Goal: Task Accomplishment & Management: Use online tool/utility

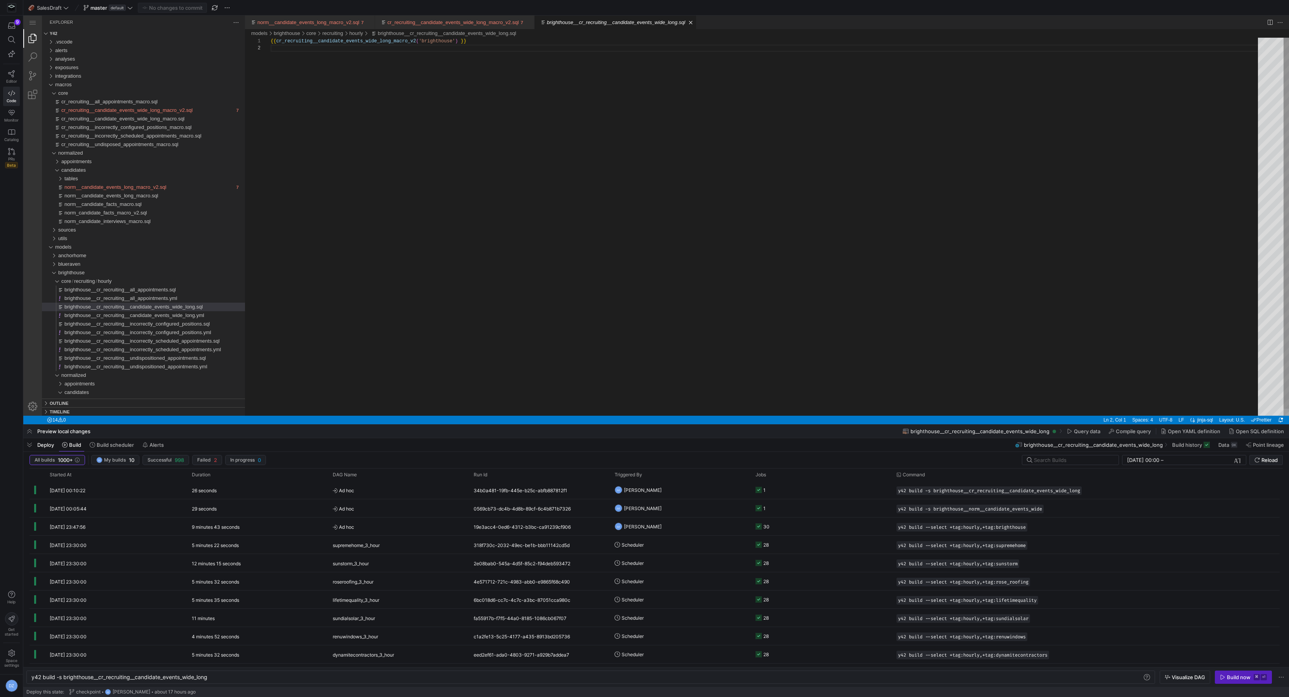
scroll to position [7, 0]
click at [52, 273] on div "brighthouse" at bounding box center [52, 272] width 15 height 9
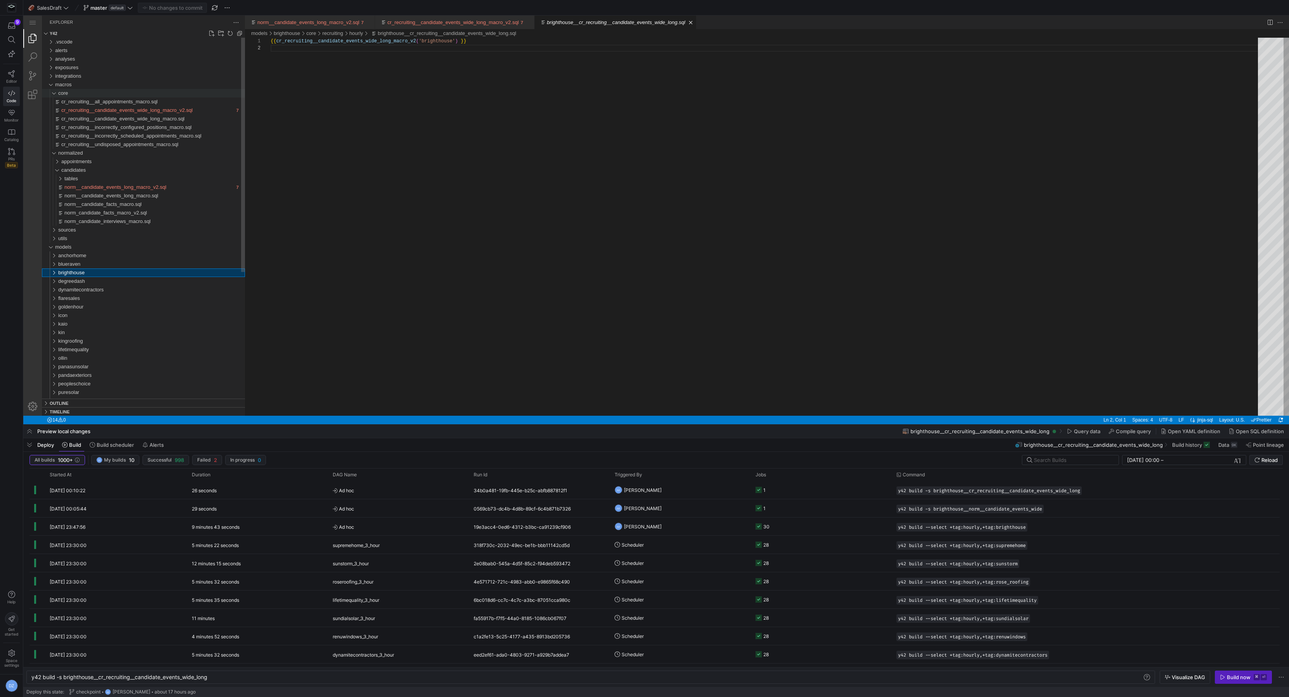
click at [57, 93] on div "core" at bounding box center [52, 93] width 15 height 9
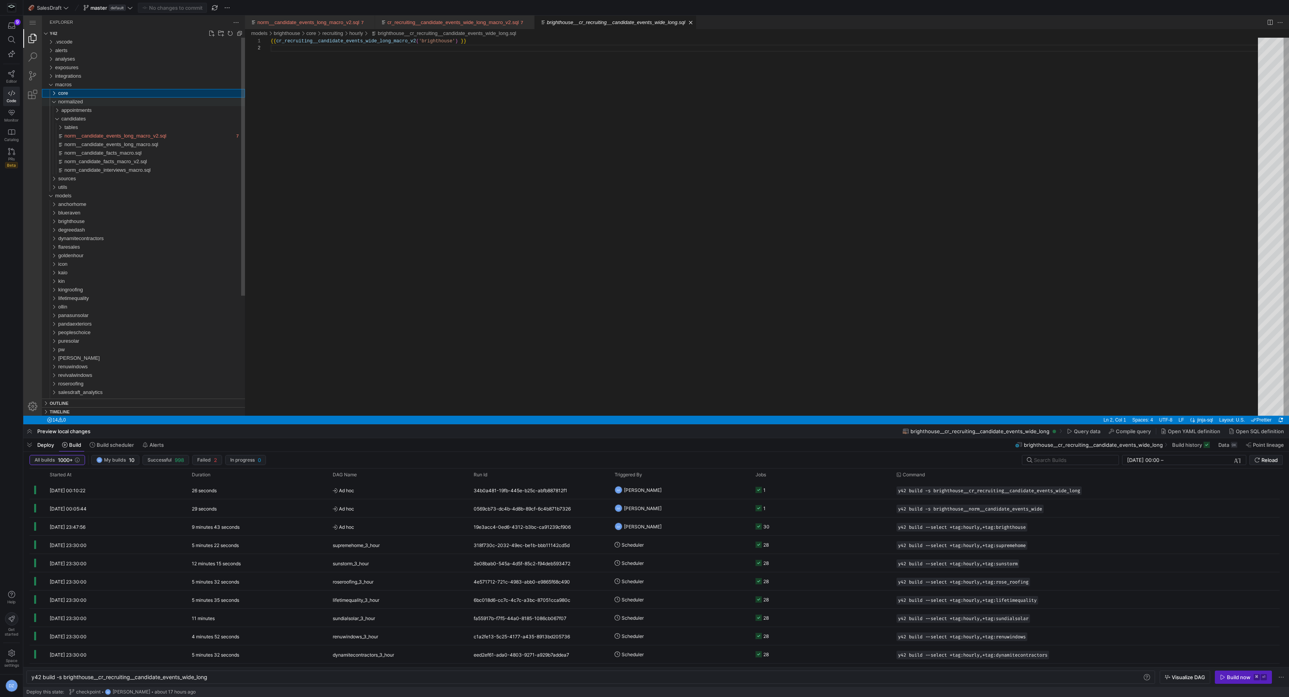
click at [52, 103] on div "normalized" at bounding box center [52, 101] width 15 height 9
click at [51, 85] on div "macros" at bounding box center [51, 84] width 12 height 9
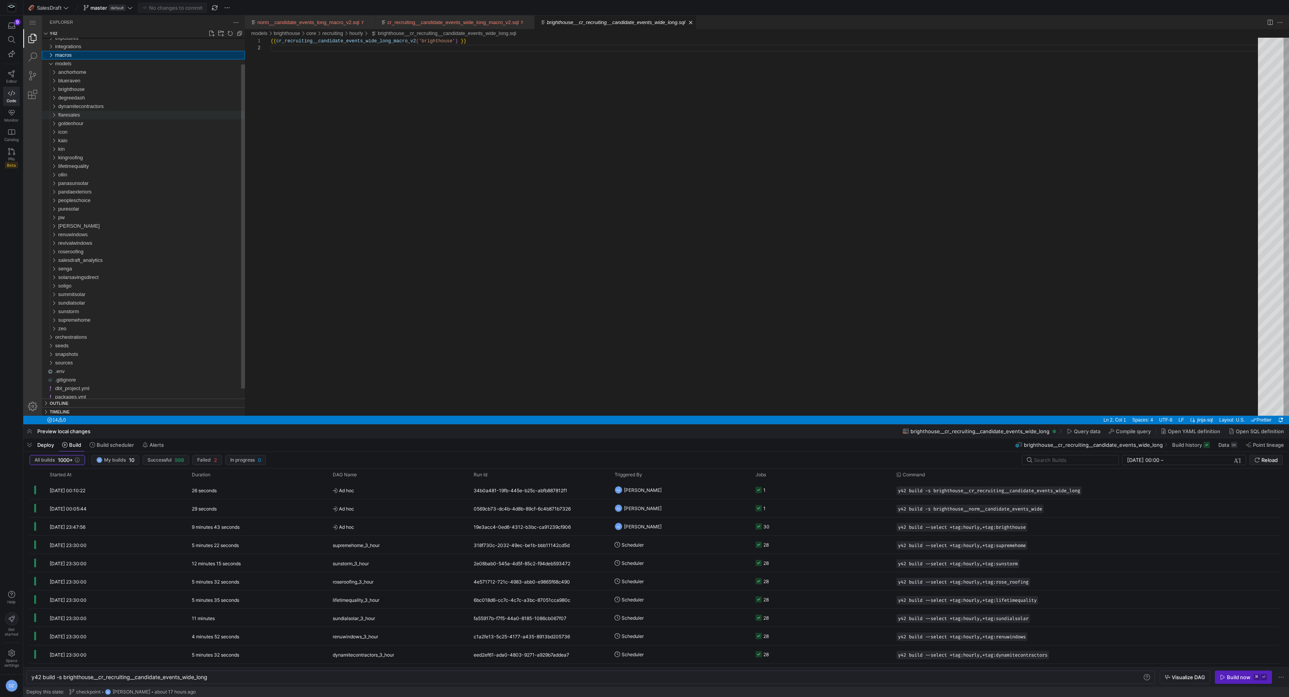
click at [94, 111] on div "flaresales" at bounding box center [151, 115] width 187 height 9
click at [87, 139] on div "sources" at bounding box center [153, 140] width 184 height 9
click at [74, 156] on span "breezy" at bounding box center [71, 158] width 15 height 6
click at [81, 164] on span "intermediate" at bounding box center [82, 166] width 28 height 6
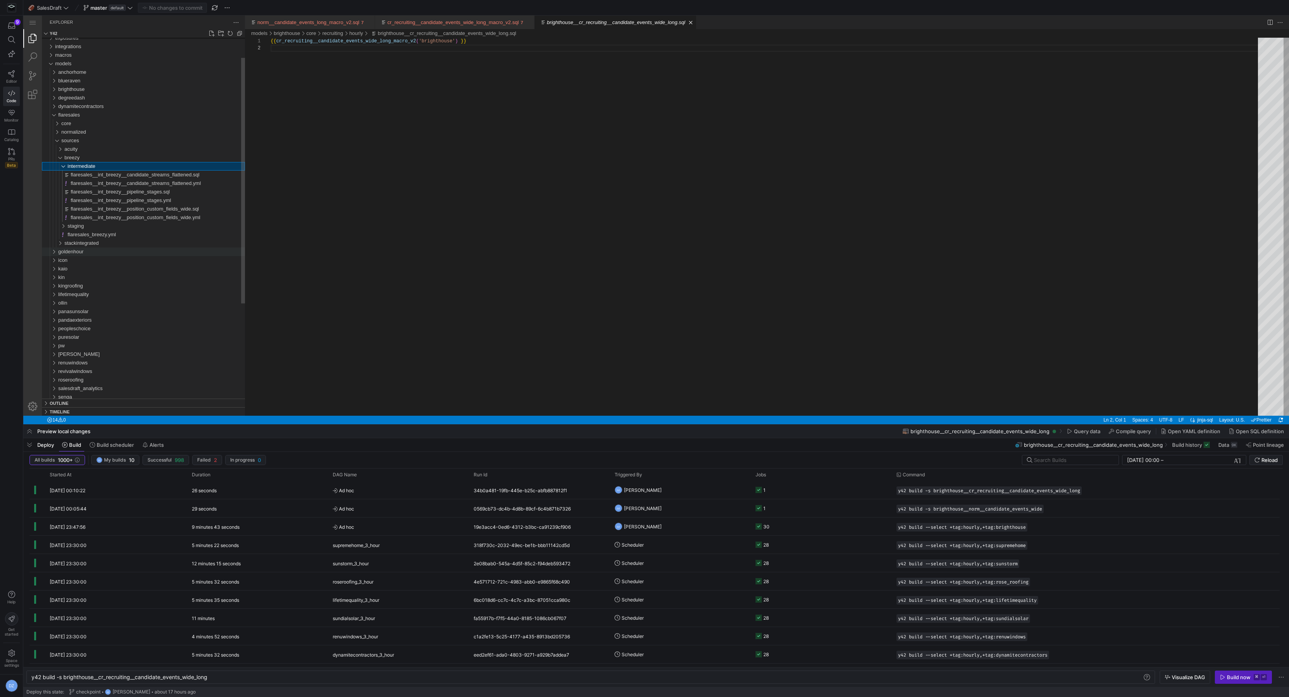
click at [82, 253] on span "goldenhour" at bounding box center [70, 252] width 25 height 6
click at [83, 279] on div "sources" at bounding box center [153, 277] width 184 height 9
click at [91, 294] on div "breezy" at bounding box center [154, 294] width 181 height 9
click at [99, 305] on div "intermediate" at bounding box center [156, 303] width 177 height 9
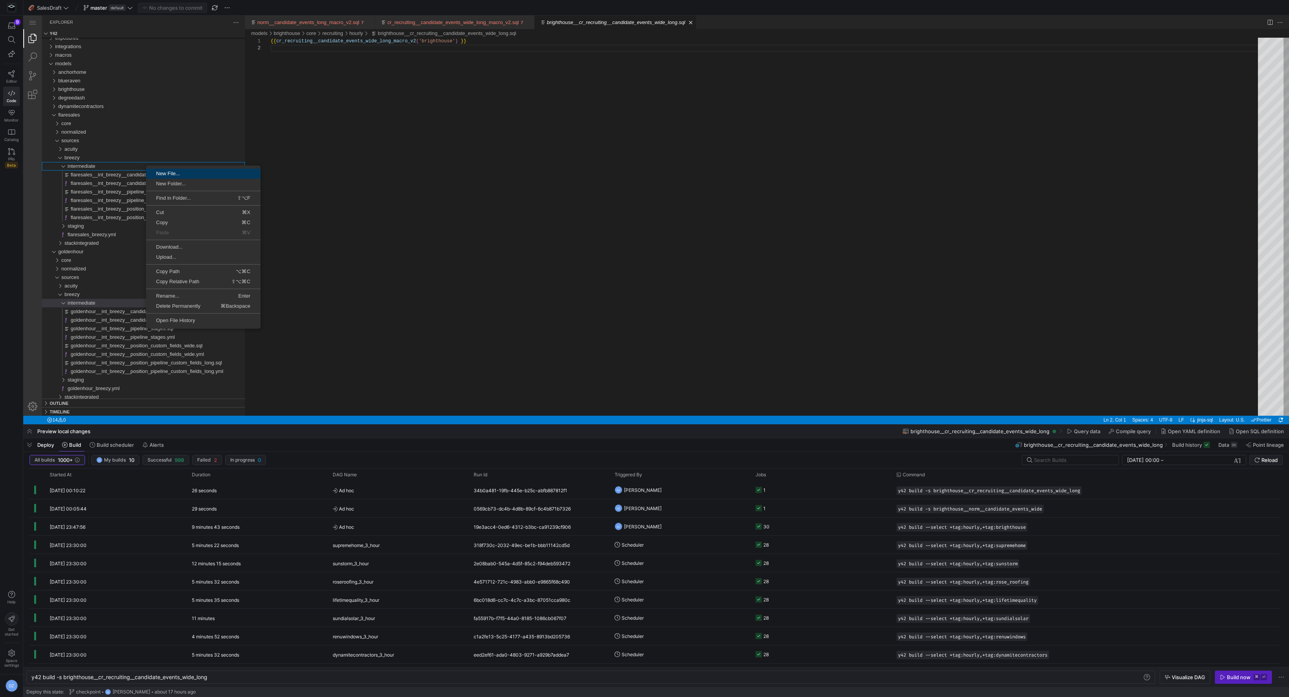
click at [172, 173] on span "New File..." at bounding box center [203, 173] width 115 height 5
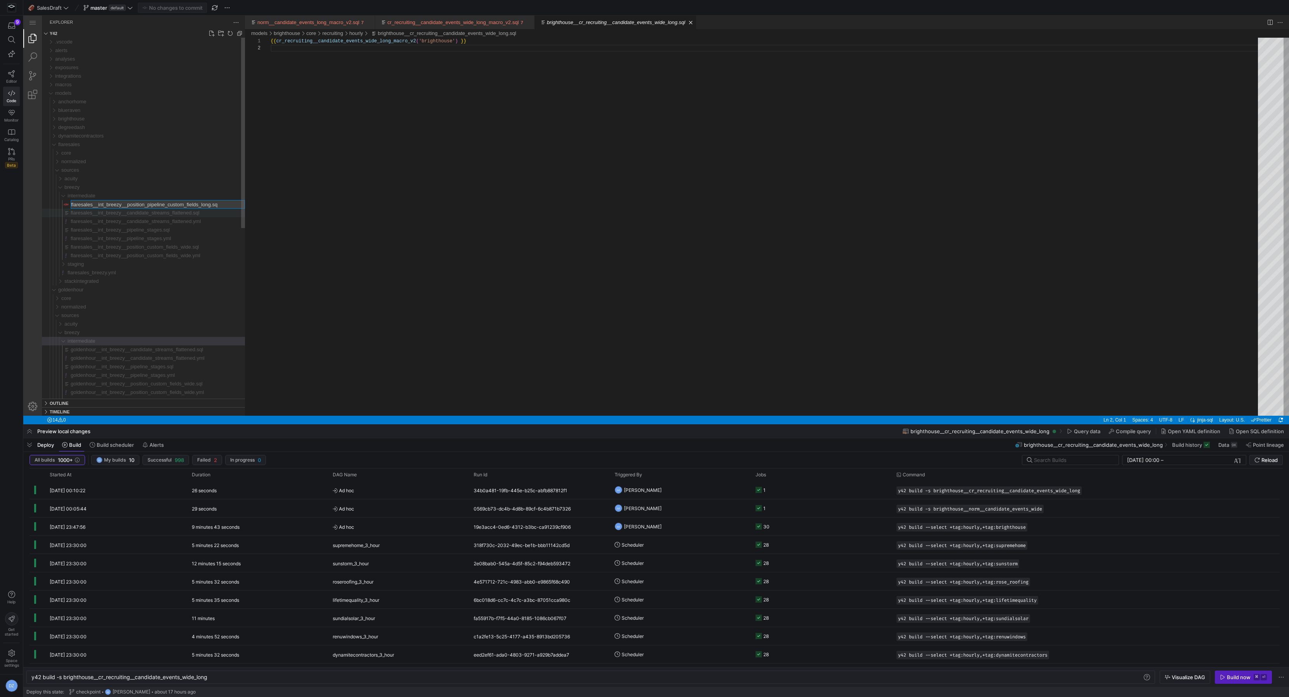
type input "flaresales__int_breezy__position_pipeline_custom_fields_long.sql"
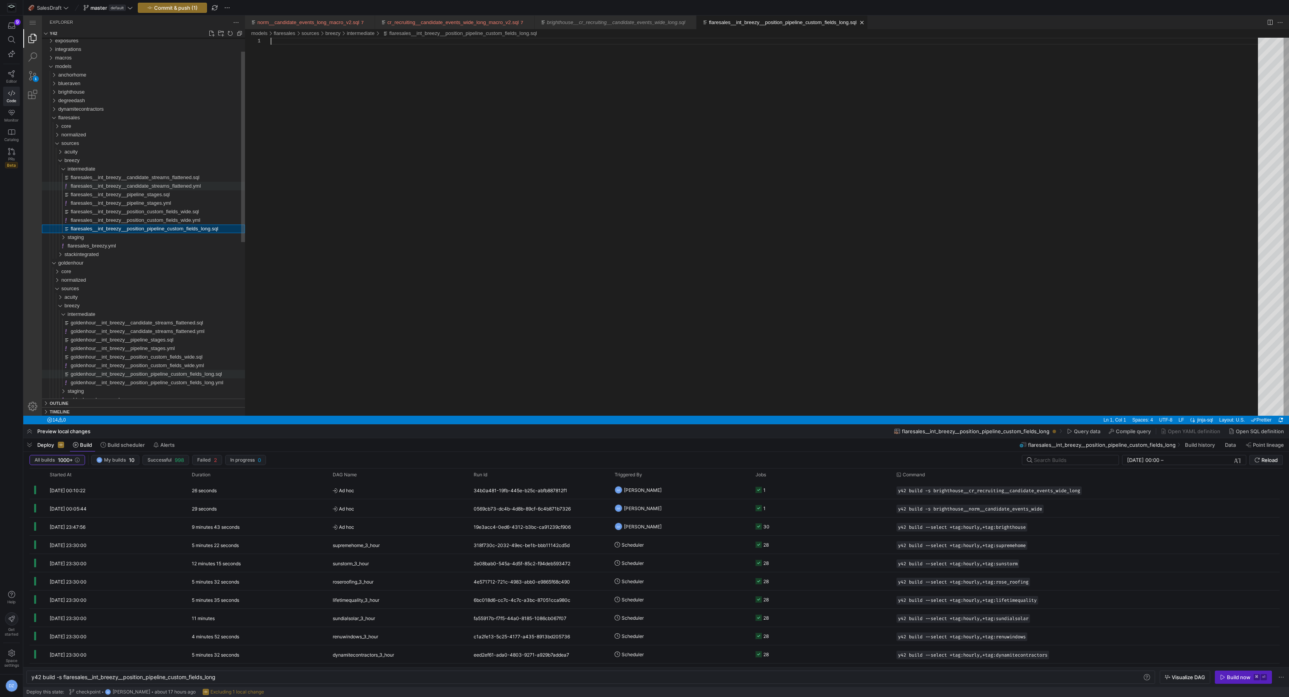
click at [175, 373] on span "goldenhour__int_breezy__position_pipeline_custom_fields_long.sql" at bounding box center [146, 374] width 151 height 6
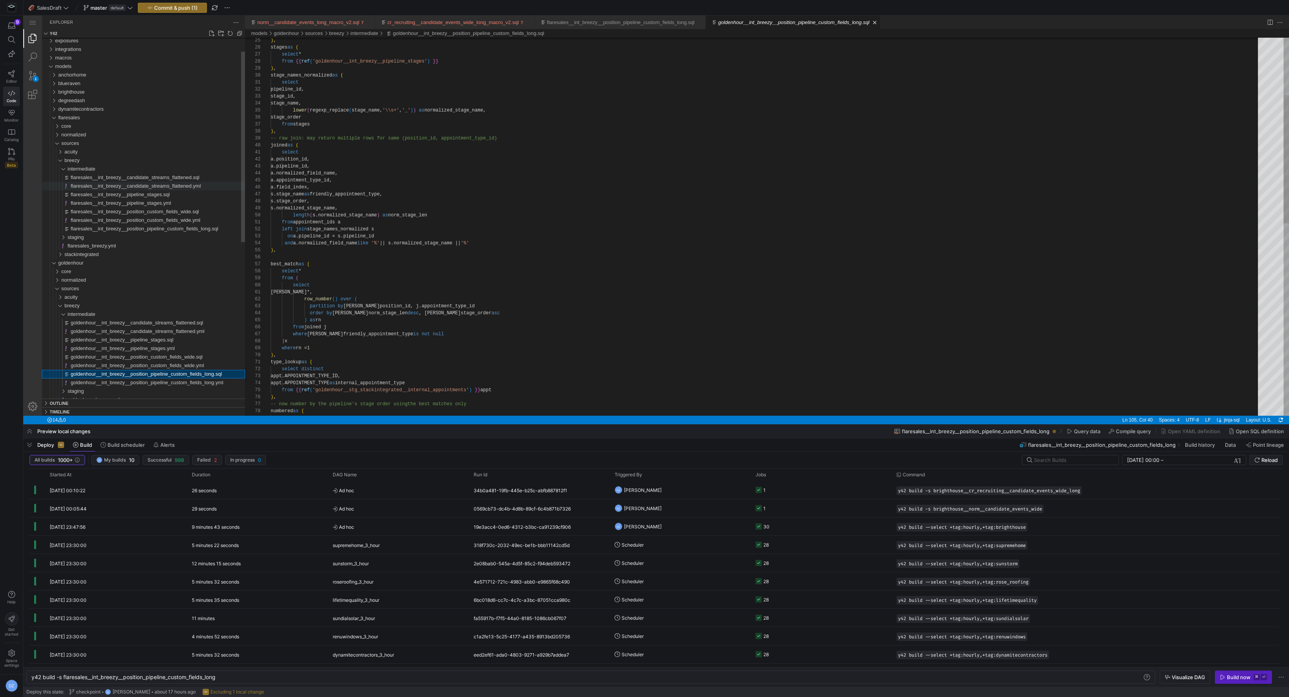
type textarea "y42 build -s goldenhour__int_breezy__position_pipeline_custom_fields_long"
type textarea "select pipeline_id, stage_id, stage_name, lower(regexp_replace(stage_name, '\\s…"
click at [515, 125] on div ") , stages as ( select * from {{ ref ( 'goldenhour__int_breezy__pipeline_stages…" at bounding box center [767, 425] width 993 height 1112
click at [165, 226] on span "flaresales__int_breezy__position_pipeline_custom_fields_long.sql" at bounding box center [145, 229] width 148 height 6
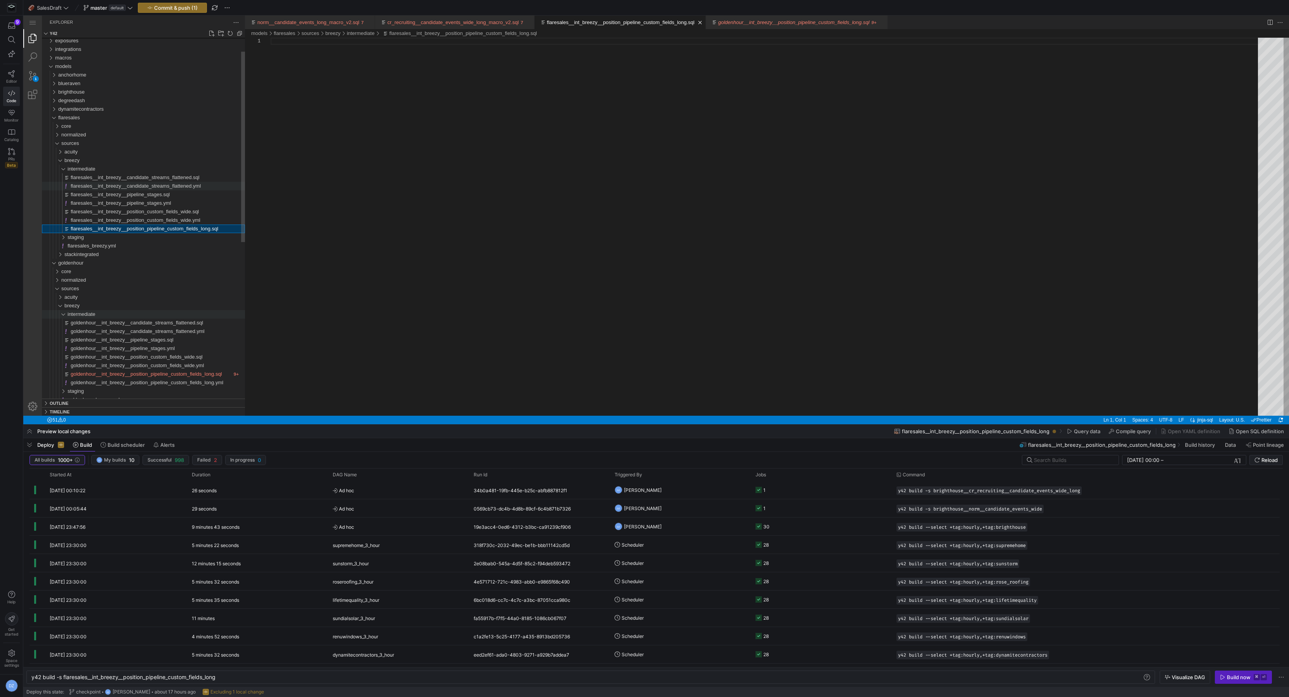
click at [84, 314] on span "intermediate" at bounding box center [82, 314] width 28 height 6
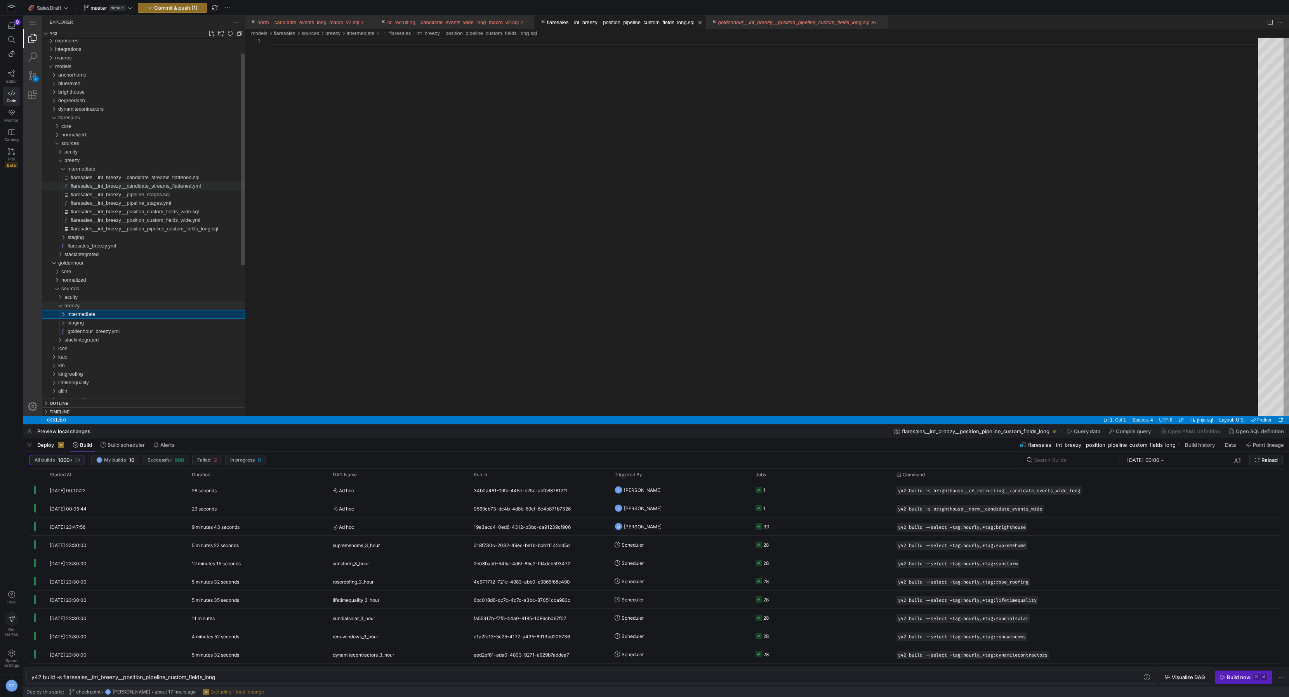
click at [82, 304] on div "breezy" at bounding box center [154, 305] width 181 height 9
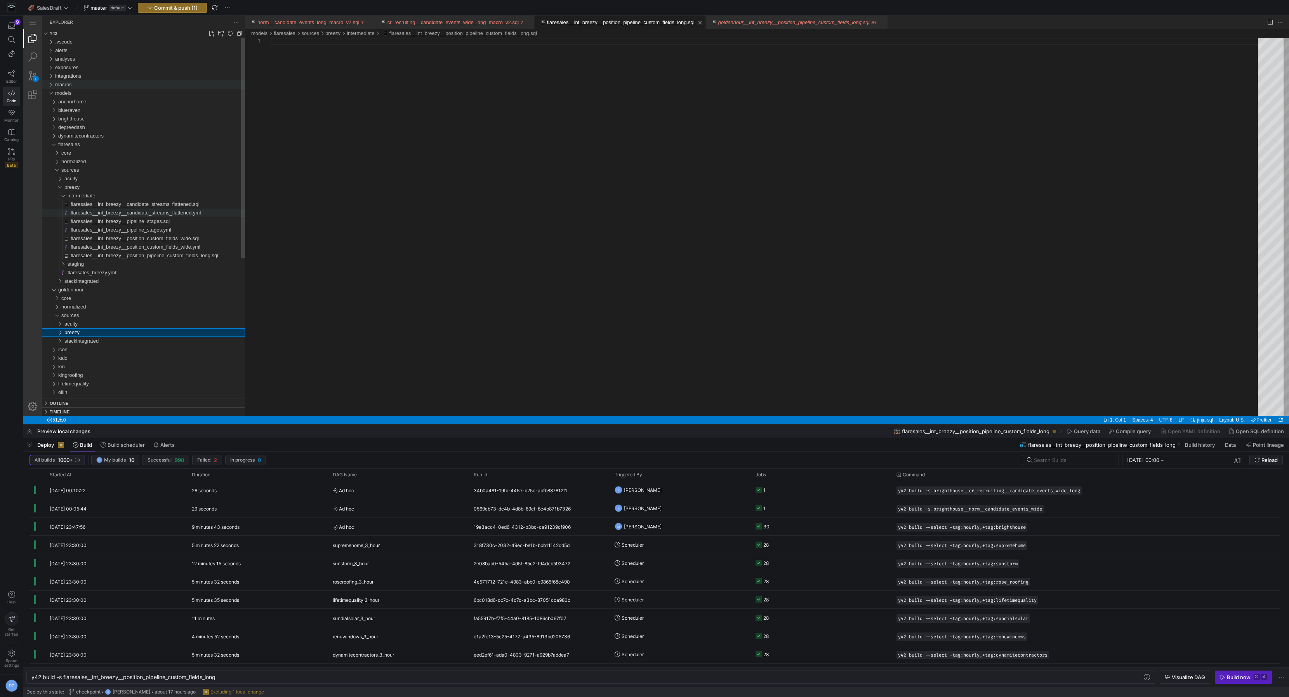
click at [81, 84] on div "macros" at bounding box center [150, 84] width 190 height 9
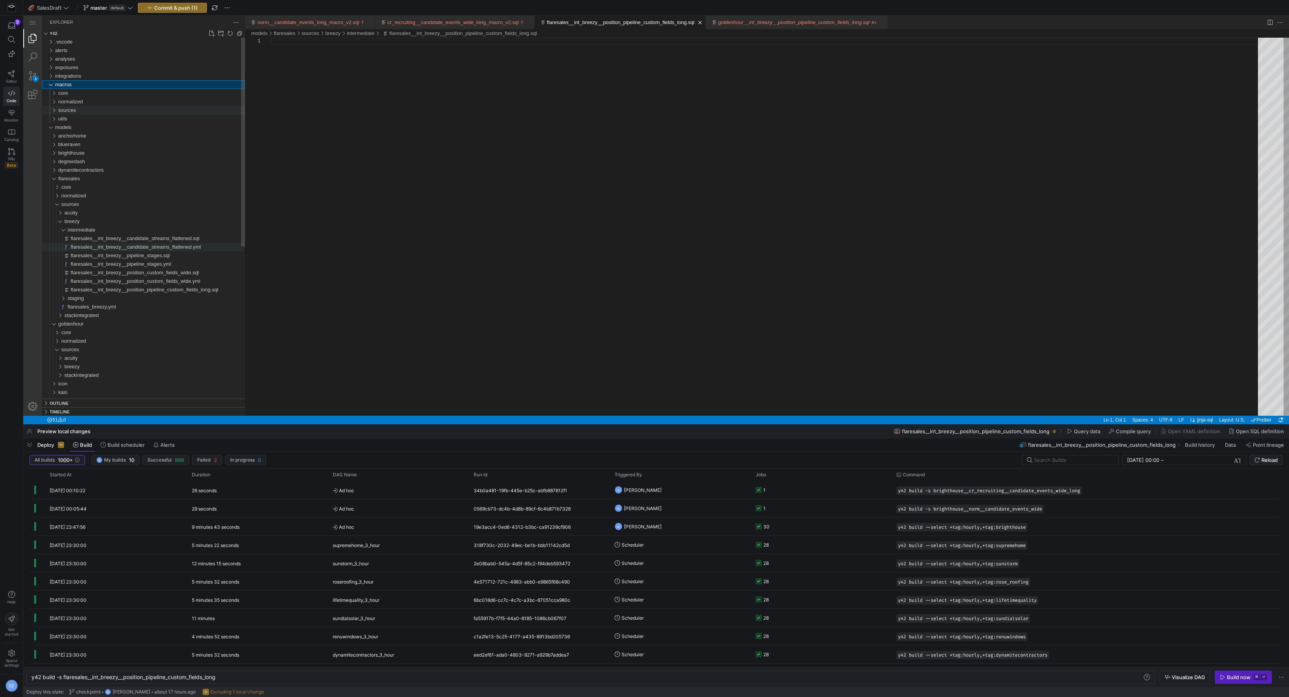
click at [96, 112] on div "sources" at bounding box center [151, 110] width 187 height 9
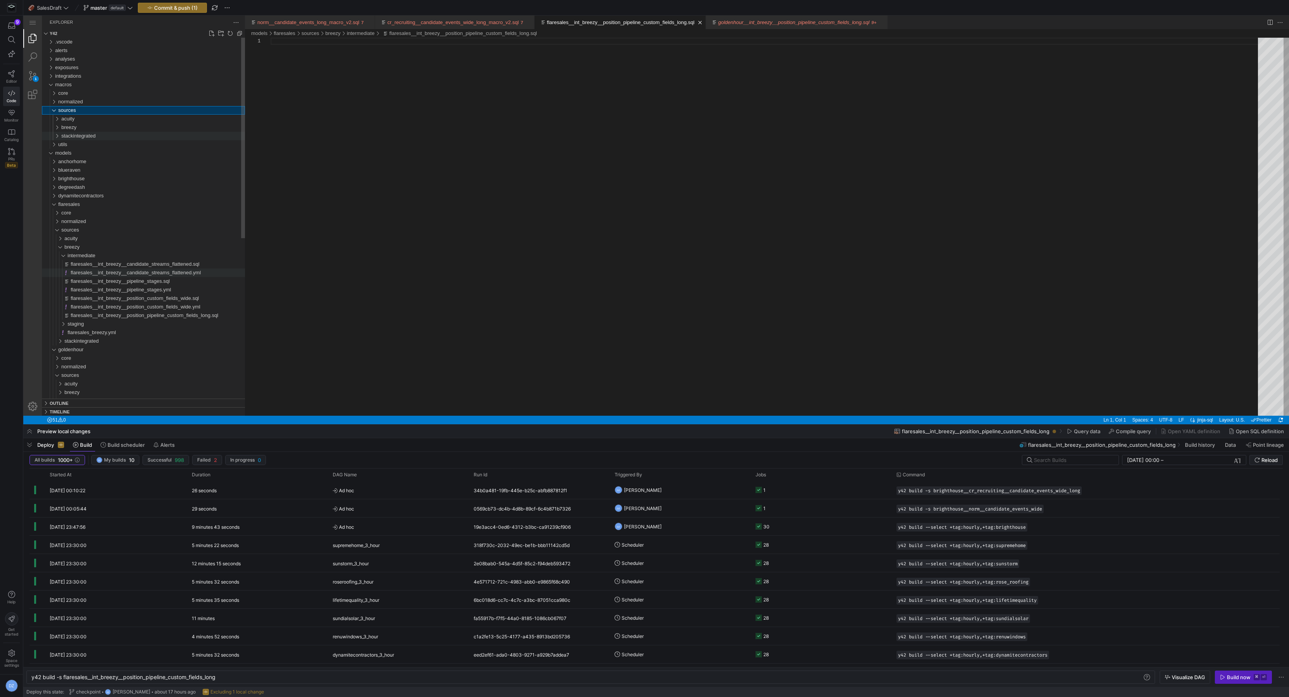
click at [94, 132] on div "stackintegrated" at bounding box center [153, 136] width 184 height 9
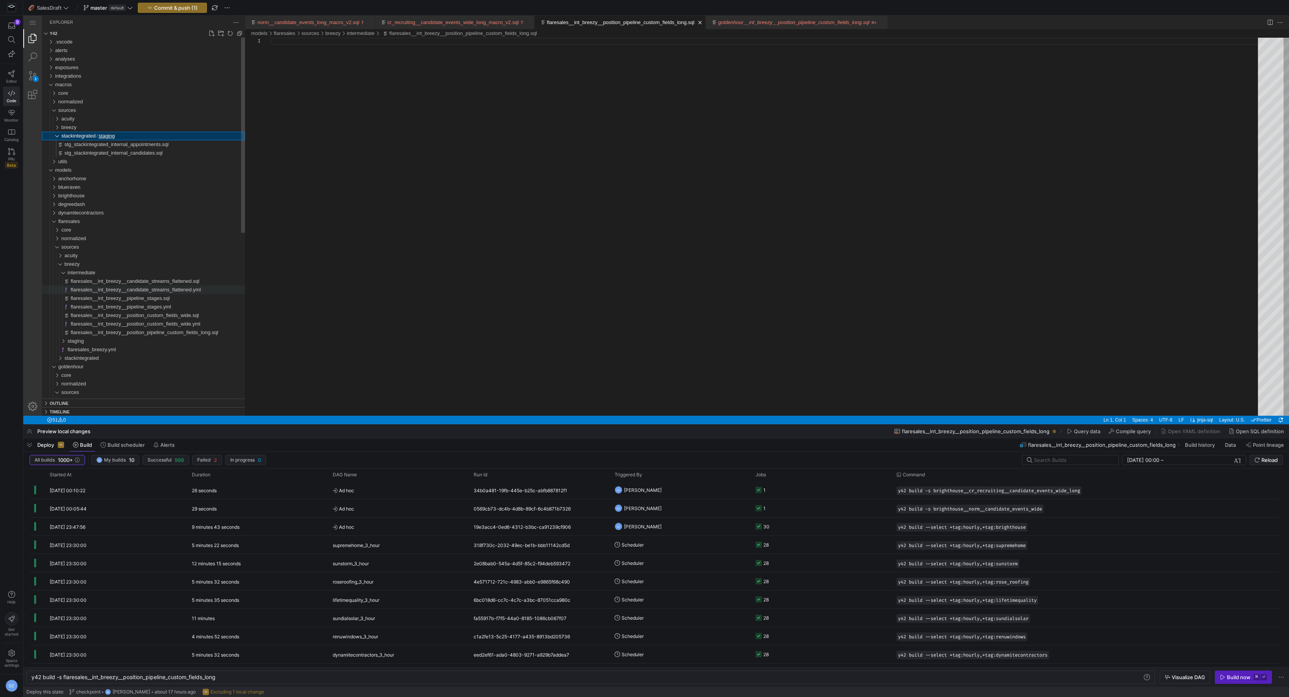
click at [94, 132] on div "stackintegrated / staging" at bounding box center [153, 136] width 184 height 9
click at [82, 127] on div "breezy" at bounding box center [153, 127] width 184 height 9
click at [113, 138] on div "intermediate" at bounding box center [154, 136] width 181 height 9
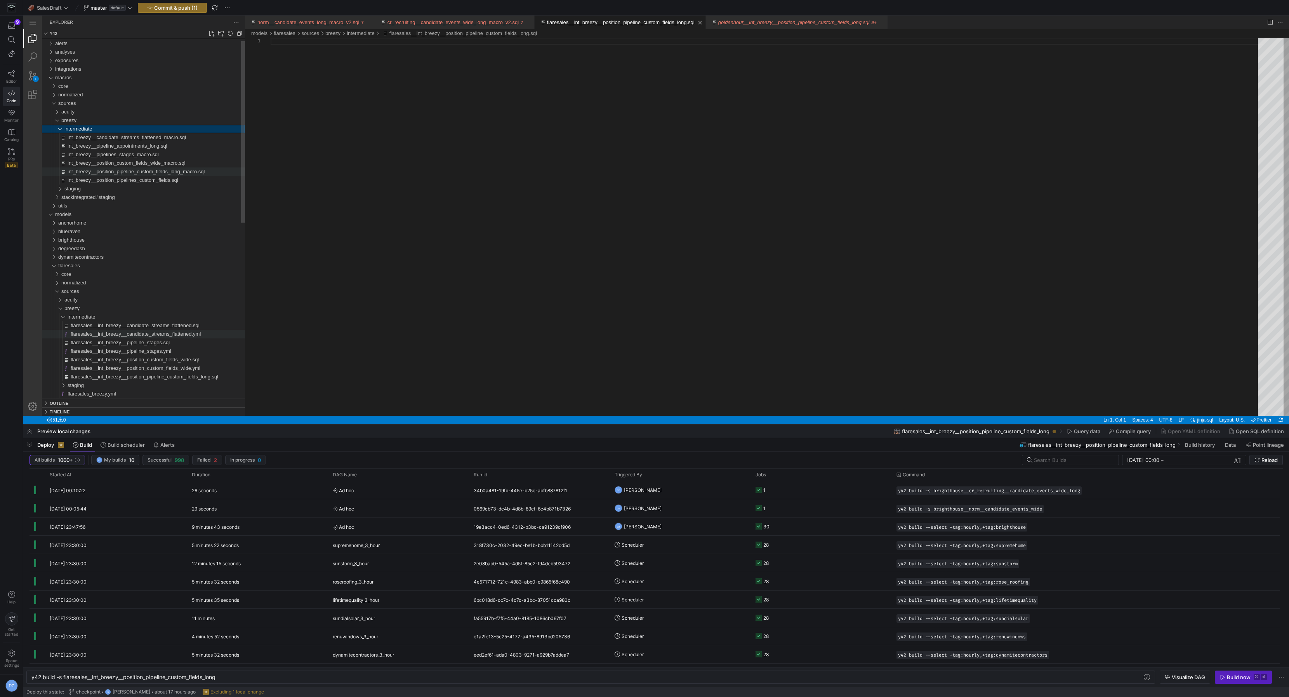
click at [171, 174] on span "int_breezy__position_pipeline_custom_fields_long_macro.sql" at bounding box center [136, 172] width 137 height 6
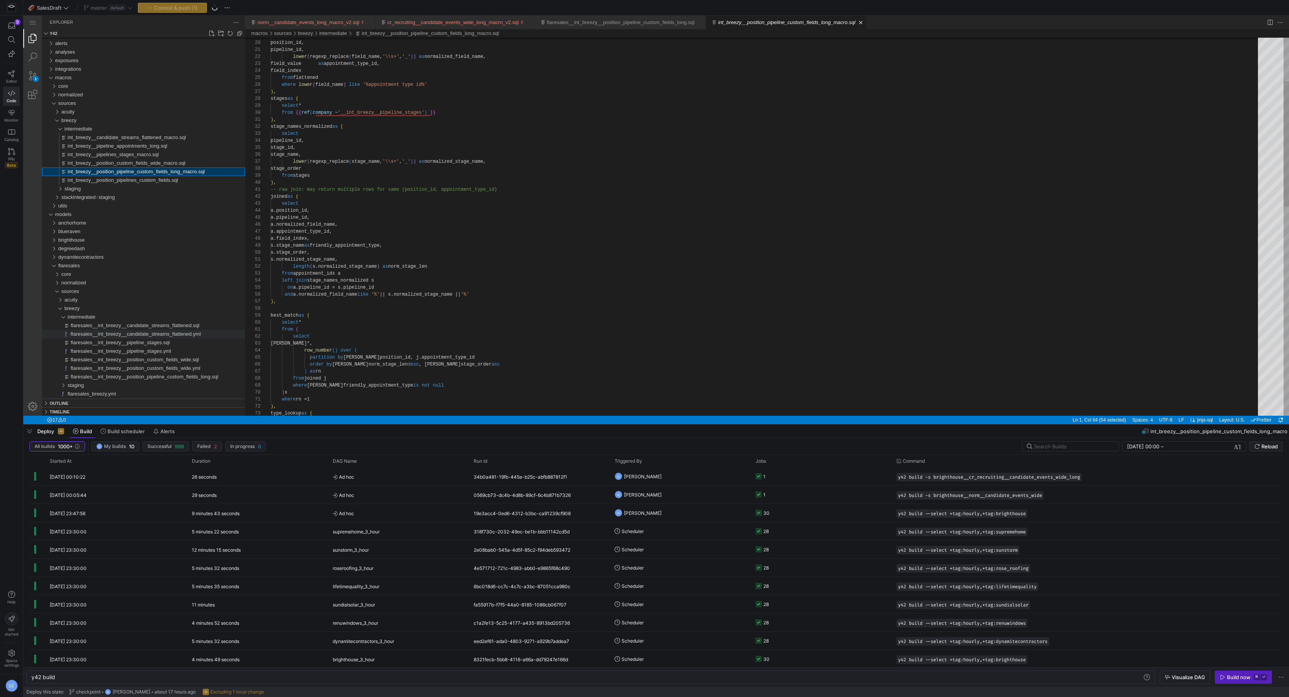
scroll to position [70, 177]
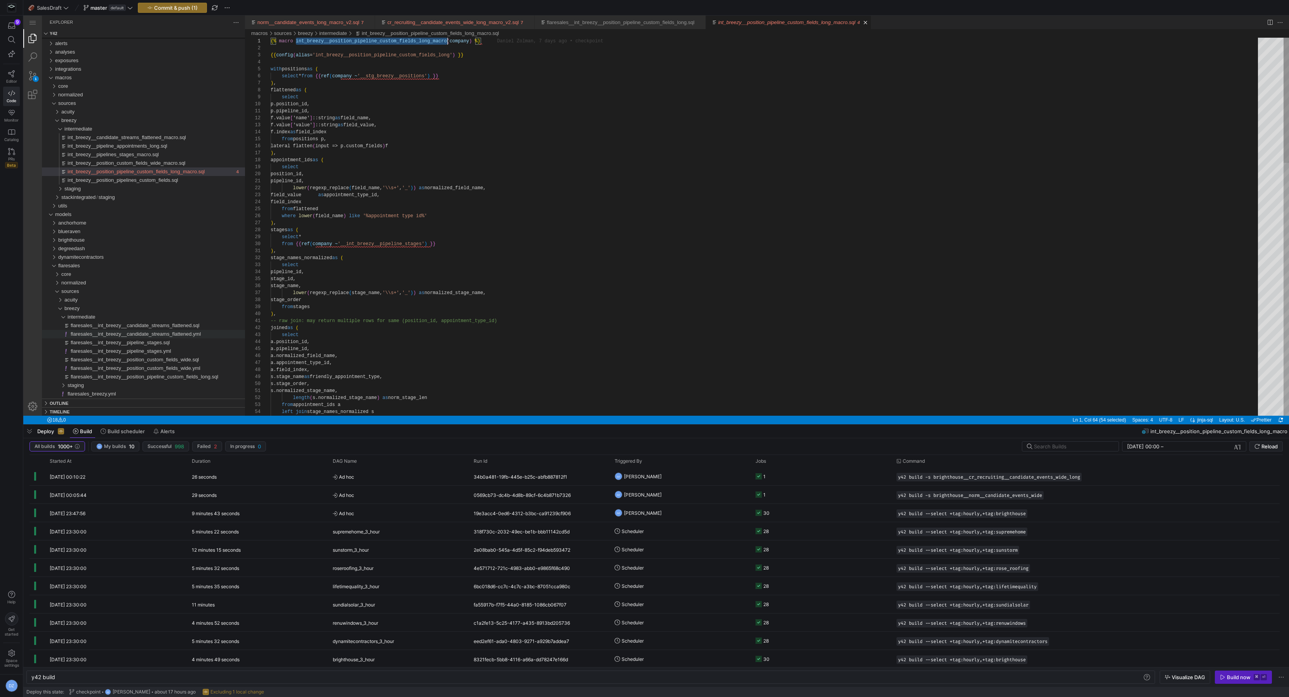
click at [383, 42] on div "select position_id, pipeline_id, lower ( regexp_replace ( field_name, '\\s+' , …" at bounding box center [767, 608] width 993 height 1140
click at [182, 376] on span "flaresales__int_breezy__position_pipeline_custom_fields_long.sql" at bounding box center [145, 377] width 148 height 6
type textarea "y42 build -s flaresales__int_breezy__position_pipeline_custom_fields_long"
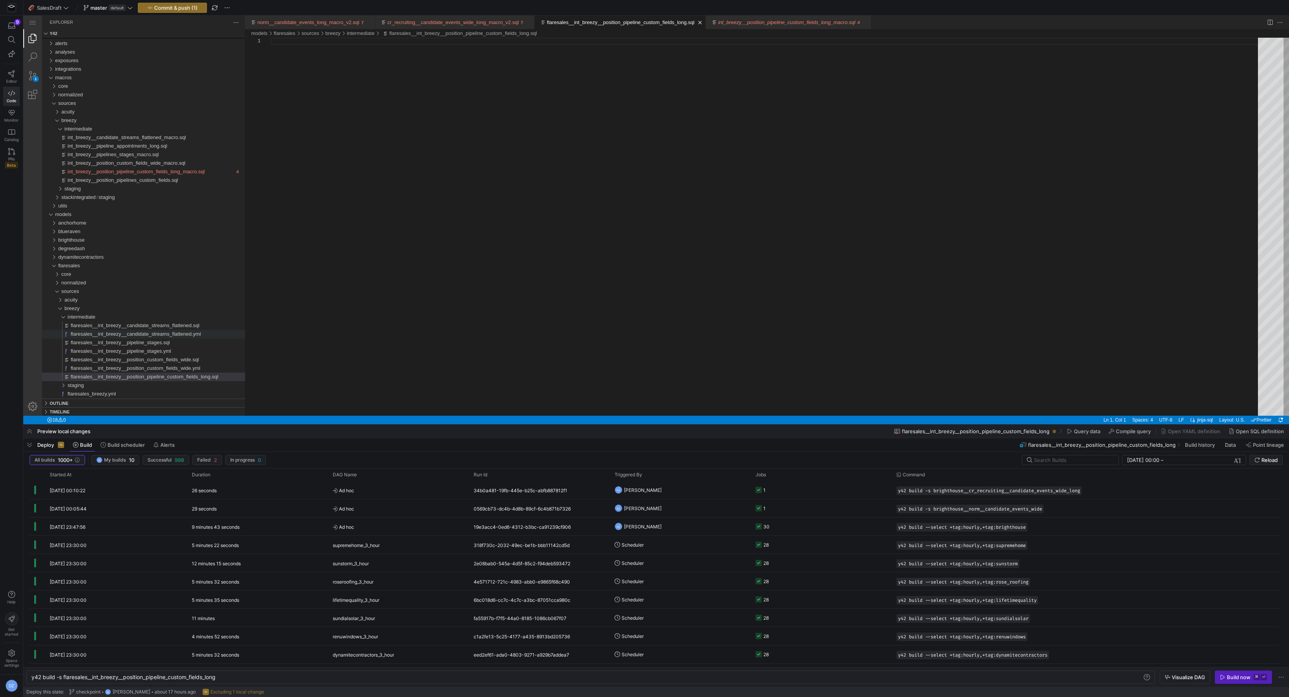
click at [335, 244] on div "flaresales__int_breezy__position_pipeline_custom_fields_long.sql" at bounding box center [767, 227] width 993 height 378
paste textarea "int_breezy__position_pipeline_custom_fields_long_macro(company)"
type textarea "int_breezy__position_pipeline_custom_fields_long_macro(company)"
paste textarea "int_breezy__position_pipeline_custom_fields_long_macro(company)"
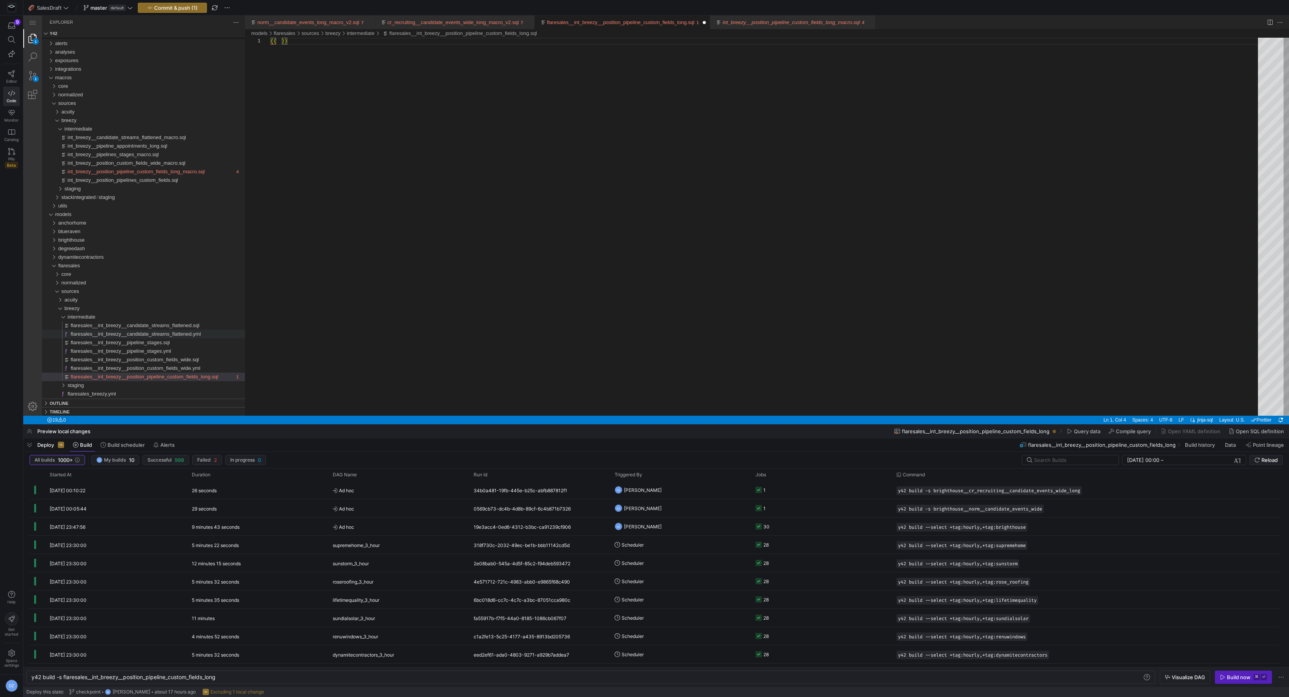
scroll to position [0, 185]
click at [436, 43] on div "{{ int_breezy__position_pipeline_custom_fields_long_ macro ( company ) } }" at bounding box center [767, 227] width 993 height 378
click at [471, 63] on div "{{ int_breezy__position_pipeline_custom_fields_long_ macro ( 'flaresales' ) } }" at bounding box center [767, 227] width 993 height 378
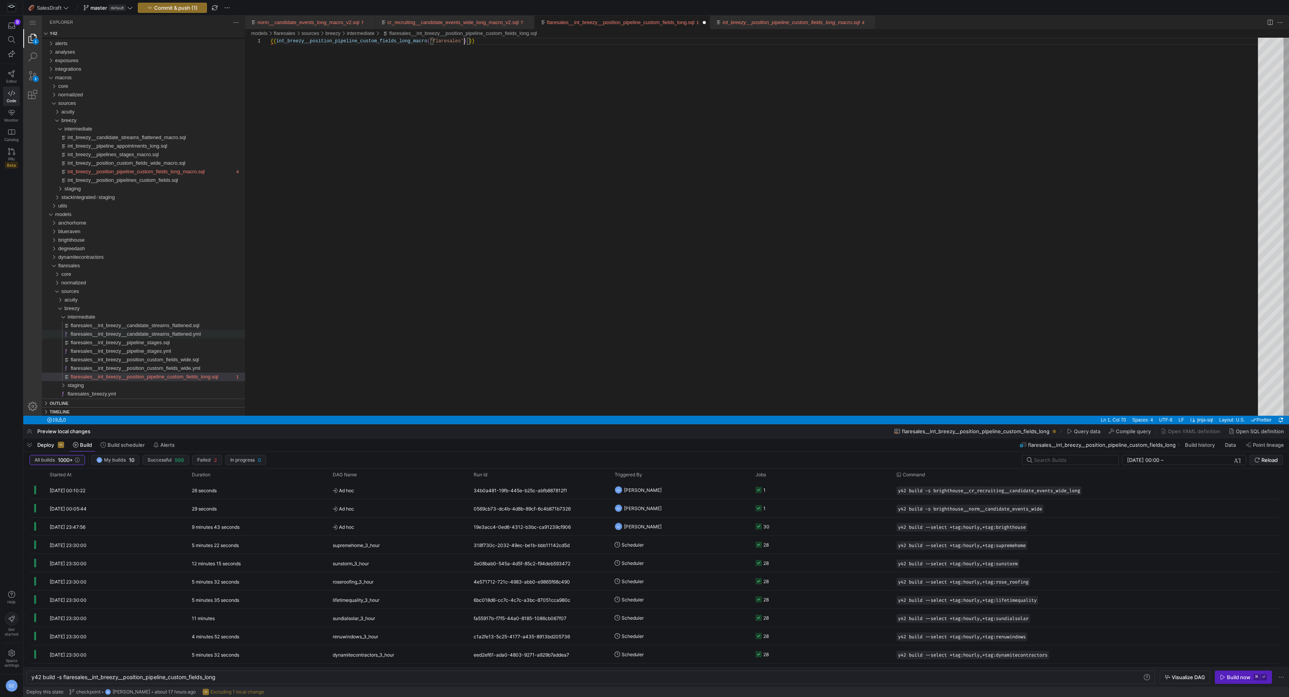
scroll to position [0, 207]
click at [416, 92] on div "{{ int_breezy__position_pipeline_custom_fields_long_ macro ( 'flaresales' ) }}" at bounding box center [767, 227] width 993 height 378
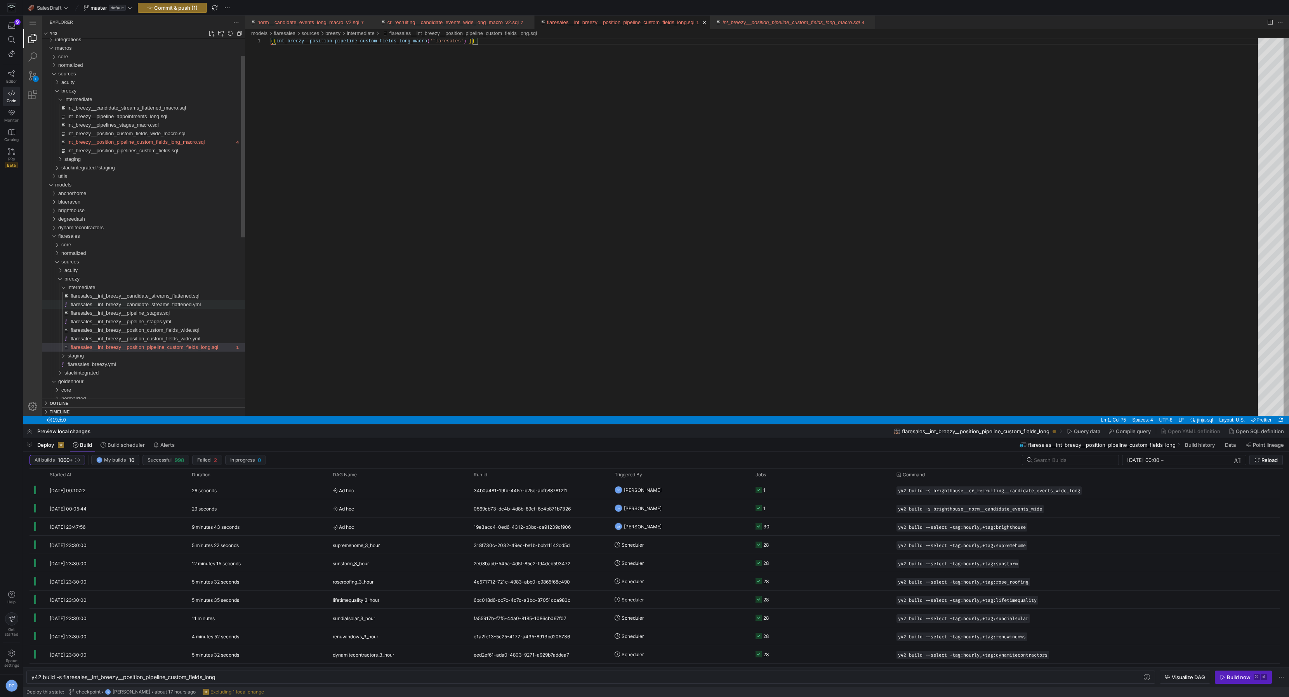
type textarea "{{ int_breezy__position_pipeline_custom_fields_long_macro('flaresales') }}"
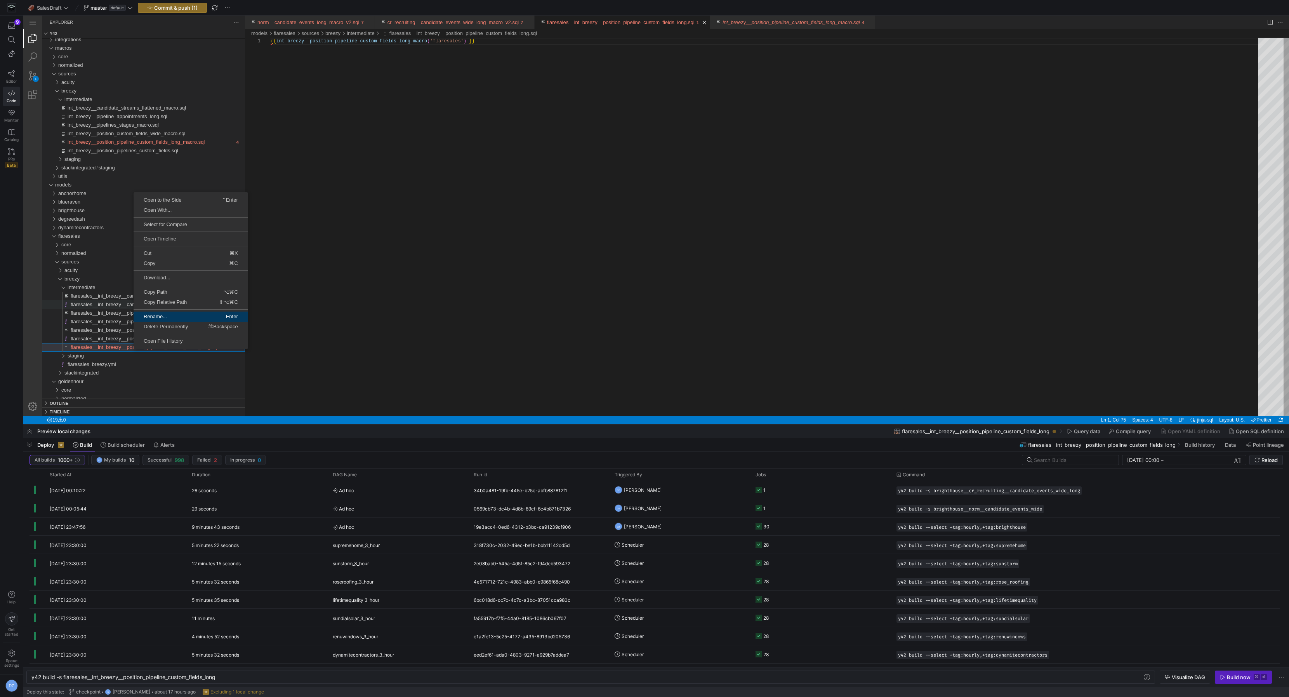
click at [178, 315] on span "Rename..." at bounding box center [162, 316] width 56 height 5
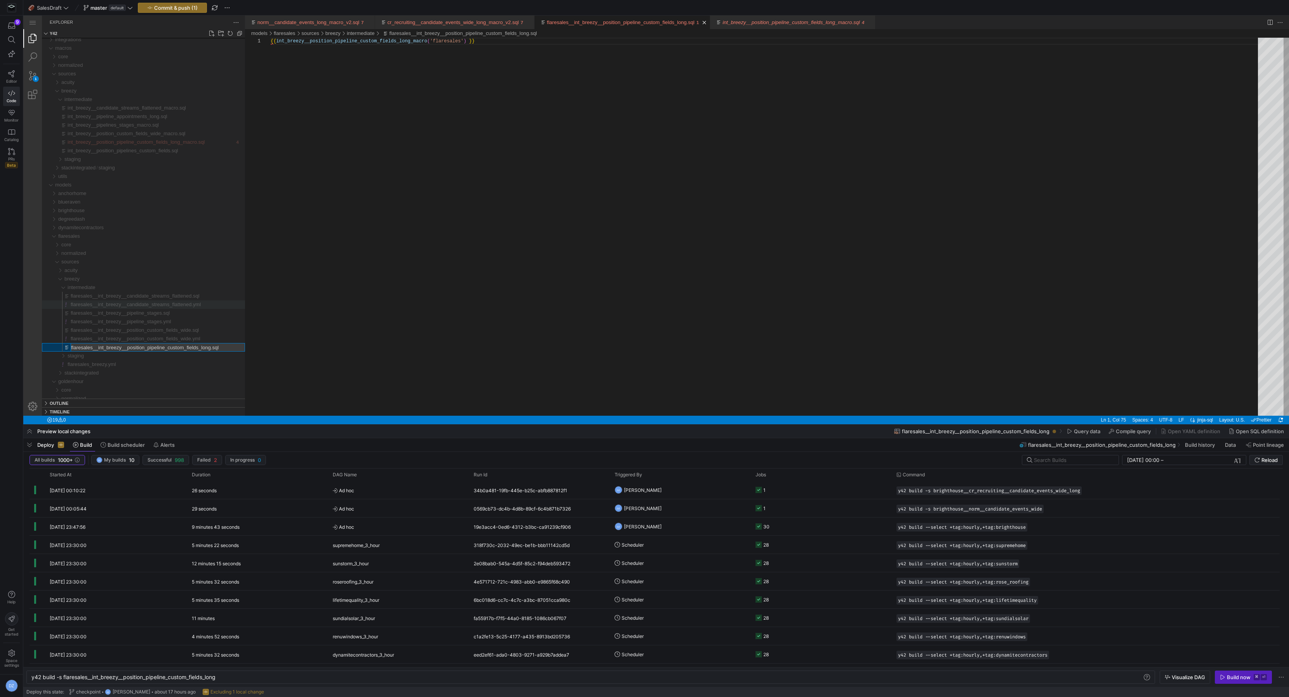
click at [359, 316] on div "{{ int_breezy__position_pipeline_custom_fields_long_ macro ( 'flaresales' ) }}" at bounding box center [767, 227] width 993 height 378
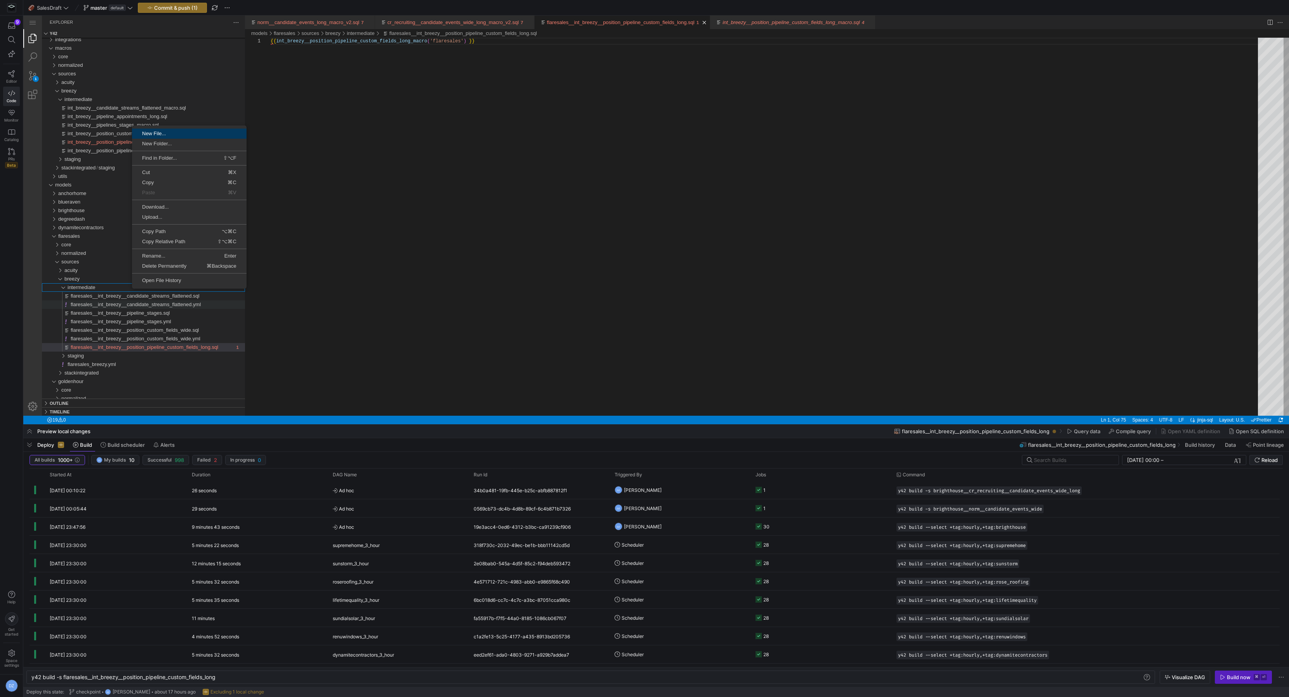
click at [183, 134] on span "New File..." at bounding box center [189, 133] width 115 height 5
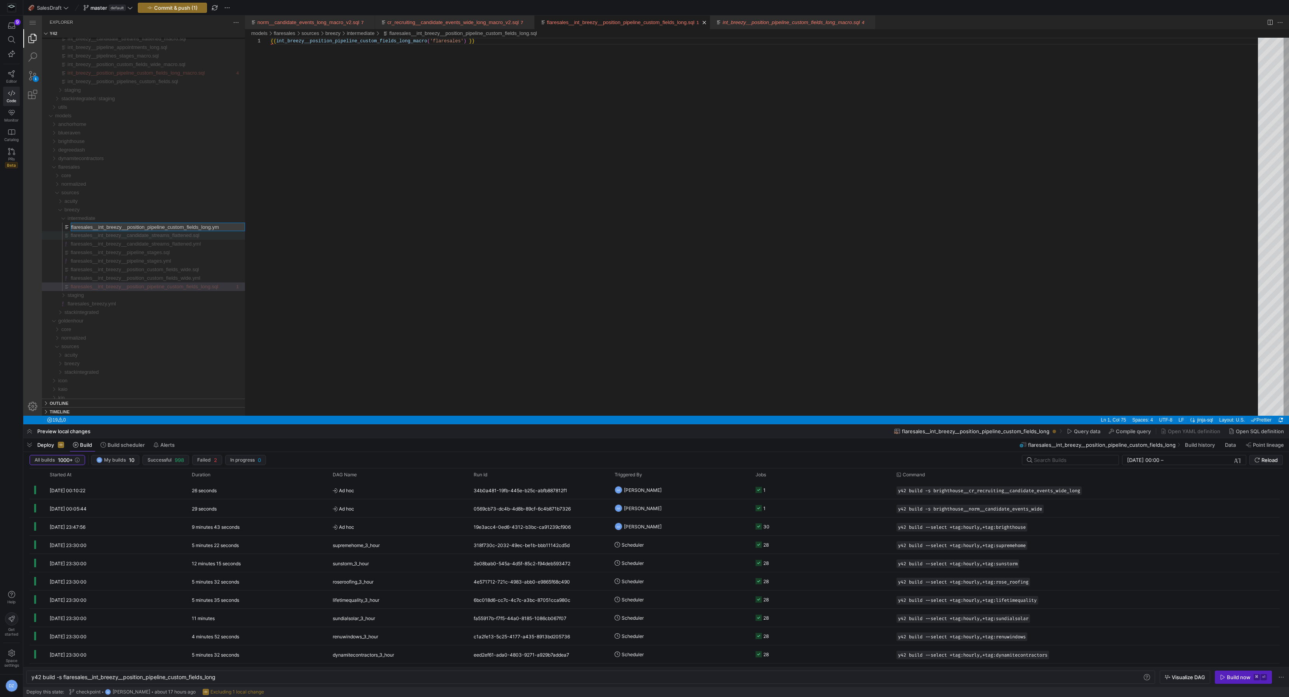
type input "flaresales__int_breezy__position_pipeline_custom_fields_long.yml"
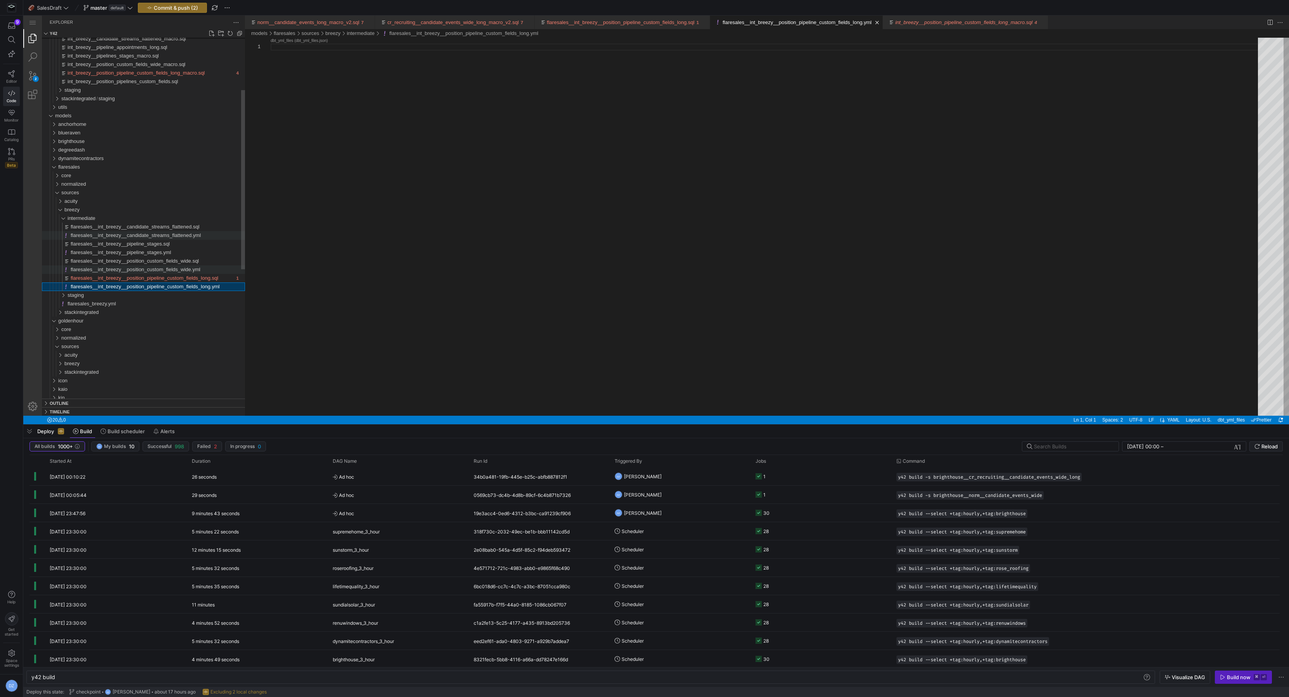
click at [195, 267] on span "flaresales__int_breezy__position_custom_fields_wide.yml" at bounding box center [136, 269] width 130 height 6
type textarea "y42 build -s flaresales__int_breezy__position_custom_fields_wide"
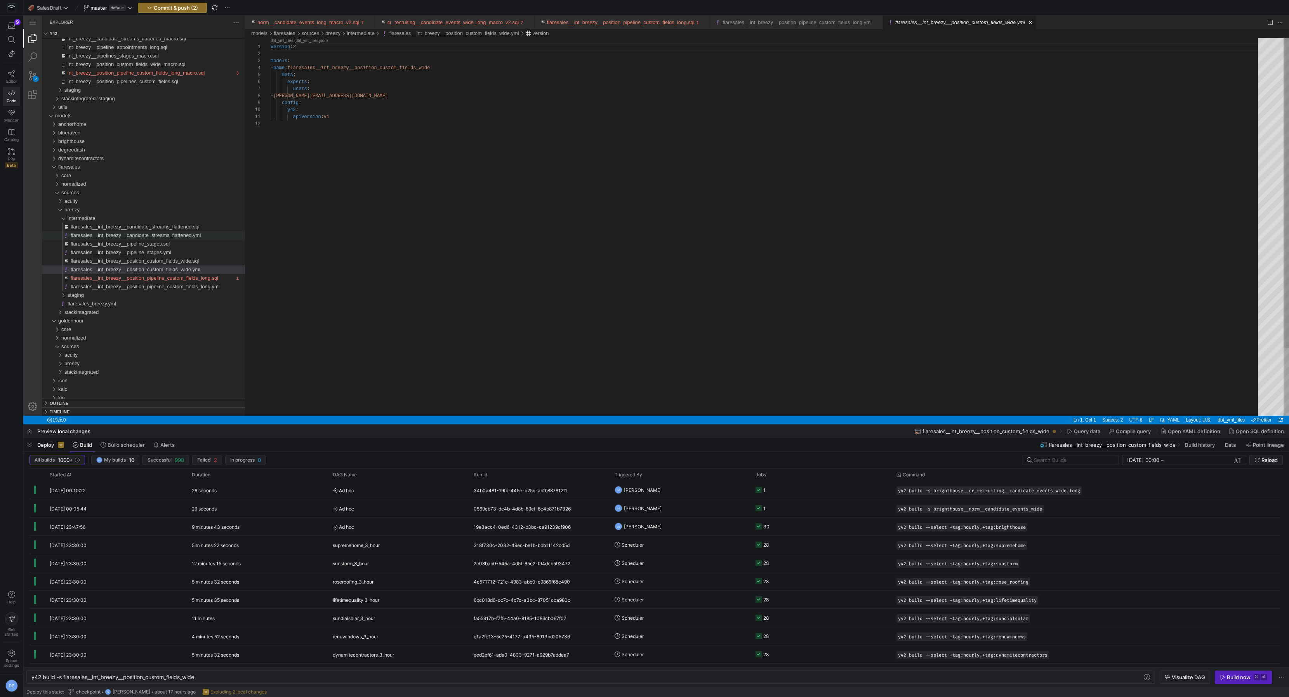
click at [391, 167] on div "version : 2 models : - name : flaresales__int_breezy__position_custom_fields_wi…" at bounding box center [767, 268] width 993 height 461
type textarea "version: 2 models: - name: flaresales__int_breezy__position_custom_fields_wide …"
click at [214, 289] on span "flaresales__int_breezy__position_pipeline_custom_fields_long.yml" at bounding box center [145, 286] width 149 height 6
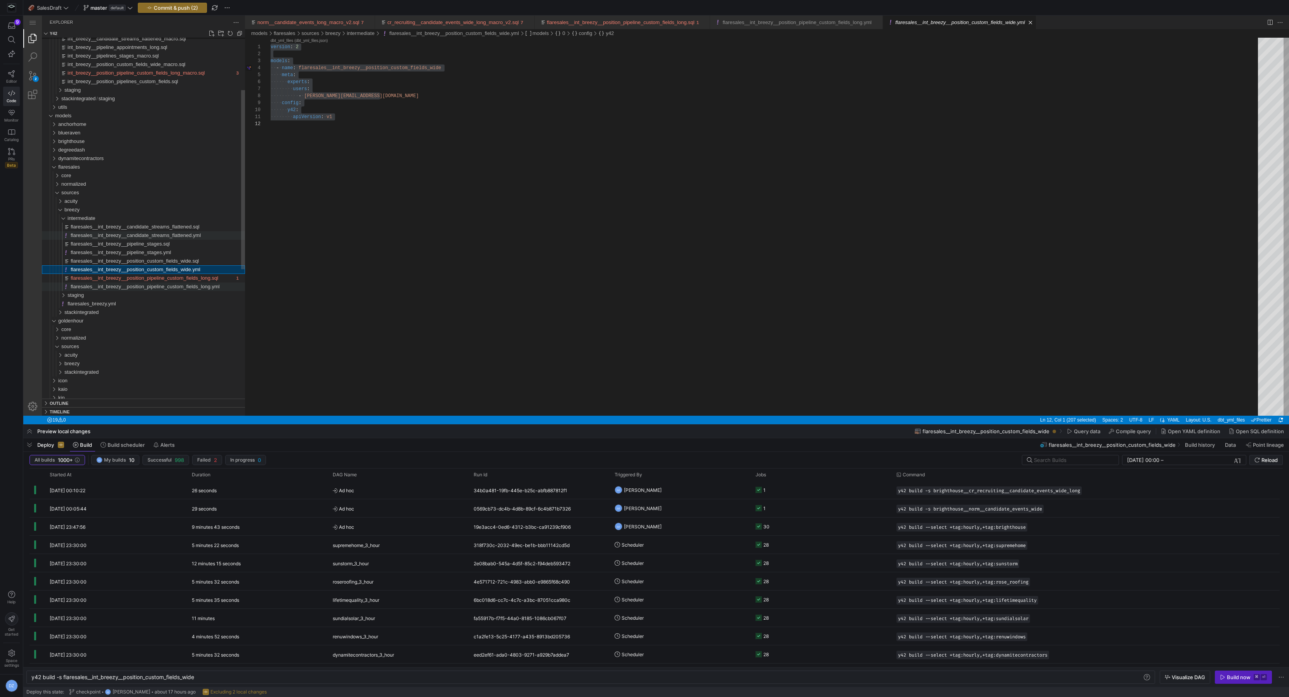
type textarea "y42 build"
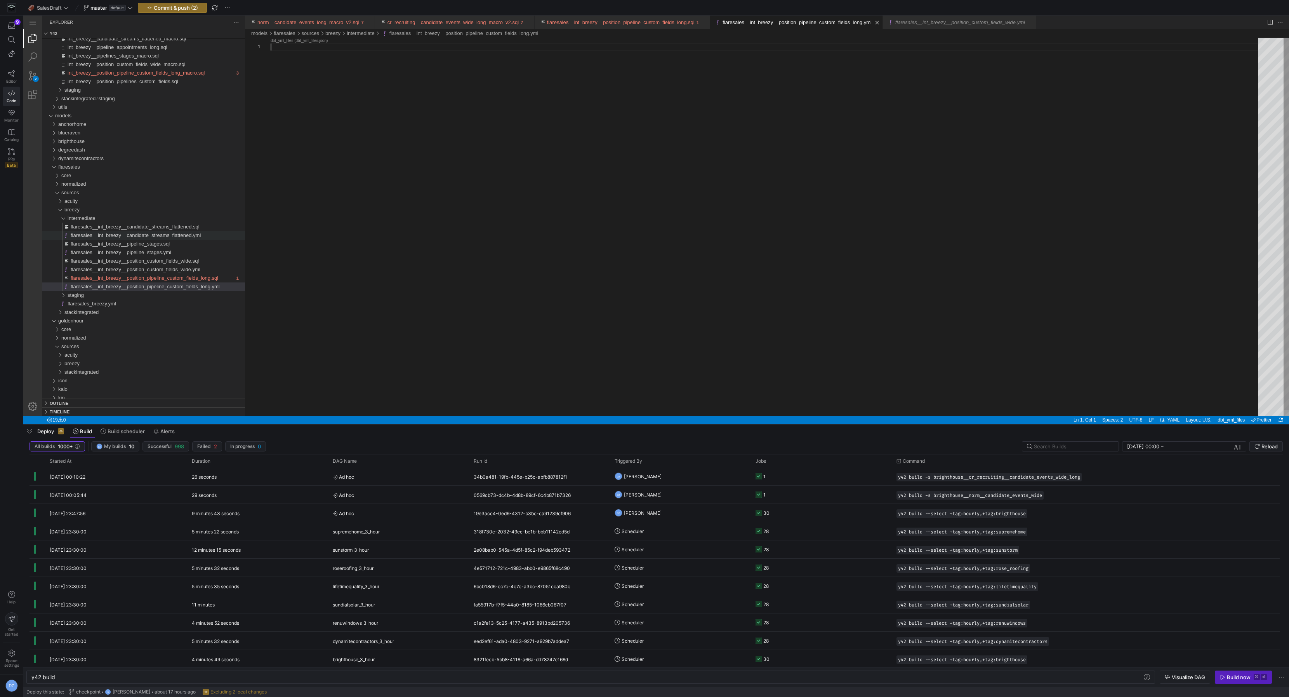
click at [341, 211] on div "flaresales__int_breezy__position_pipeline_custom_fields_long.yml" at bounding box center [767, 230] width 993 height 384
paste textarea "apiVersion: v1"
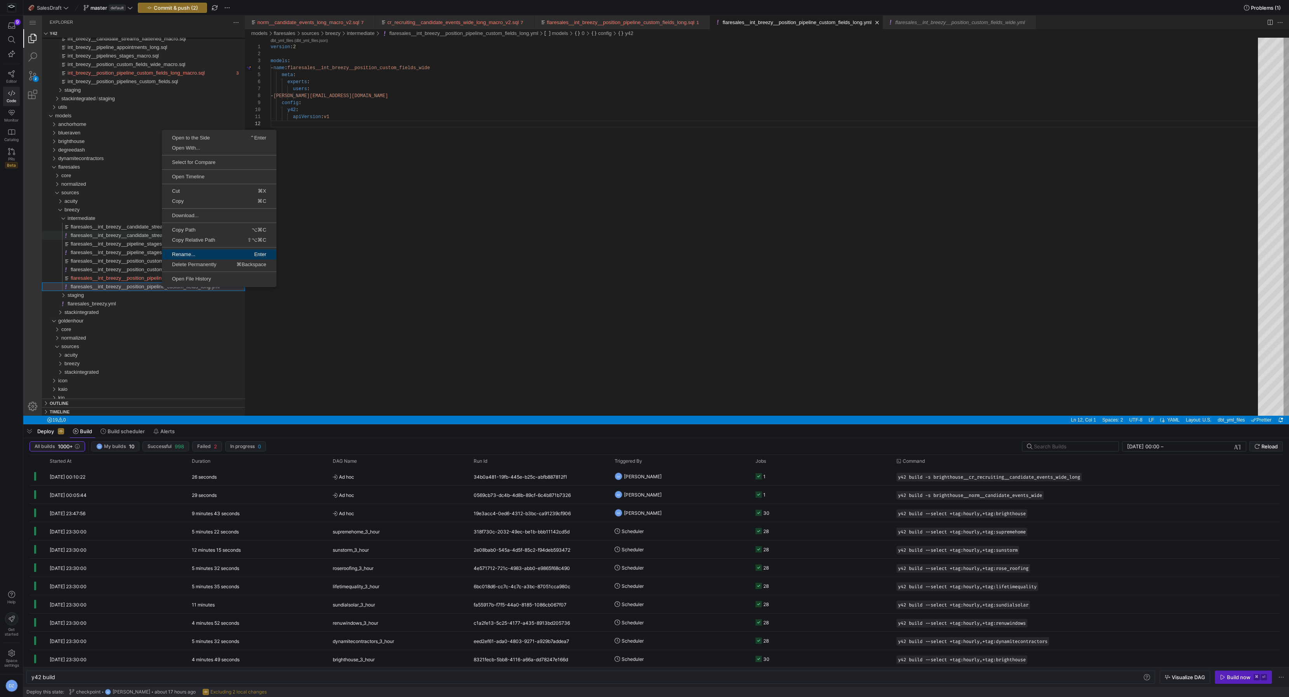
click at [201, 252] on span "Rename..." at bounding box center [190, 254] width 56 height 5
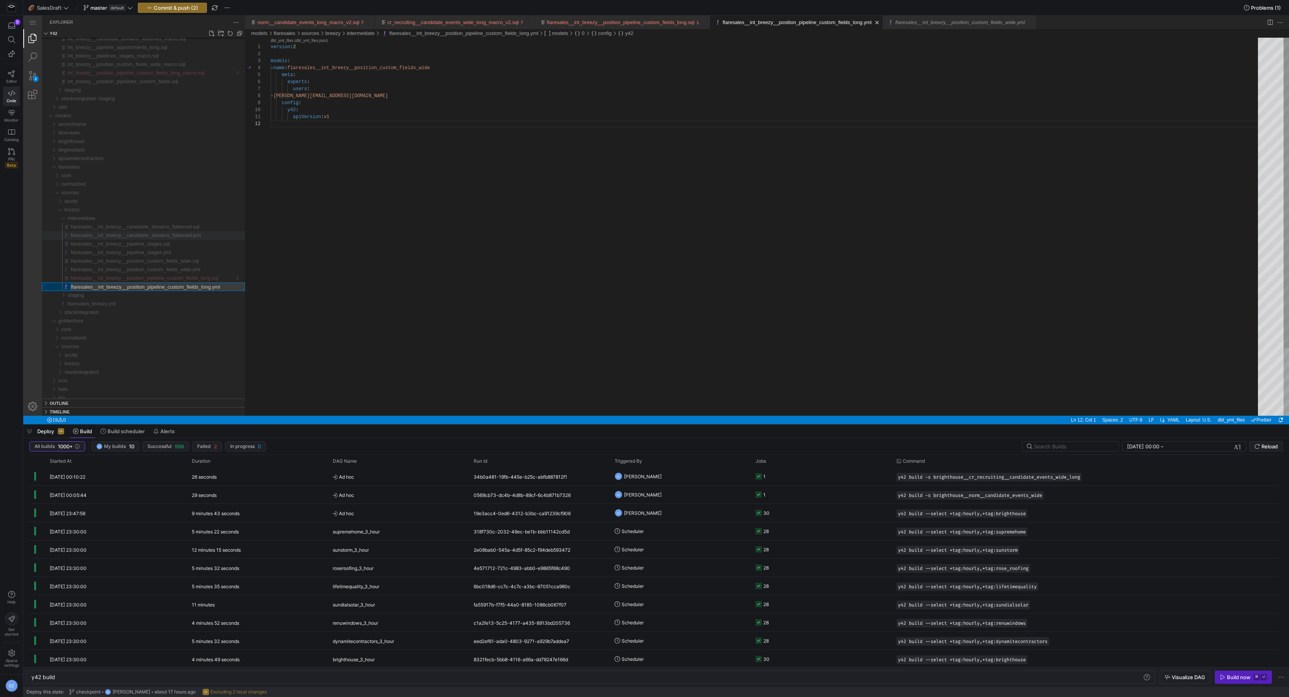
type textarea "version: 2 models: - name: flaresales__int_breezy__position_custom_fields_wide …"
click at [398, 78] on div "version : 2 models : - name : flaresales__int_breezy__position_custom_fields_wi…" at bounding box center [767, 268] width 993 height 461
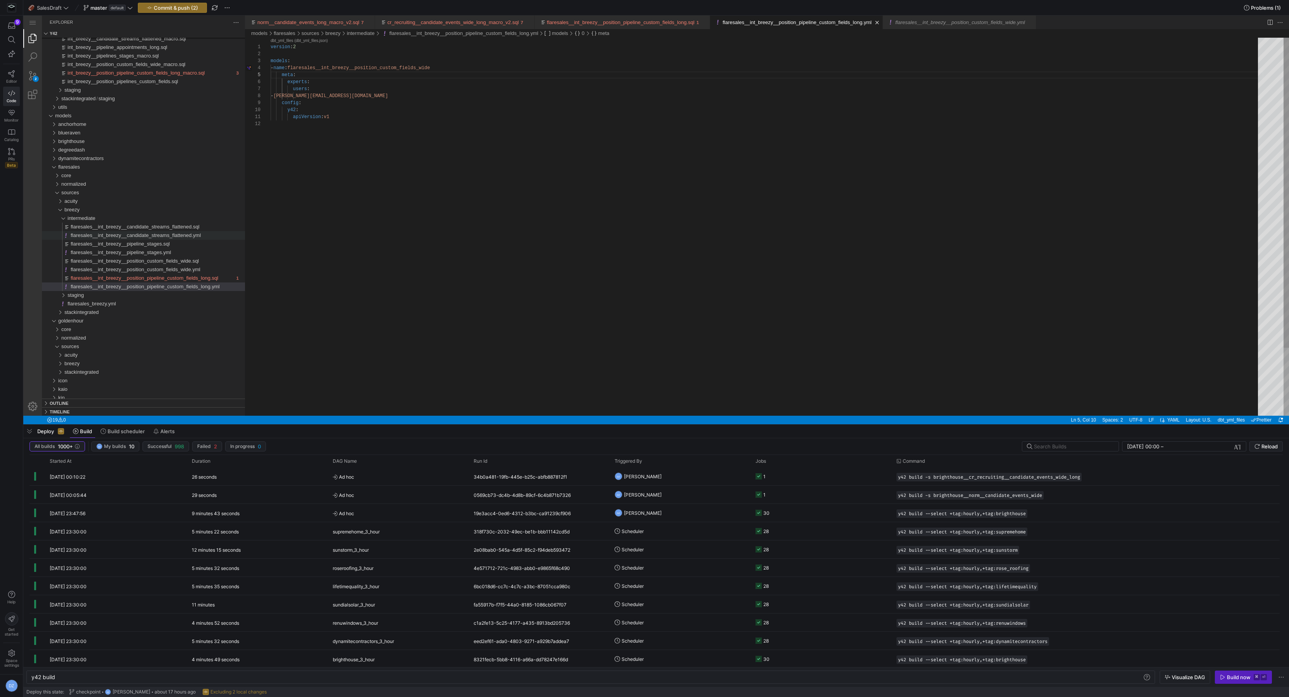
click at [374, 64] on div "version : 2 models : - name : flaresales__int_breezy__position_custom_fields_wi…" at bounding box center [767, 268] width 993 height 461
click at [374, 66] on div "version : 2 models : - name : flaresales__int_breezy__position_custom_fields_wi…" at bounding box center [767, 268] width 993 height 461
click at [185, 252] on div "flaresales__int_breezy__pipeline_stages.yml" at bounding box center [158, 252] width 174 height 9
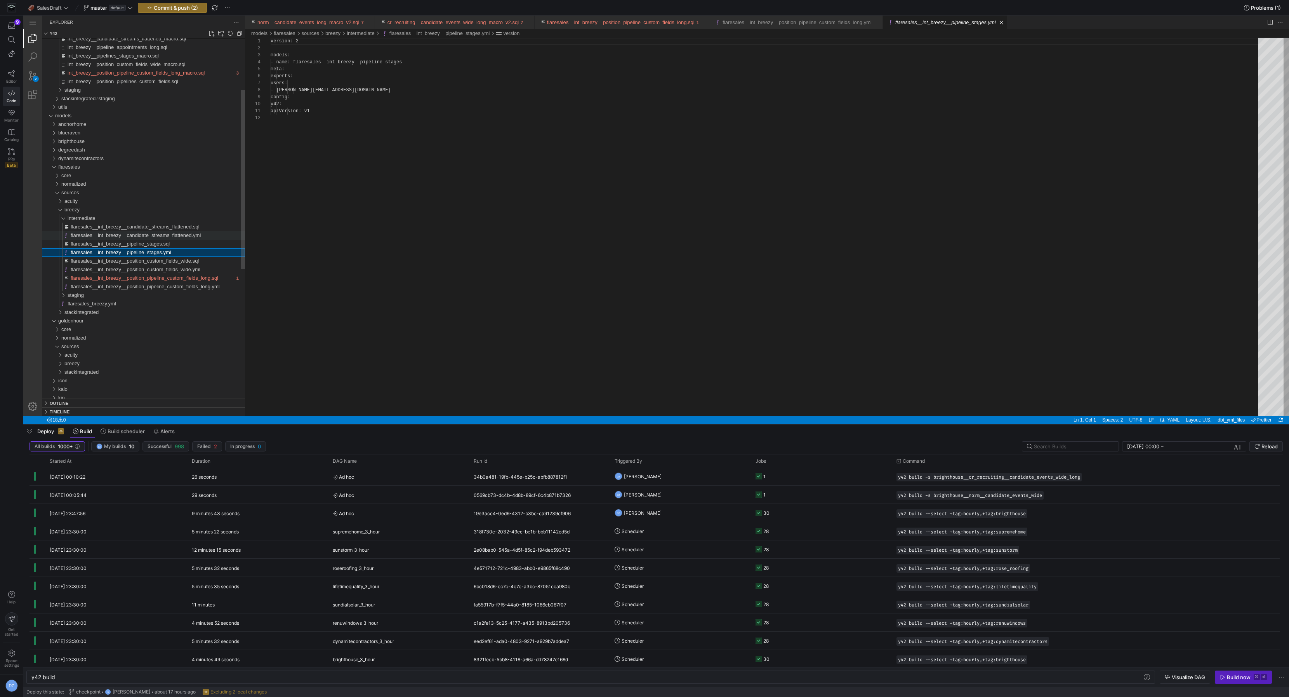
scroll to position [70, 0]
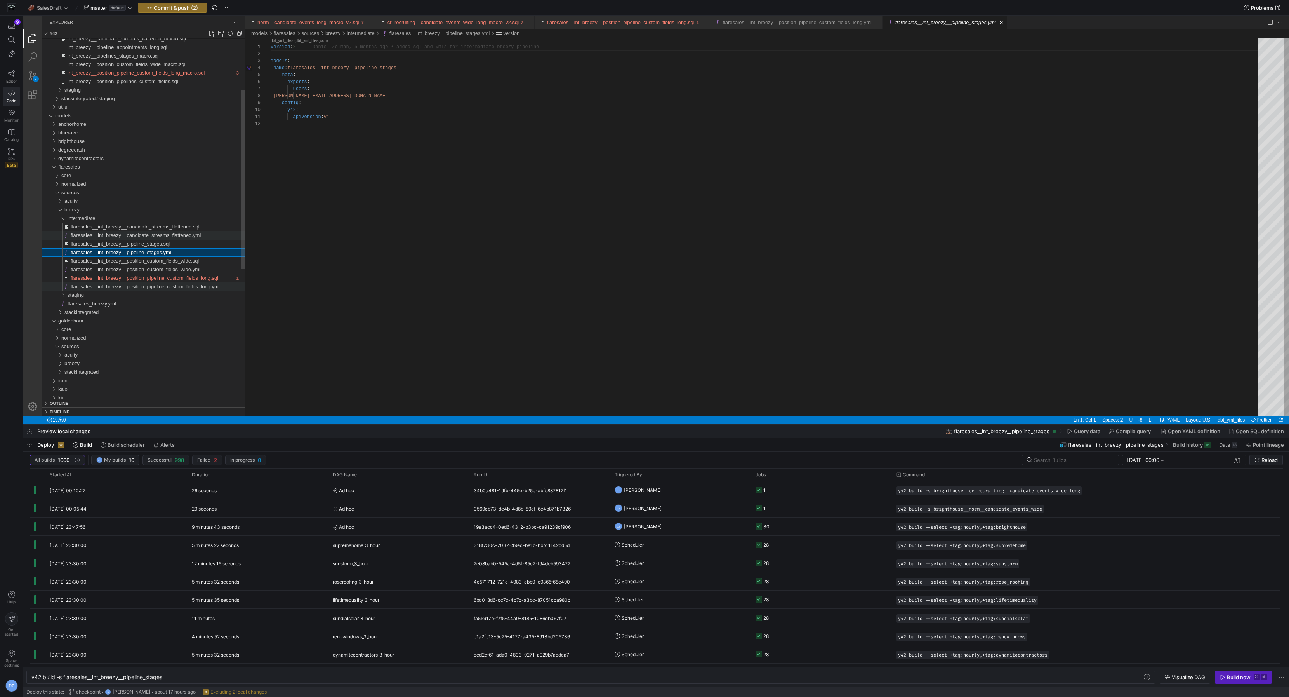
click at [178, 289] on div "flaresales__int_breezy__position_pipeline_custom_fields_long.yml" at bounding box center [158, 286] width 174 height 9
type textarea "y42 build -s flaresales__int_breezy__position_custom_fields_wide"
paste textarea "pipeline_custom_fields_long"
type textarea "version: 2 models: - name: flaresales__int_breezy__position_pipeline_custom_fie…"
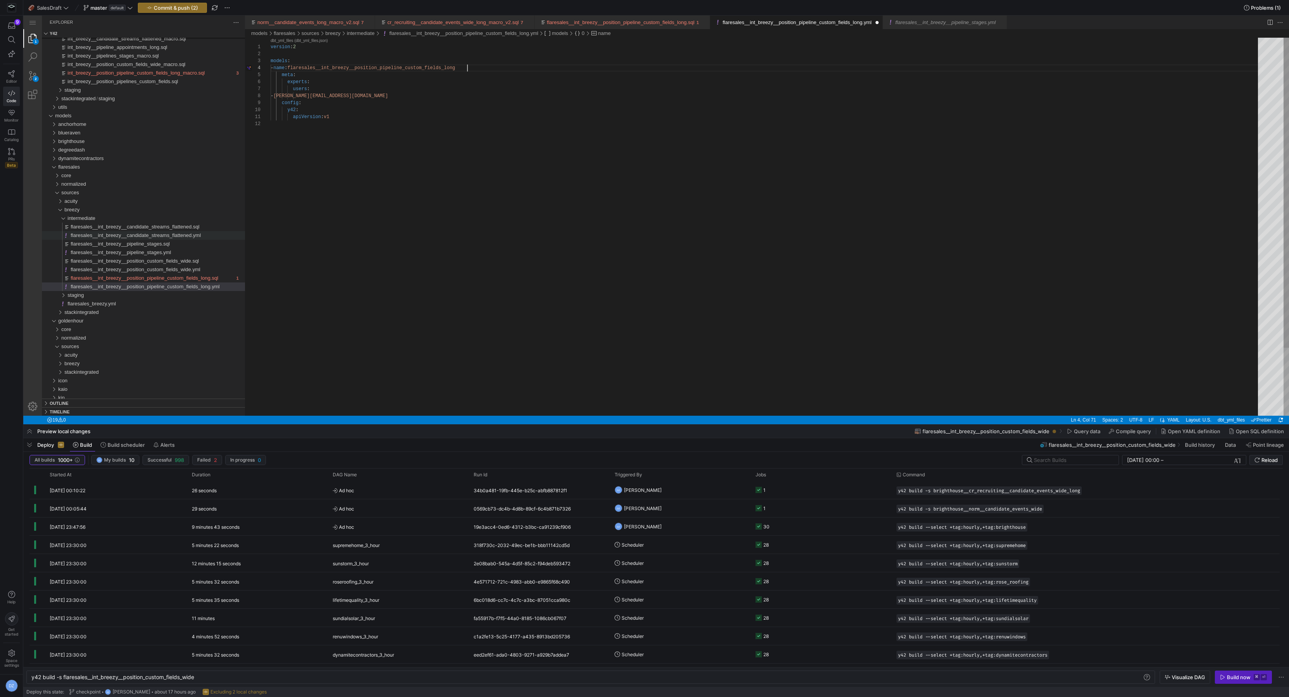
scroll to position [21, 196]
click at [428, 83] on div "version : 2 models : - name : flaresales__int_breezy__position_pipeline_custom_…" at bounding box center [767, 268] width 993 height 461
click at [174, 274] on div "flaresales__int_breezy__position_pipeline_custom_fields_long.sql" at bounding box center [152, 278] width 163 height 9
type textarea "y42 build -s flaresales__int_breezy__position_pipeline_custom_fields_long"
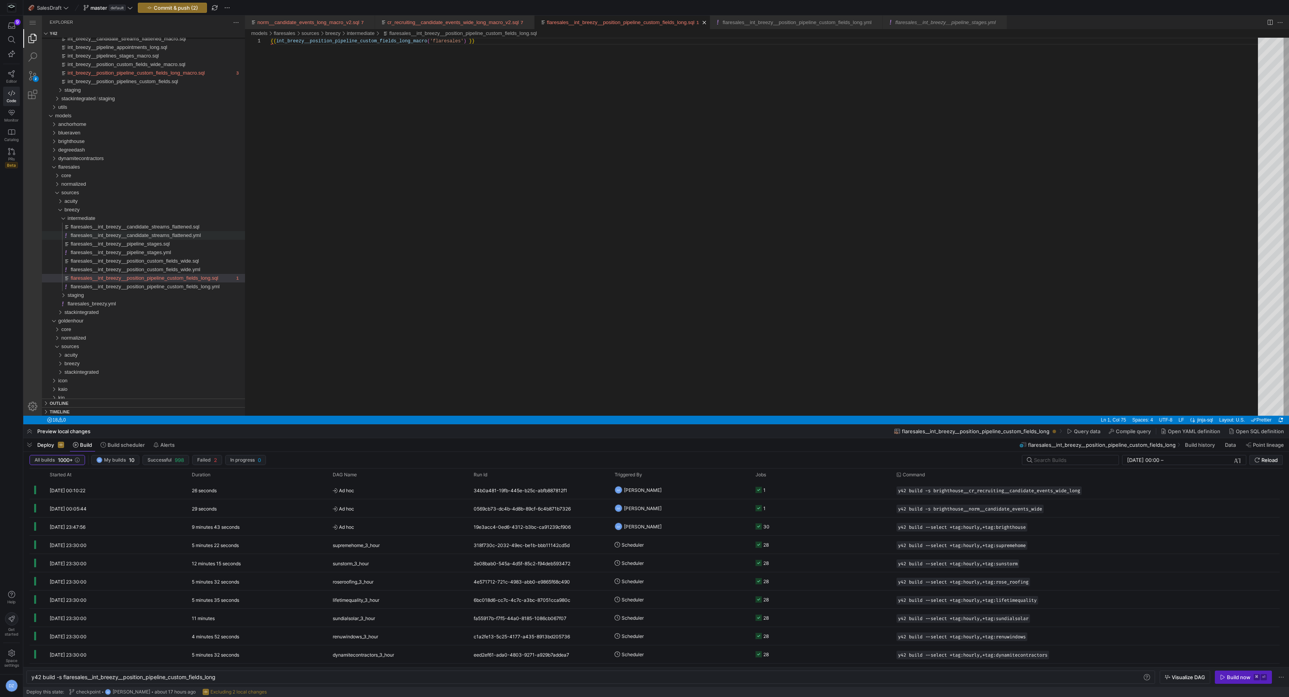
click at [381, 194] on div "{{ int_breezy__position_pipeline_custom_fields_long_ macro ( 'flaresales' ) }}" at bounding box center [767, 227] width 993 height 378
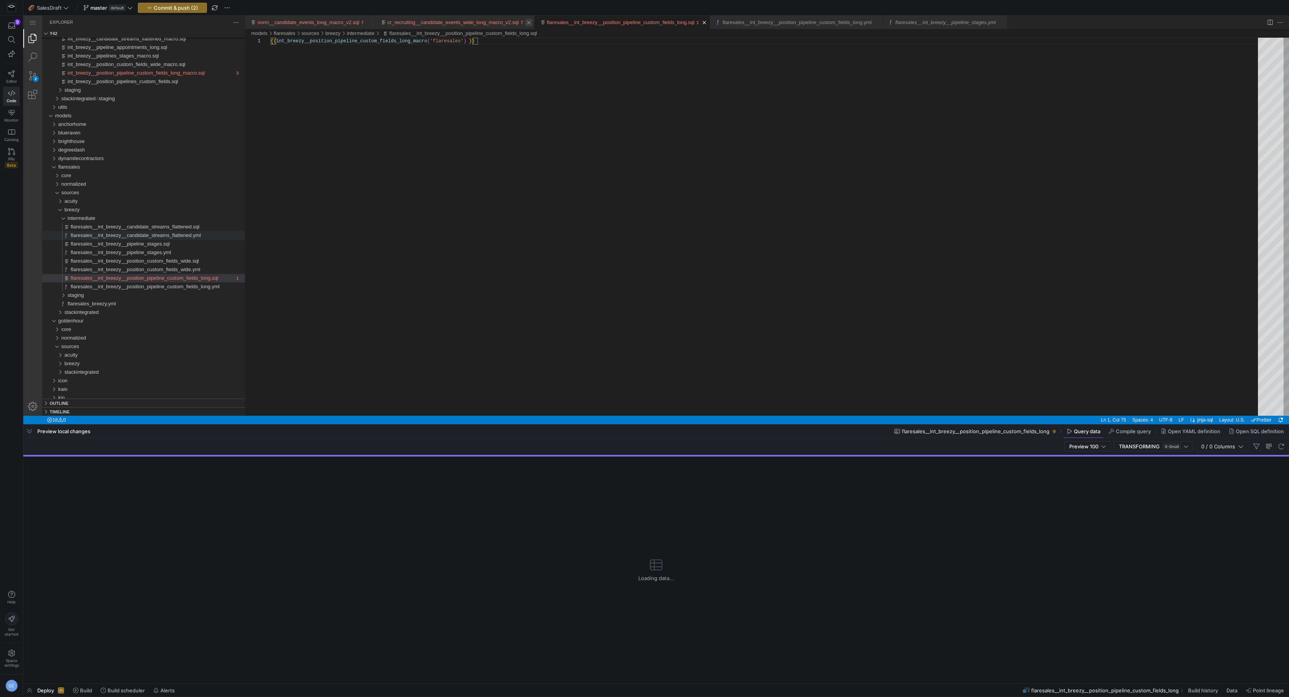
click at [533, 23] on link "Close (⌘W)" at bounding box center [529, 23] width 8 height 8
click at [373, 24] on link "Close (⌘W)" at bounding box center [369, 23] width 8 height 8
click at [591, 24] on link "Close (⌘W)" at bounding box center [588, 23] width 8 height 8
click at [543, 23] on link "Close (⌘W)" at bounding box center [539, 23] width 8 height 8
click at [542, 73] on div "{{ int_breezy__position_pipeline_custom_fields_long_ macro ( 'flaresales' ) }}" at bounding box center [767, 227] width 993 height 378
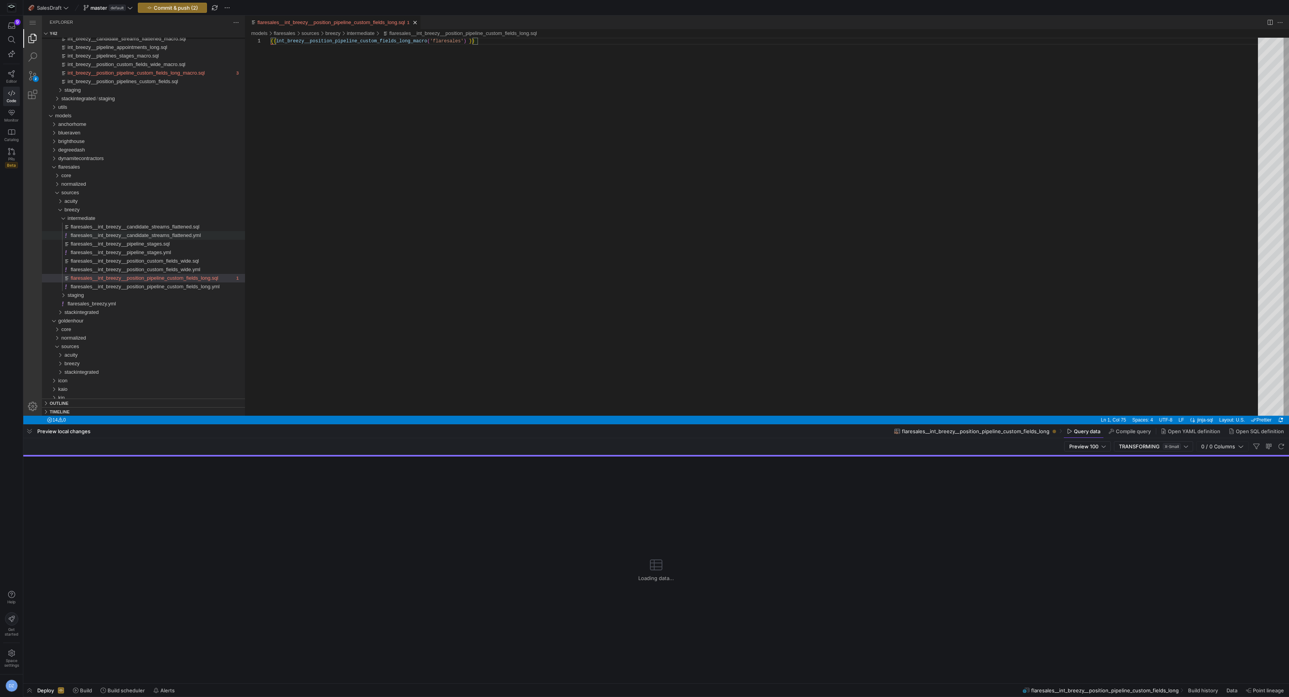
click at [516, 214] on div "{{ int_breezy__position_pipeline_custom_fields_long_ macro ( 'flaresales' ) }}" at bounding box center [767, 227] width 993 height 378
click at [172, 8] on span "Commit & push (2)" at bounding box center [176, 8] width 44 height 6
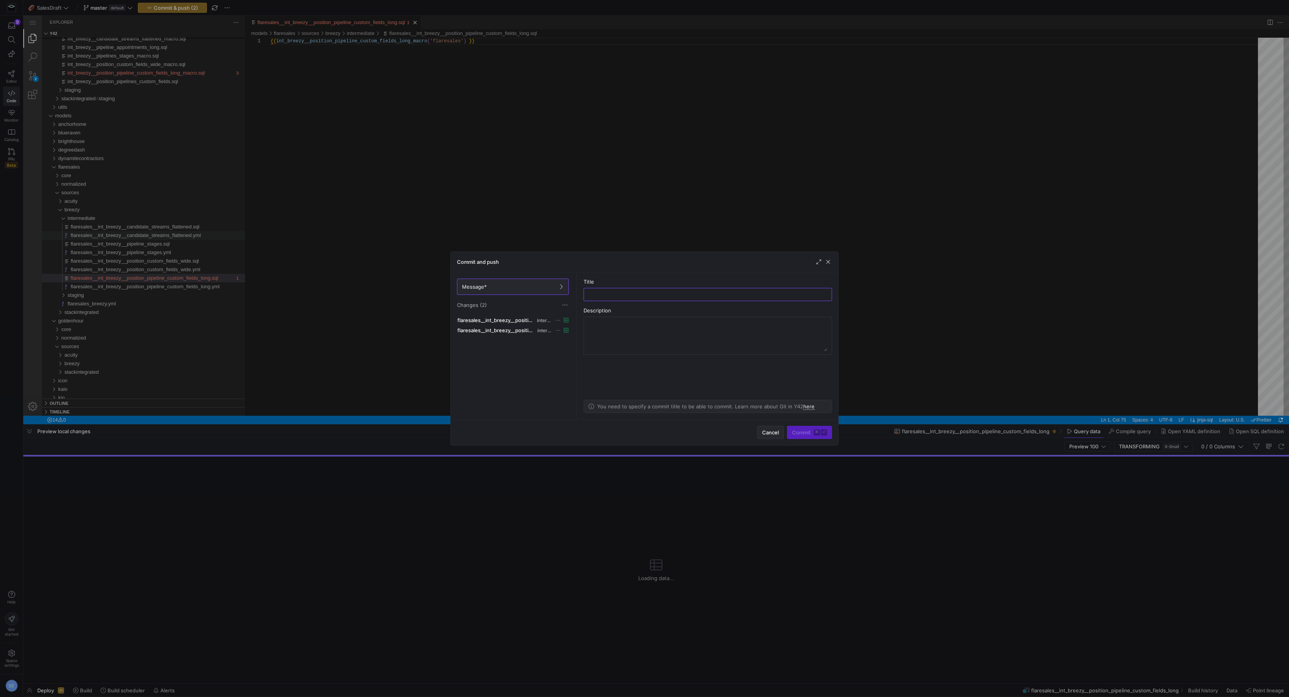
click at [769, 433] on span "Cancel" at bounding box center [770, 432] width 17 height 6
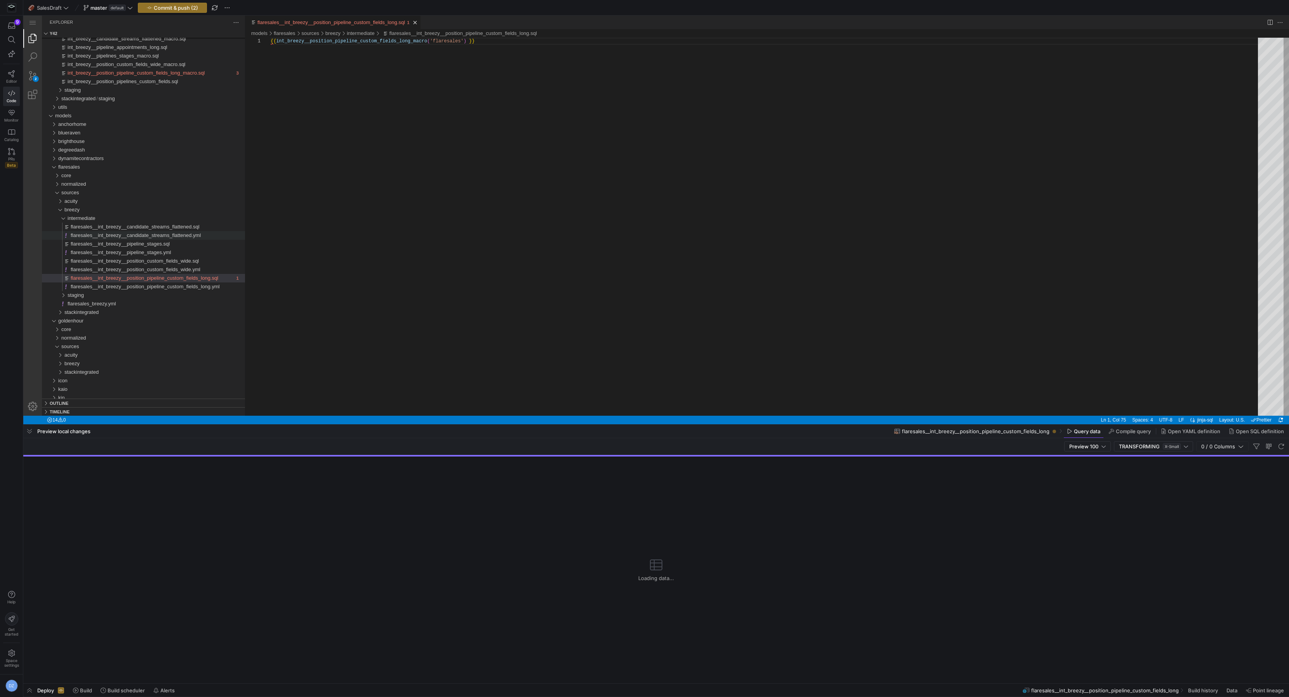
click at [516, 340] on div "{{ int_breezy__position_pipeline_custom_fields_long_ macro ( 'flaresales' ) }}" at bounding box center [767, 227] width 993 height 378
click at [432, 227] on div "{{ int_breezy__position_pipeline_custom_fields_long_ macro ( 'flaresales' ) }}" at bounding box center [767, 227] width 993 height 378
click at [977, 168] on div "{{ int_breezy__position_pipeline_custom_fields_long_ macro ( 'flaresales' ) }}" at bounding box center [767, 227] width 993 height 378
click at [1143, 427] on span at bounding box center [1130, 431] width 48 height 12
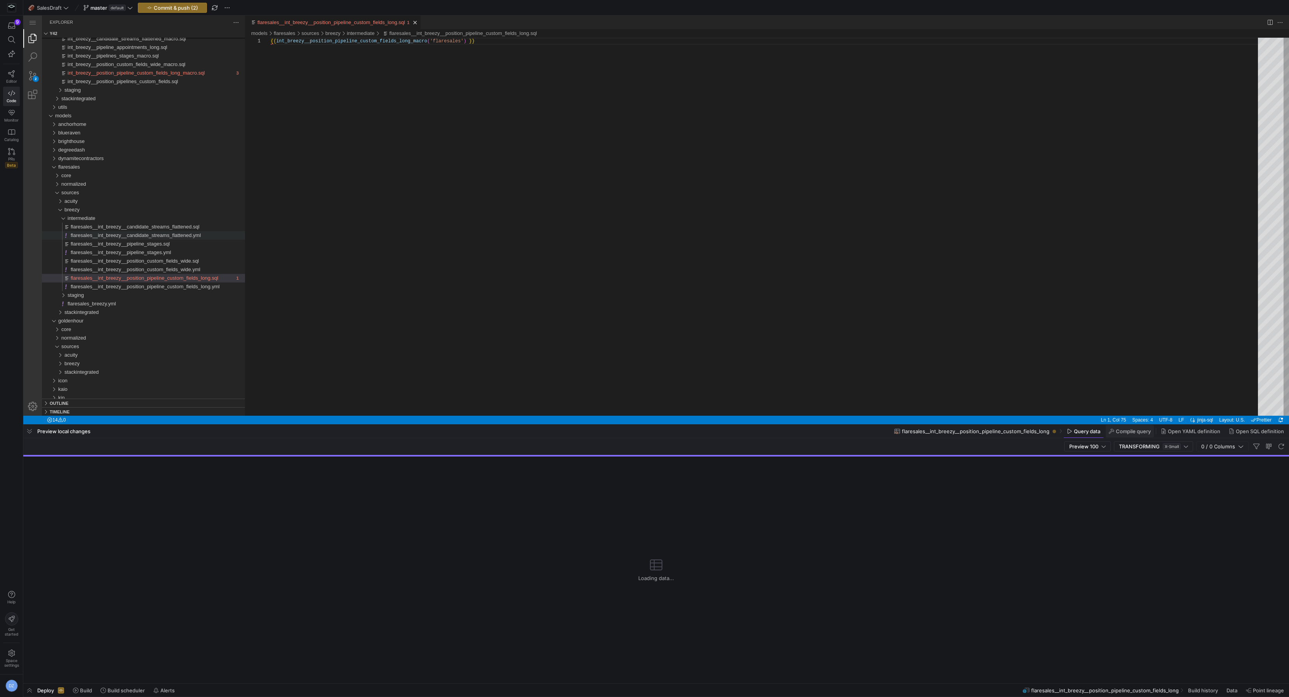
scroll to position [0, 207]
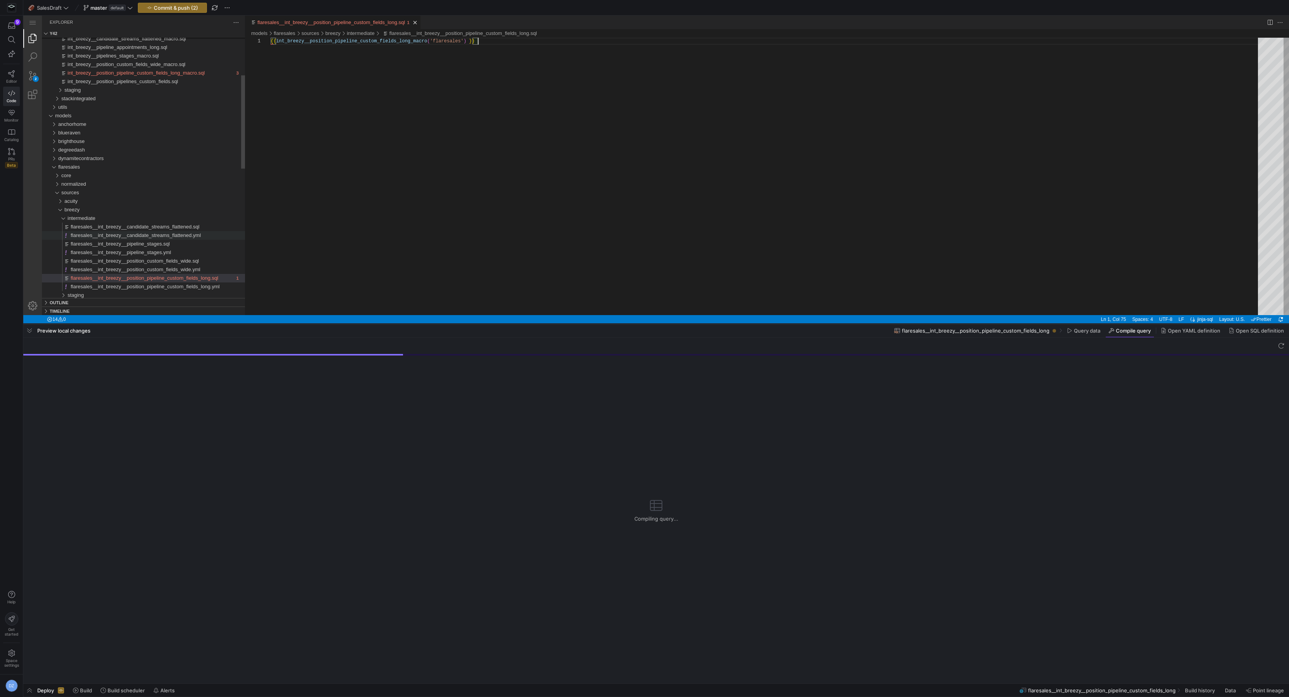
drag, startPoint x: 495, startPoint y: 423, endPoint x: 522, endPoint y: 323, distance: 104.1
click at [522, 323] on div at bounding box center [656, 323] width 1266 height 3
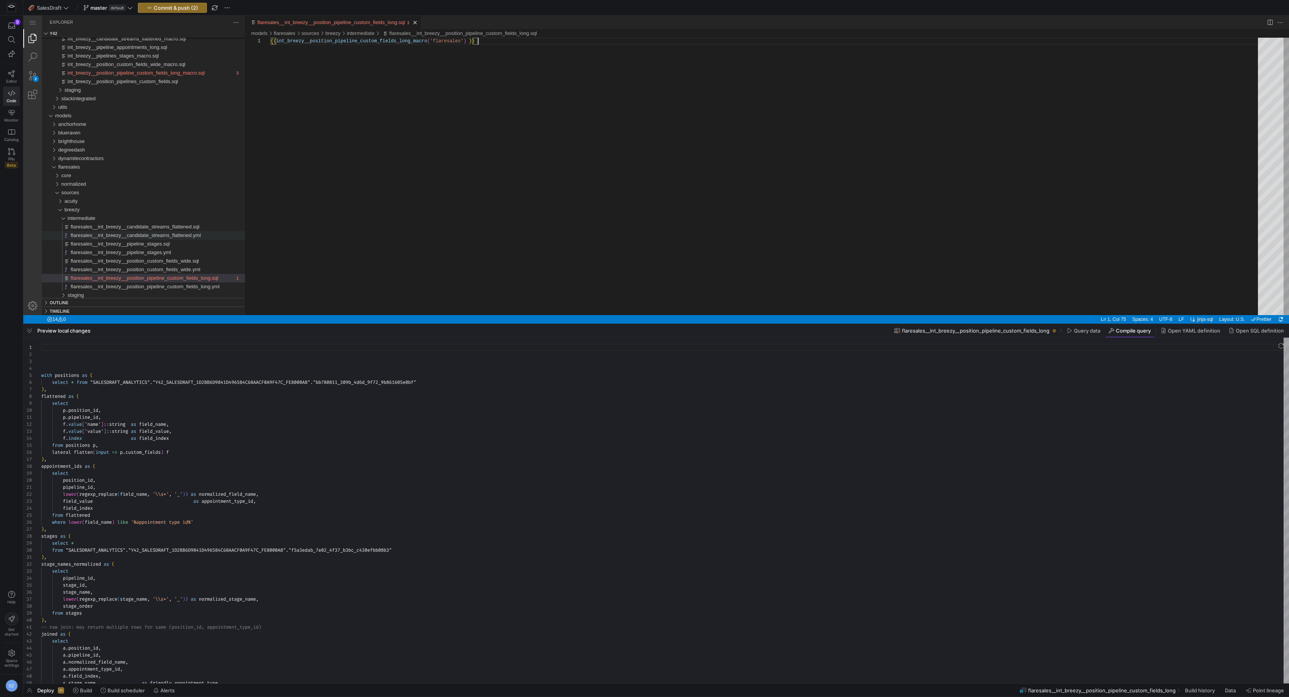
scroll to position [70, 0]
click at [1082, 331] on span "Query data" at bounding box center [1087, 330] width 26 height 6
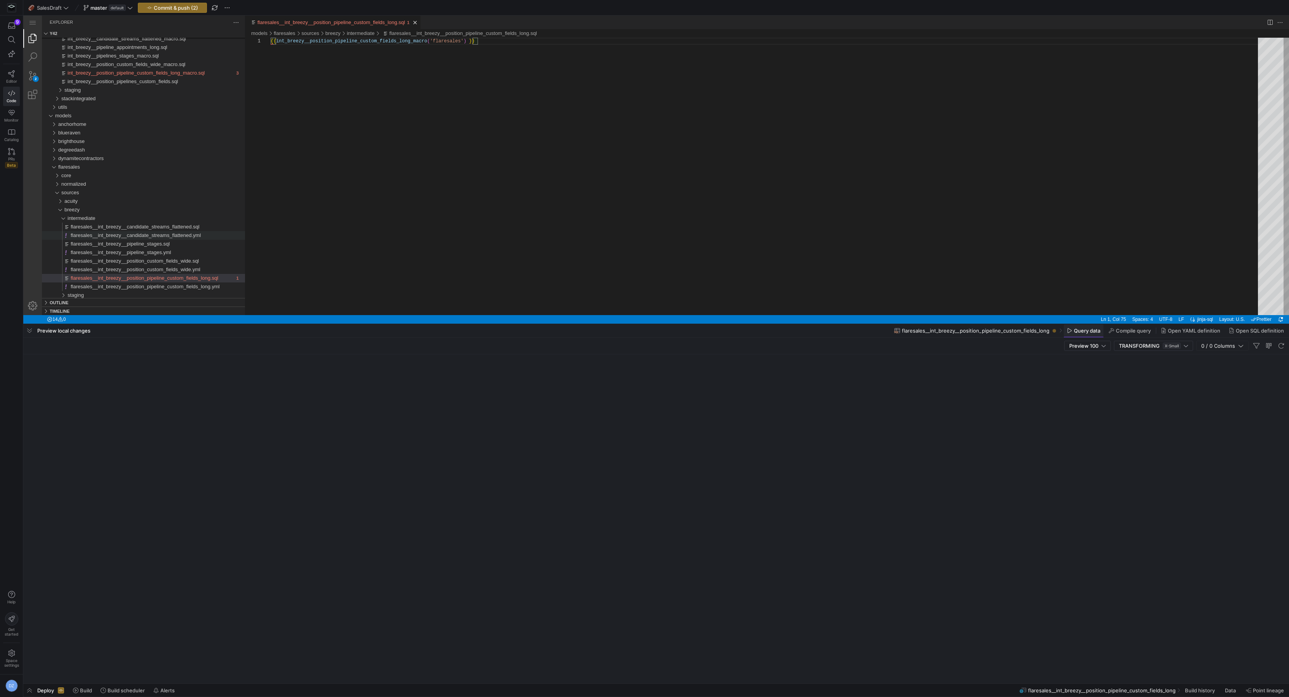
scroll to position [0, 207]
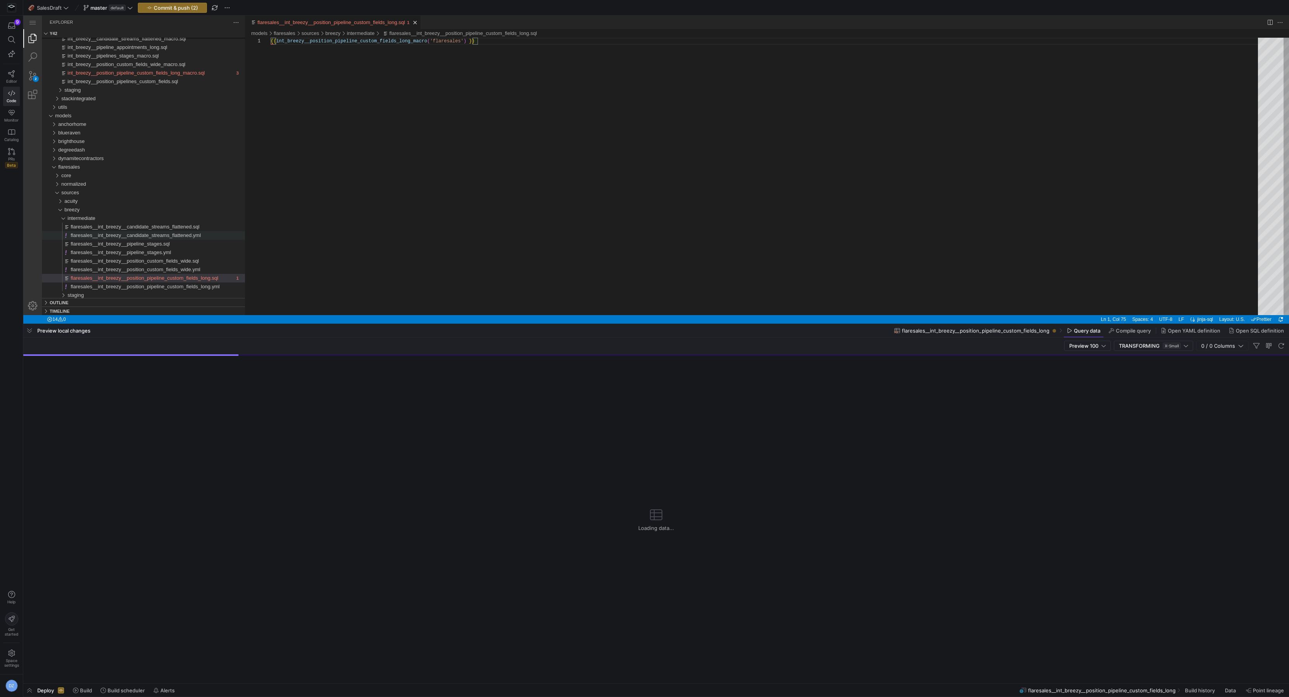
click at [1015, 195] on div "{{ int_breezy__position_pipeline_custom_fields_long_ macro ( 'flaresales' ) }}" at bounding box center [767, 176] width 993 height 277
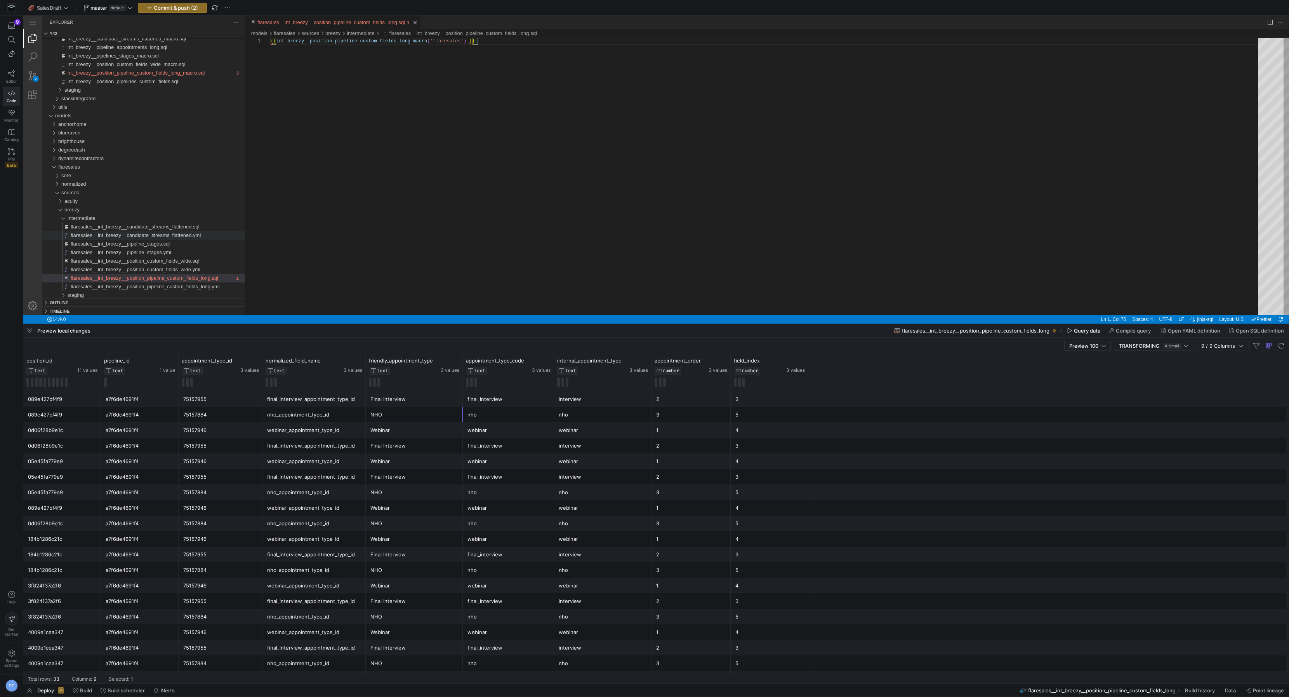
click at [372, 416] on div "NHO" at bounding box center [414, 414] width 88 height 15
click at [278, 416] on div "nho_appointment_type_id" at bounding box center [314, 414] width 94 height 15
click at [368, 409] on div "NHO" at bounding box center [414, 415] width 97 height 16
click at [257, 359] on icon at bounding box center [256, 360] width 6 height 6
click at [297, 361] on span "general" at bounding box center [292, 359] width 28 height 9
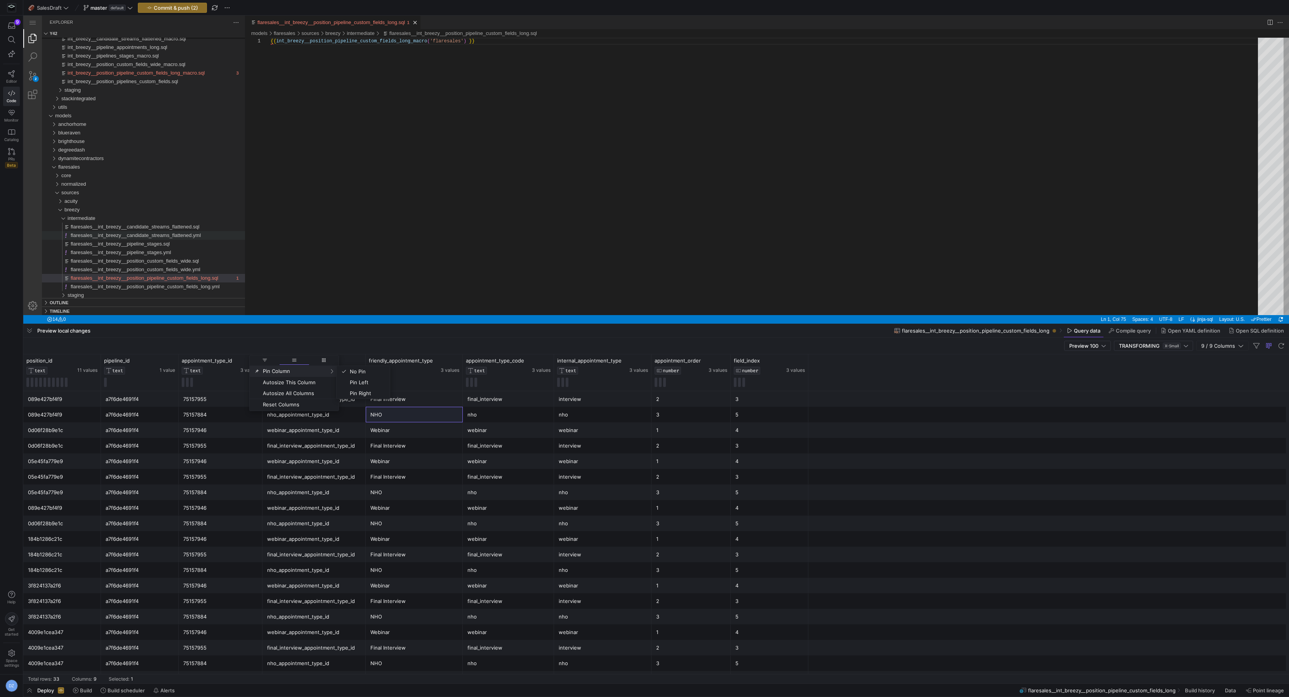
click at [322, 359] on span "columns" at bounding box center [323, 359] width 5 height 5
click at [315, 355] on span "columns" at bounding box center [331, 359] width 33 height 9
click at [257, 360] on icon at bounding box center [256, 360] width 6 height 6
click at [296, 360] on span "general" at bounding box center [298, 359] width 5 height 5
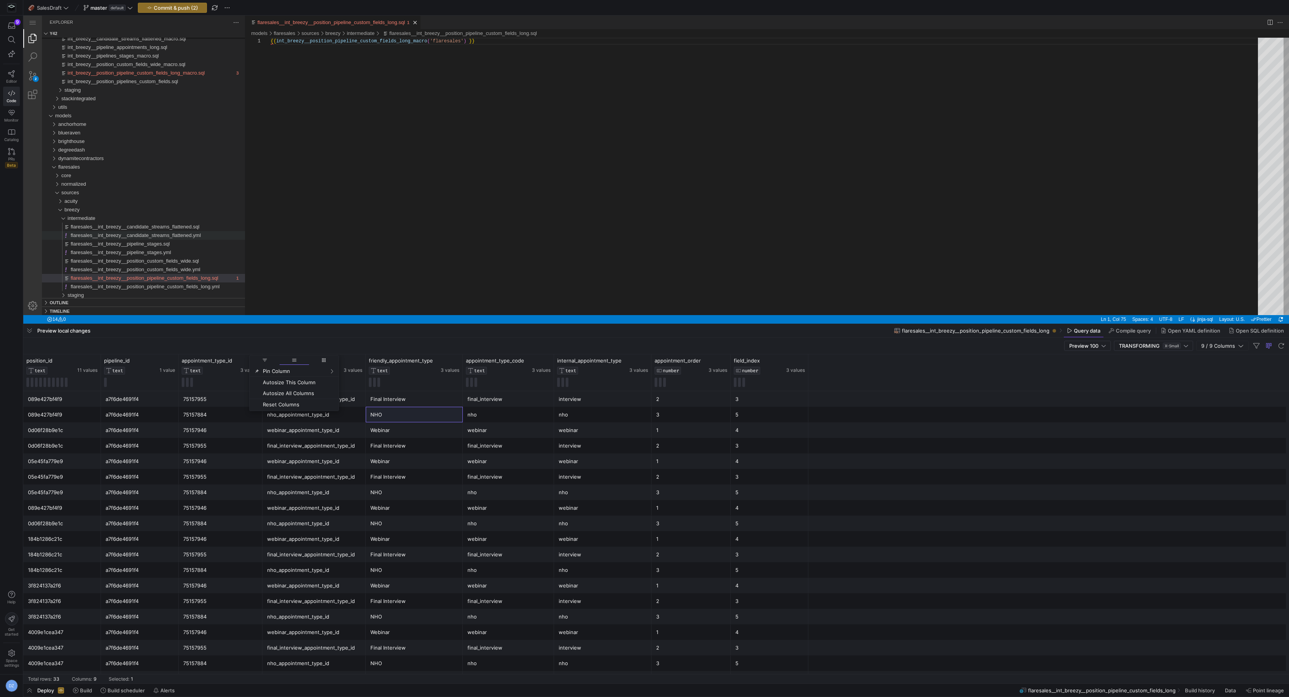
click at [264, 359] on span "filter" at bounding box center [264, 359] width 5 height 5
click at [308, 372] on div "Contains" at bounding box center [290, 372] width 70 height 6
click at [207, 412] on div "75157884" at bounding box center [220, 414] width 75 height 15
click at [210, 399] on div "75157955" at bounding box center [220, 398] width 75 height 15
click at [137, 396] on div "a7f6de4691f4" at bounding box center [140, 398] width 68 height 15
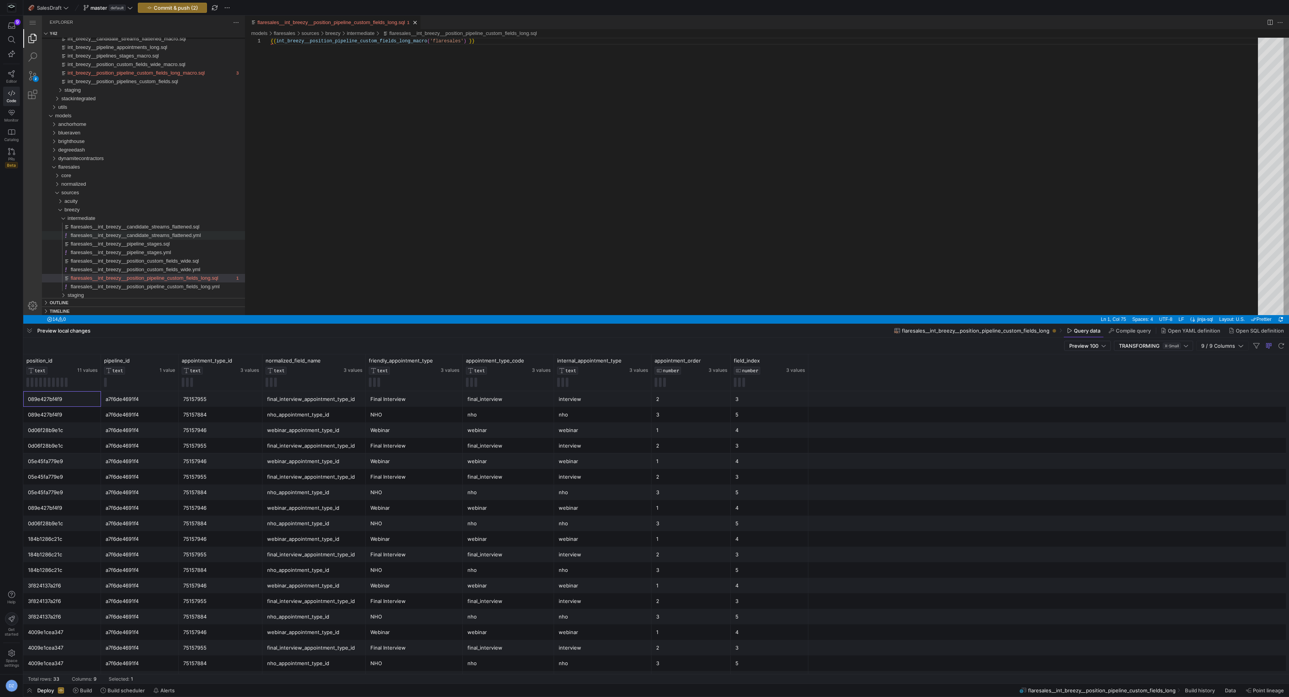
click at [74, 395] on div "089e427bf4f9" at bounding box center [62, 398] width 68 height 15
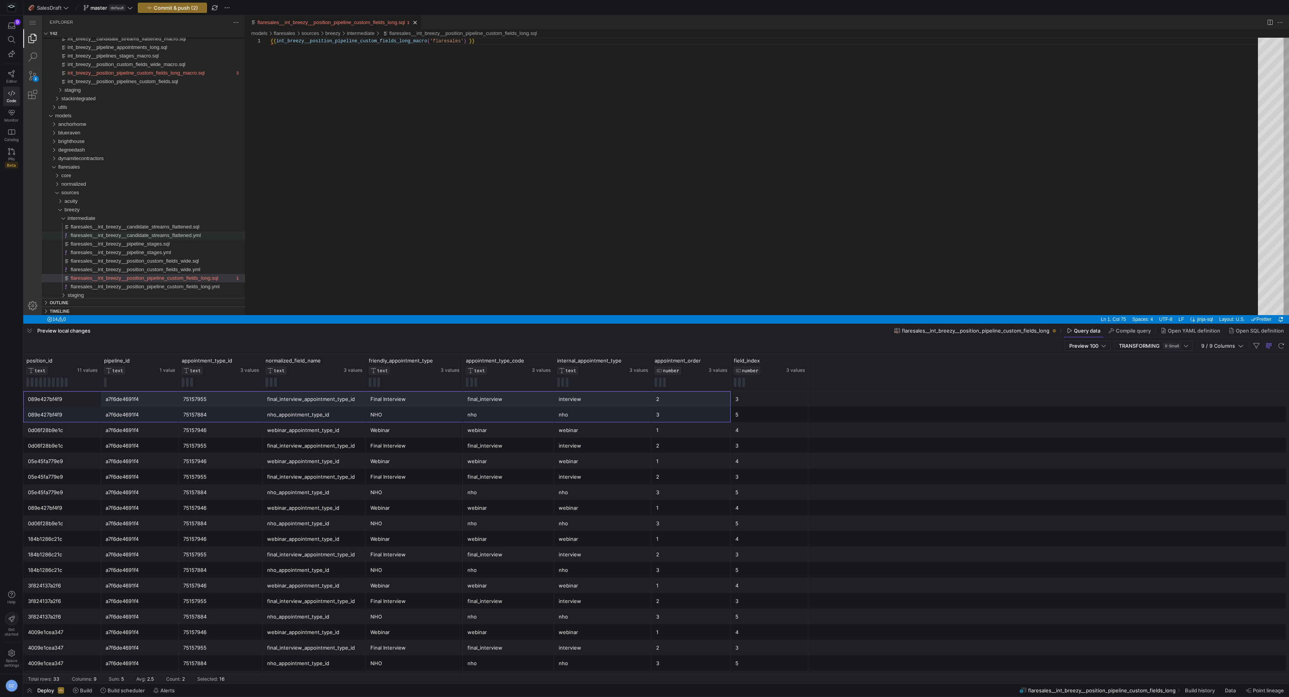
drag, startPoint x: 85, startPoint y: 398, endPoint x: 720, endPoint y: 414, distance: 634.4
click at [720, 414] on div "089e427bf4f9 a7f6de4691f4 75157955 final_interview_appointment_type_id Final In…" at bounding box center [656, 647] width 1266 height 513
click at [45, 399] on div "089e427bf4f9" at bounding box center [62, 398] width 68 height 15
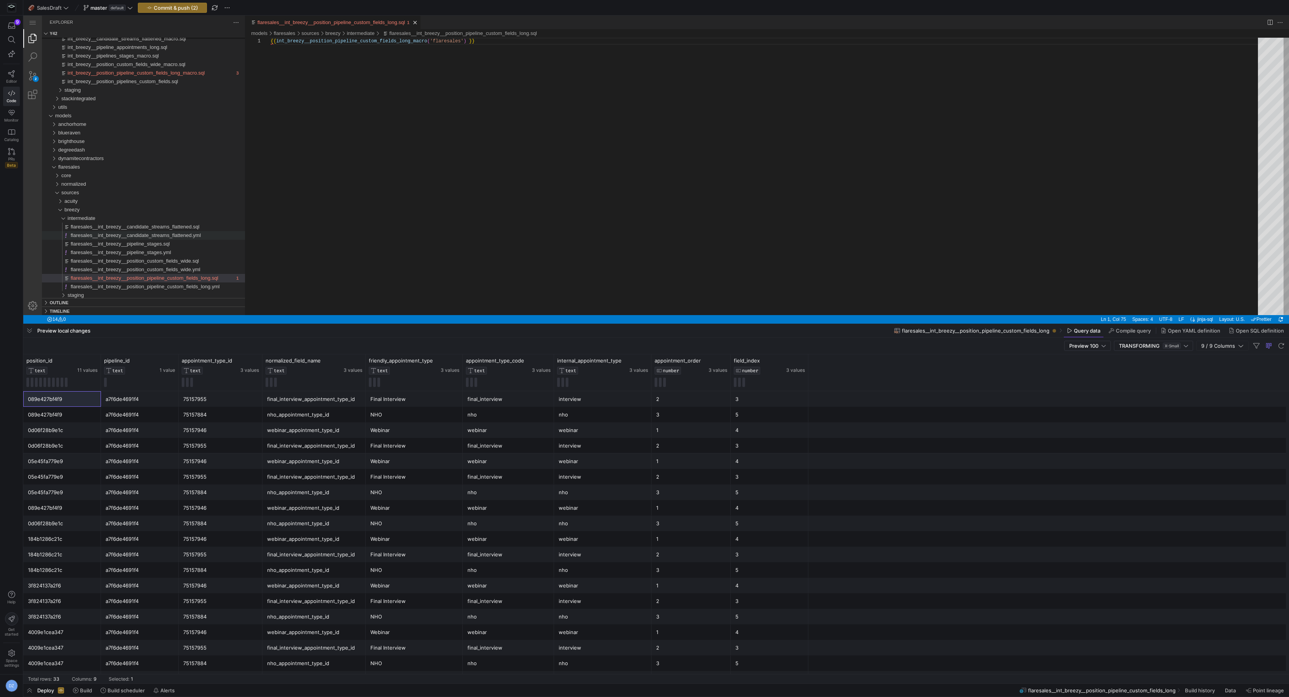
click at [97, 360] on div "position_id TEXT 11 values" at bounding box center [62, 372] width 78 height 37
click at [94, 361] on icon at bounding box center [94, 360] width 6 height 6
click at [111, 389] on input "Filter Value" at bounding box center [130, 385] width 79 height 9
type input "089e427bf4f9"
click at [155, 436] on button "Apply" at bounding box center [159, 440] width 24 height 10
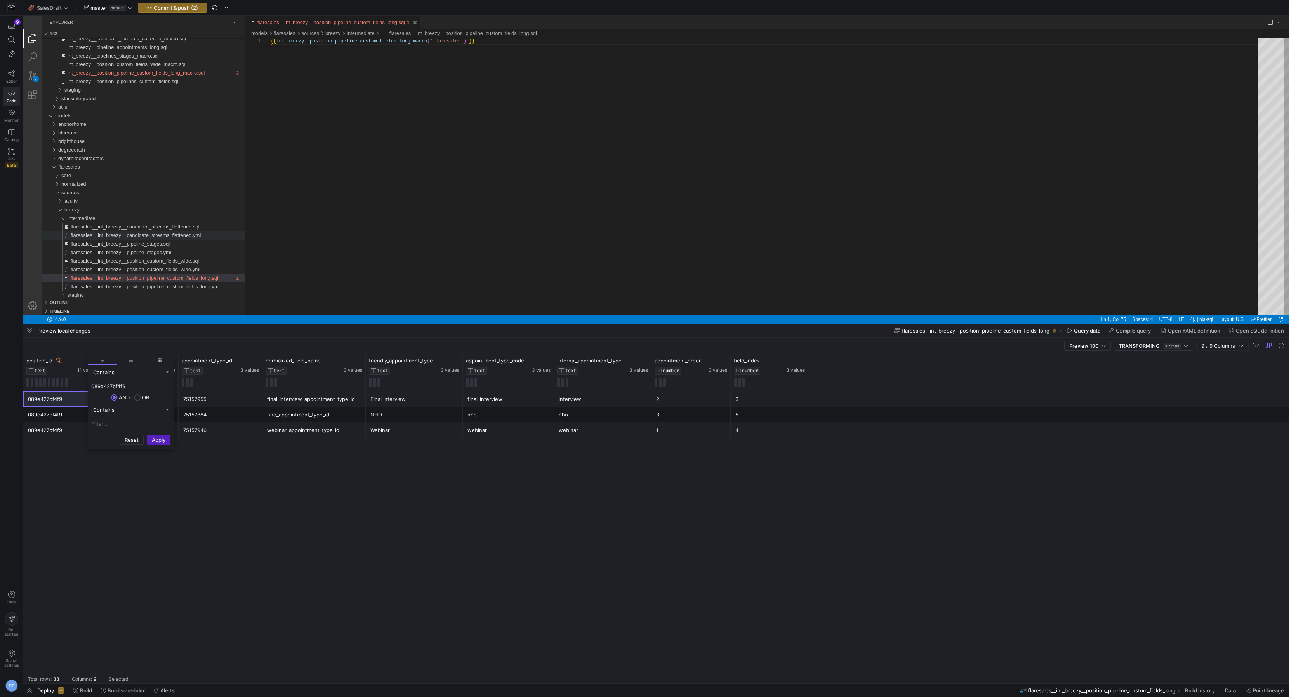
click at [50, 413] on div "089e427bf4f9" at bounding box center [62, 414] width 68 height 15
click at [716, 358] on icon at bounding box center [716, 360] width 3 height 5
click at [303, 416] on div "final_interview_appointment_type_id" at bounding box center [314, 414] width 94 height 15
drag, startPoint x: 678, startPoint y: 400, endPoint x: 675, endPoint y: 423, distance: 23.2
click at [675, 423] on div "089e427bf4f9 a7f6de4691f4 75157955 final_interview_appointment_type_id Final In…" at bounding box center [656, 414] width 1266 height 47
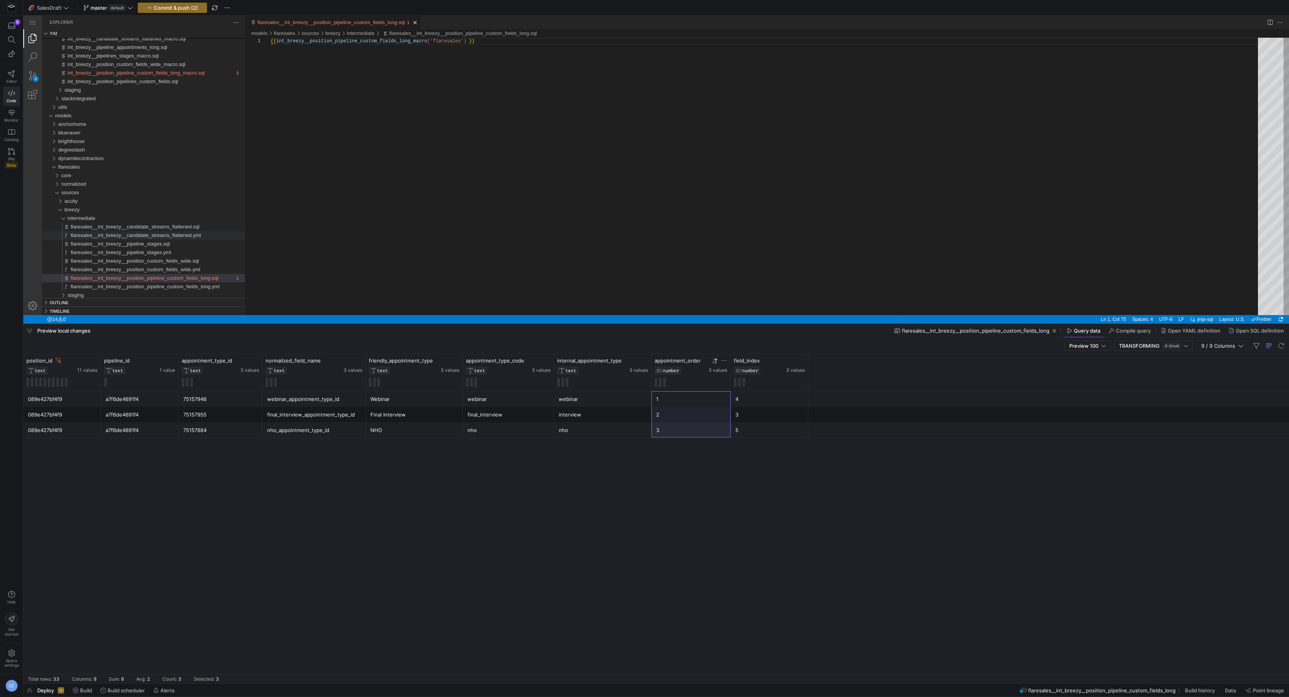
click at [658, 434] on div "3" at bounding box center [691, 429] width 70 height 15
drag, startPoint x: 668, startPoint y: 397, endPoint x: 668, endPoint y: 426, distance: 29.1
click at [668, 426] on div "089e427bf4f9 a7f6de4691f4 75157955 final_interview_appointment_type_id Final In…" at bounding box center [656, 414] width 1266 height 47
click at [668, 426] on div "3" at bounding box center [691, 429] width 70 height 15
drag, startPoint x: 665, startPoint y: 402, endPoint x: 667, endPoint y: 427, distance: 25.3
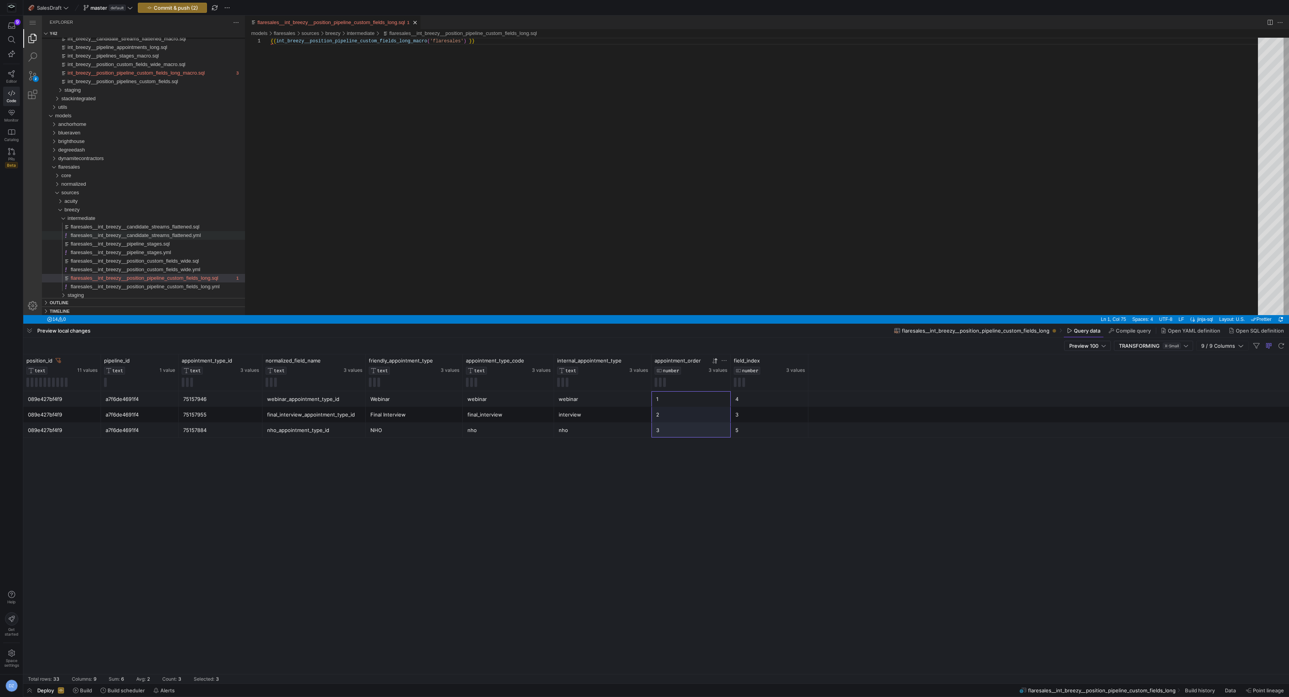
click at [667, 427] on div "089e427bf4f9 a7f6de4691f4 75157955 final_interview_appointment_type_id Final In…" at bounding box center [656, 414] width 1266 height 47
click at [667, 427] on div "3" at bounding box center [691, 429] width 70 height 15
click at [668, 414] on div "2" at bounding box center [691, 414] width 70 height 15
click at [608, 411] on div "interview" at bounding box center [603, 414] width 88 height 15
click at [504, 417] on div "final_interview" at bounding box center [509, 414] width 82 height 15
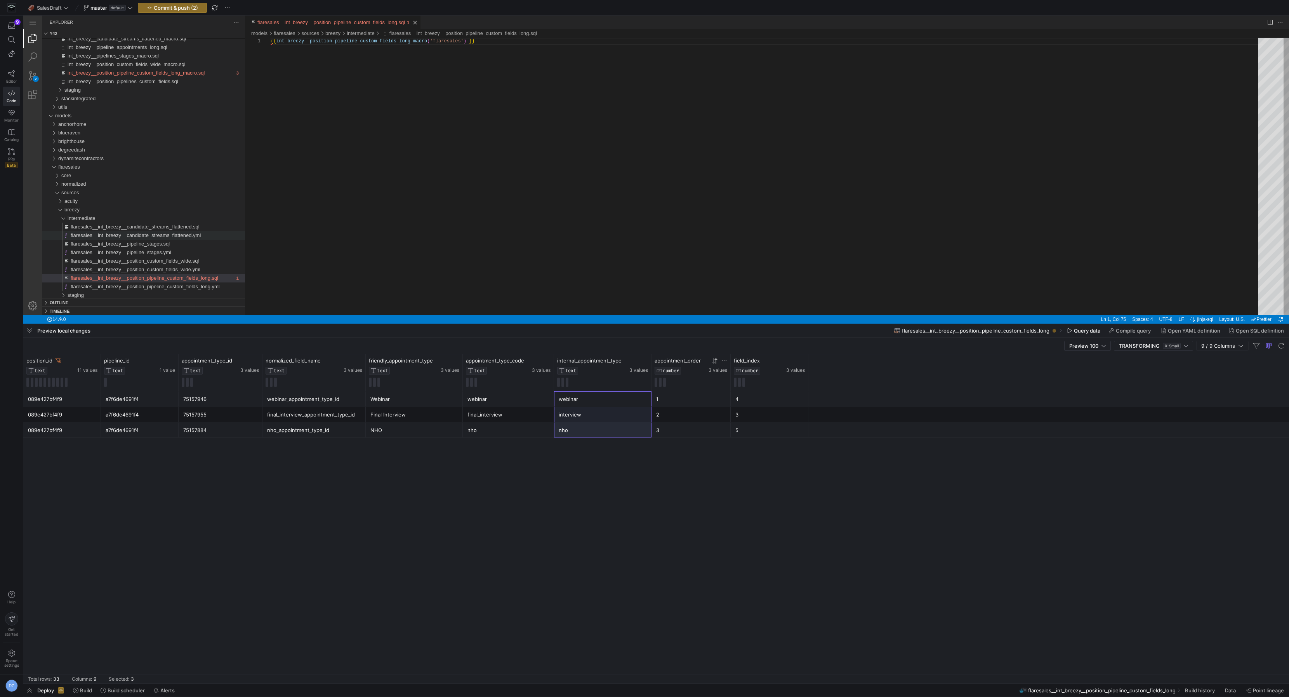
drag, startPoint x: 568, startPoint y: 406, endPoint x: 581, endPoint y: 448, distance: 44.2
click at [581, 448] on div "089e427bf4f9 a7f6de4691f4 75157955 final_interview_appointment_type_id Final In…" at bounding box center [656, 537] width 1266 height 292
click at [504, 438] on div "089e427bf4f9 a7f6de4691f4 75157955 final_interview_appointment_type_id Final In…" at bounding box center [656, 537] width 1266 height 292
click at [515, 430] on div "nho" at bounding box center [509, 429] width 82 height 15
click at [233, 430] on div "75157884" at bounding box center [220, 429] width 75 height 15
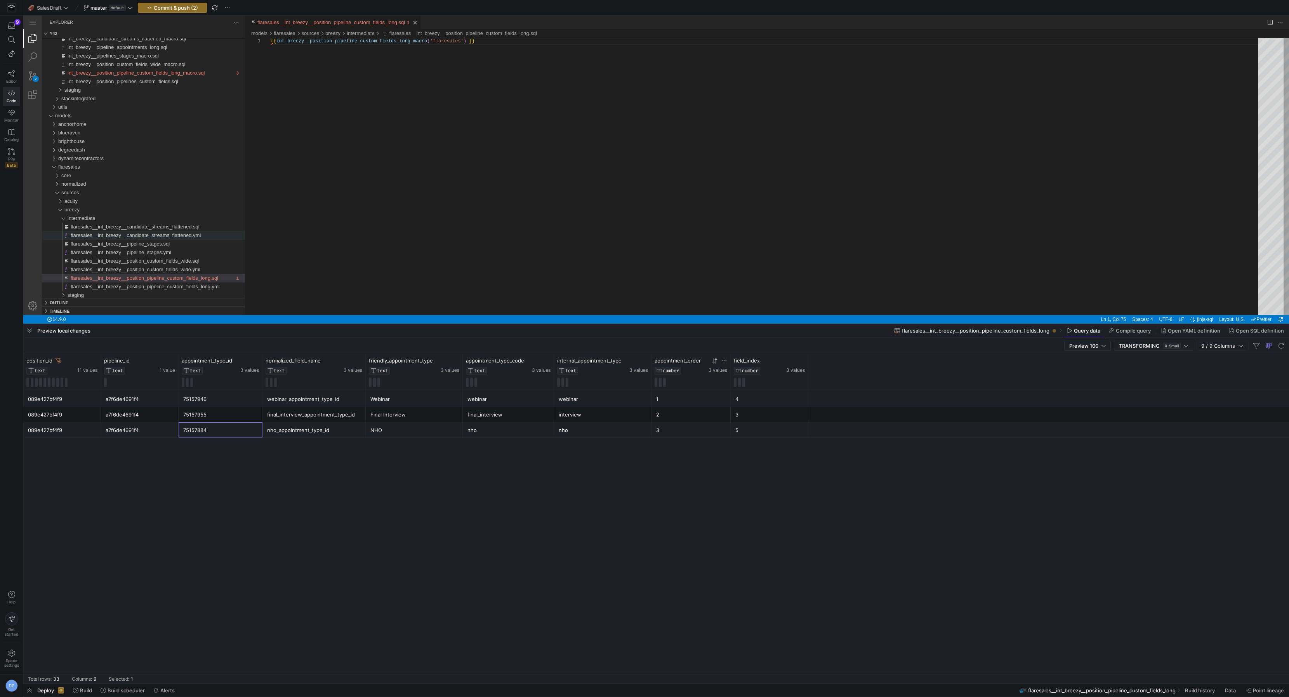
click at [299, 437] on div "089e427bf4f9 a7f6de4691f4 75157884 nho_appointment_type_id NHO [PERSON_NAME] 3 5" at bounding box center [656, 430] width 1266 height 16
click at [339, 428] on div "nho_appointment_type_id" at bounding box center [314, 429] width 94 height 15
click at [405, 429] on div "NHO" at bounding box center [414, 429] width 88 height 15
click at [381, 487] on div "089e427bf4f9 a7f6de4691f4 75157955 final_interview_appointment_type_id Final In…" at bounding box center [656, 537] width 1266 height 292
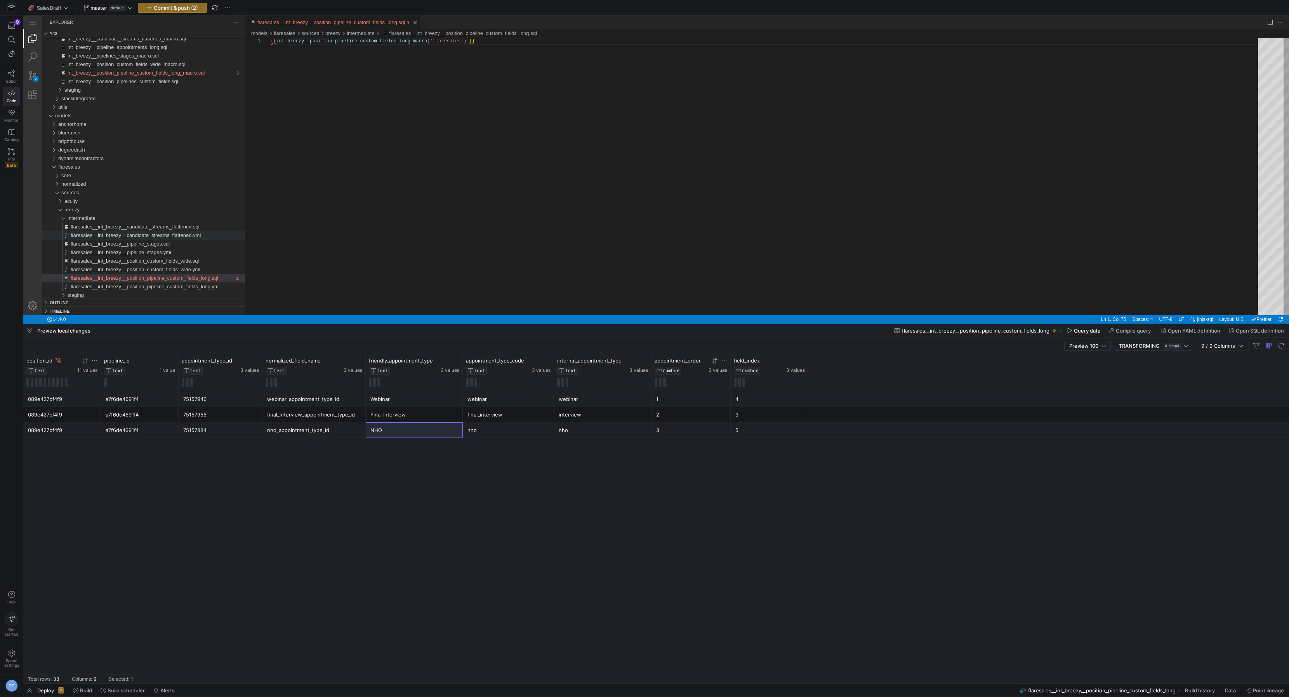
click at [56, 358] on icon at bounding box center [58, 360] width 5 height 5
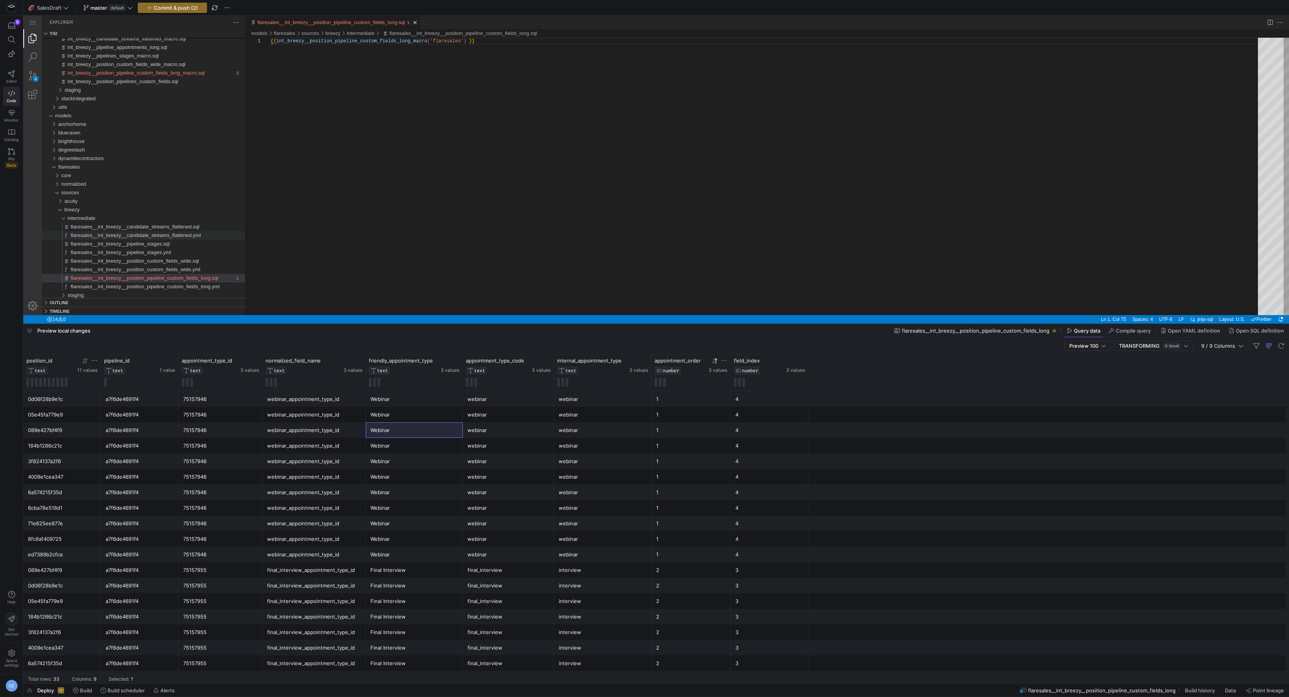
click at [418, 442] on div "Webinar" at bounding box center [414, 445] width 88 height 15
click at [417, 429] on div "Webinar" at bounding box center [414, 429] width 88 height 15
click at [317, 479] on div "webinar_appointment_type_id" at bounding box center [314, 476] width 94 height 15
click at [197, 462] on div "75157946" at bounding box center [220, 461] width 75 height 15
click at [141, 454] on div "a7f6de4691f4" at bounding box center [140, 461] width 68 height 15
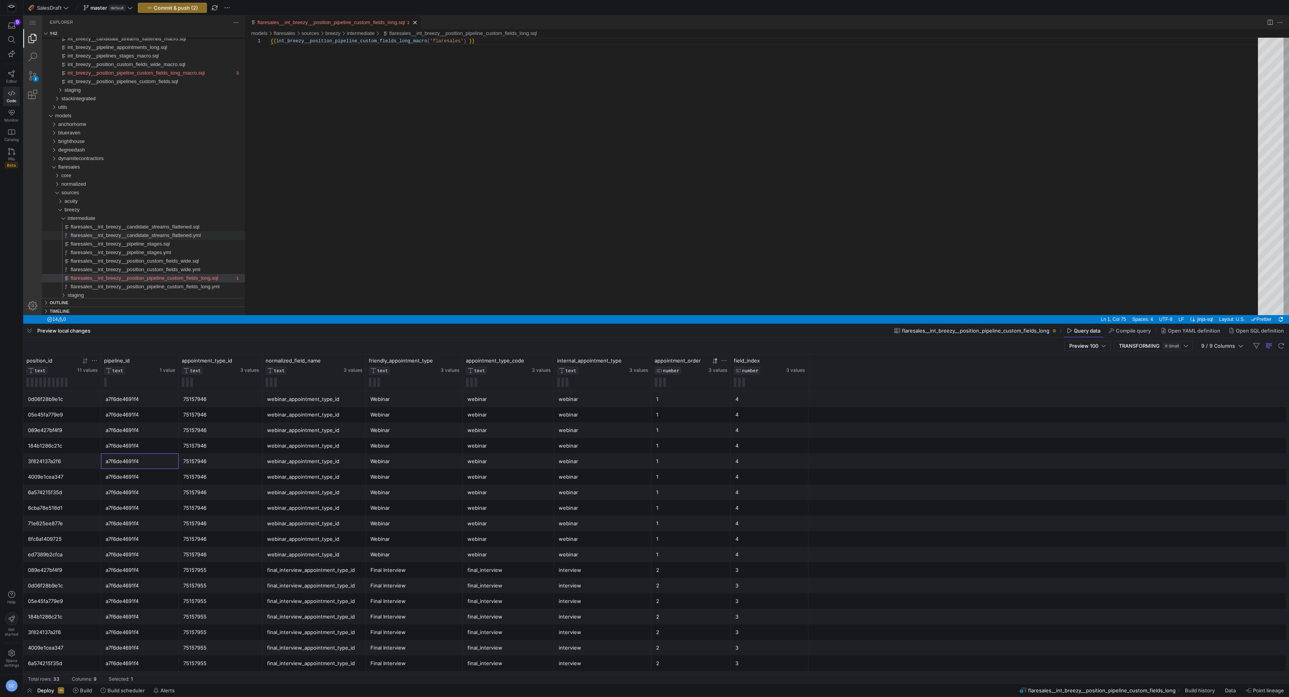
click at [285, 493] on div "webinar_appointment_type_id" at bounding box center [314, 492] width 94 height 15
click at [331, 443] on div "webinar_appointment_type_id" at bounding box center [314, 445] width 94 height 15
click at [365, 247] on div "{{ int_breezy__position_pipeline_custom_fields_long_ macro ( 'flaresales' ) }}" at bounding box center [767, 176] width 993 height 277
click at [184, 9] on span "Commit & push (2)" at bounding box center [176, 8] width 44 height 6
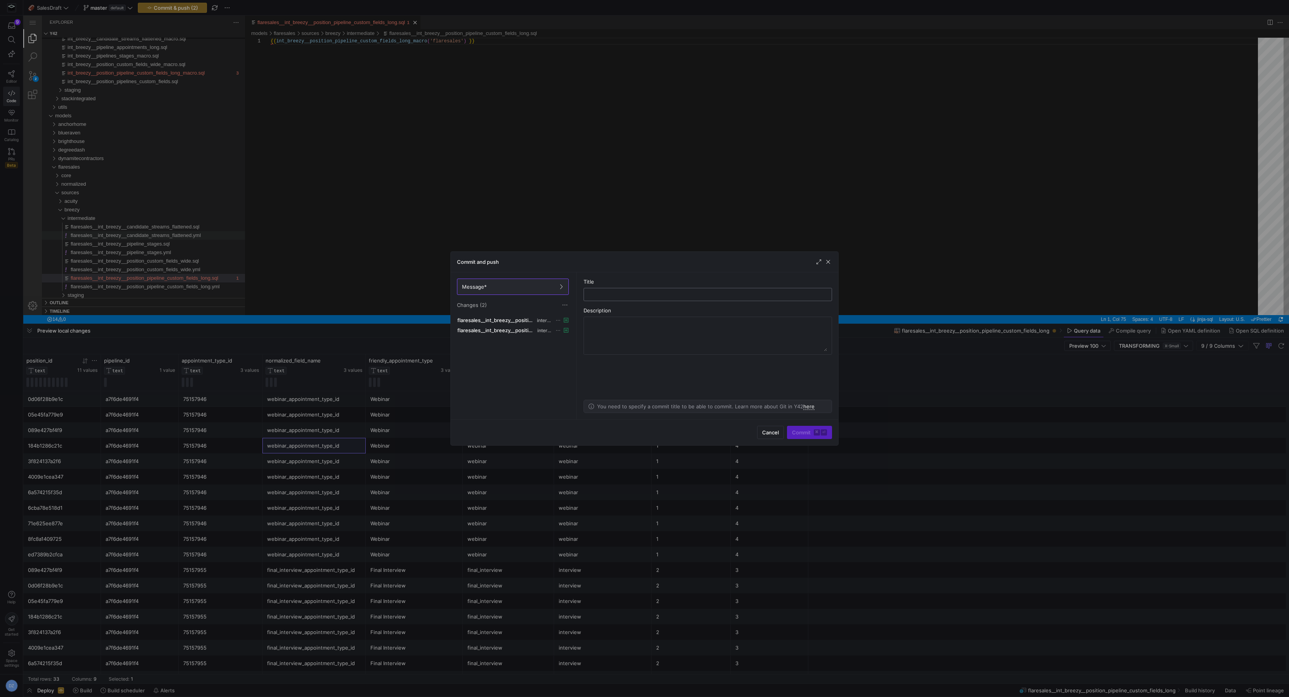
click at [595, 291] on input "text" at bounding box center [707, 294] width 235 height 6
type input "testing new process on flare"
click at [810, 429] on span "submit" at bounding box center [810, 432] width 44 height 12
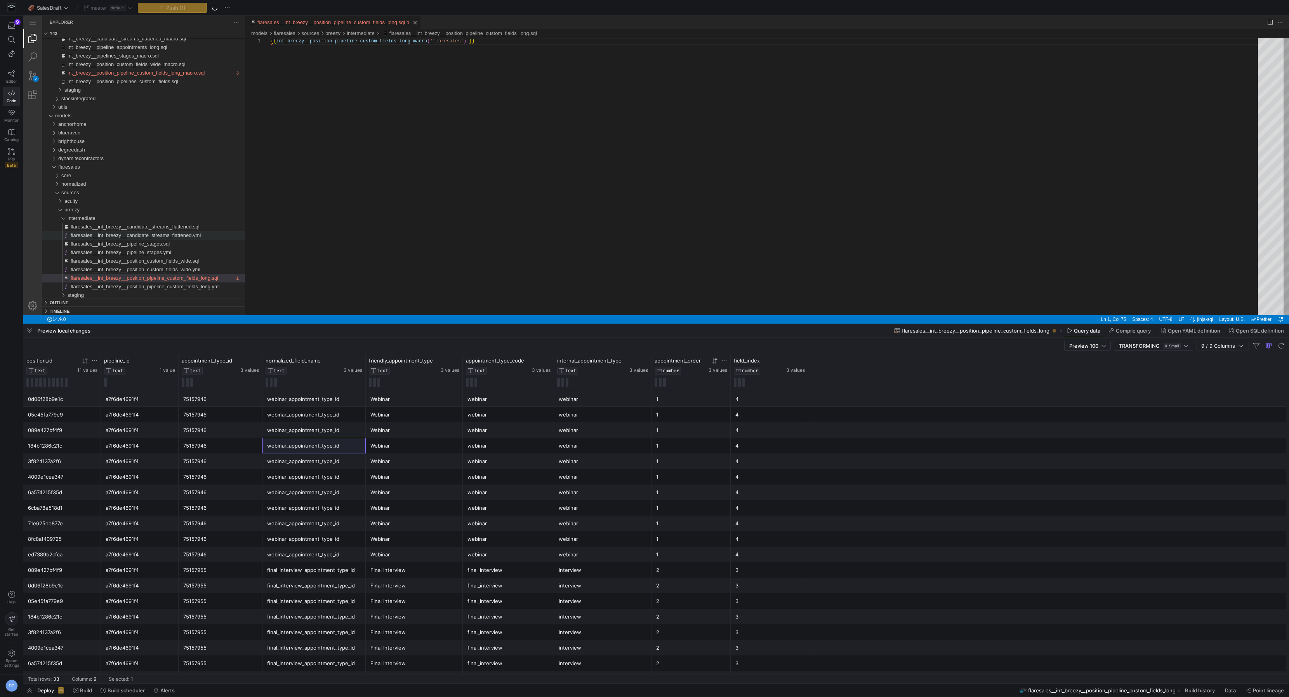
click at [551, 171] on div "{{ int_breezy__position_pipeline_custom_fields_long_ macro ( 'flaresales' ) }}" at bounding box center [767, 176] width 993 height 277
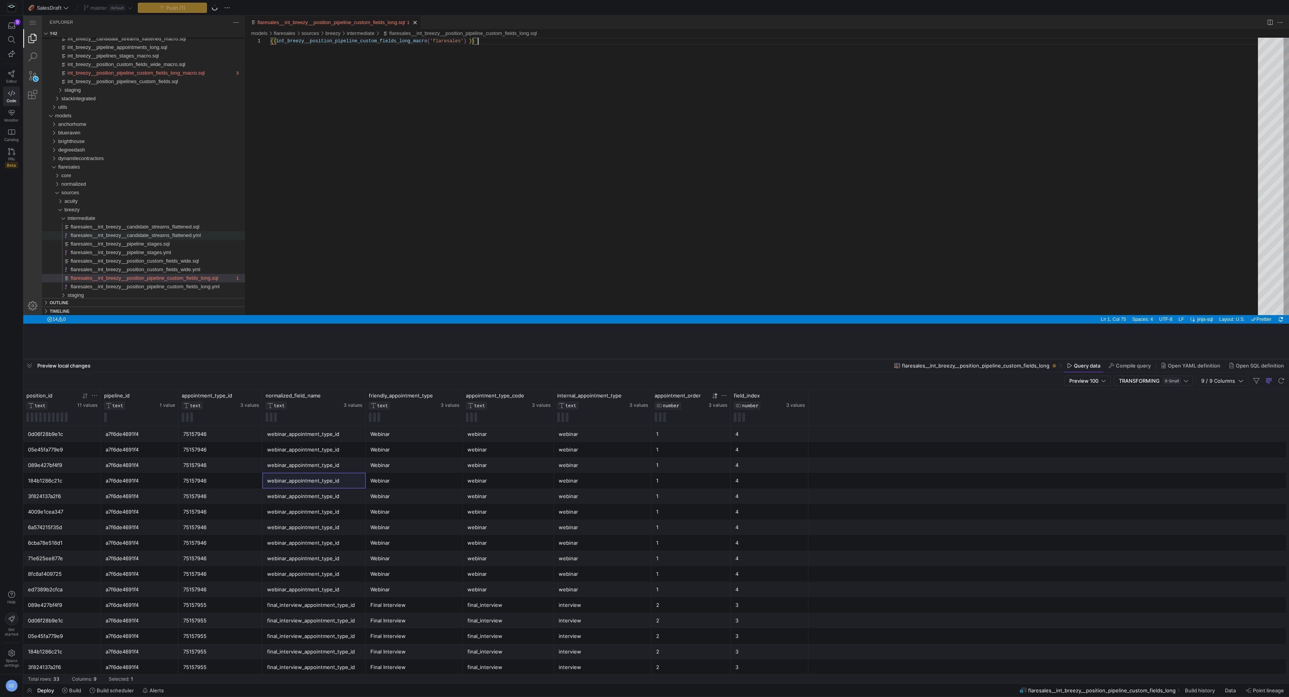
drag, startPoint x: 558, startPoint y: 323, endPoint x: 556, endPoint y: 357, distance: 34.2
click at [556, 358] on div at bounding box center [656, 358] width 1266 height 3
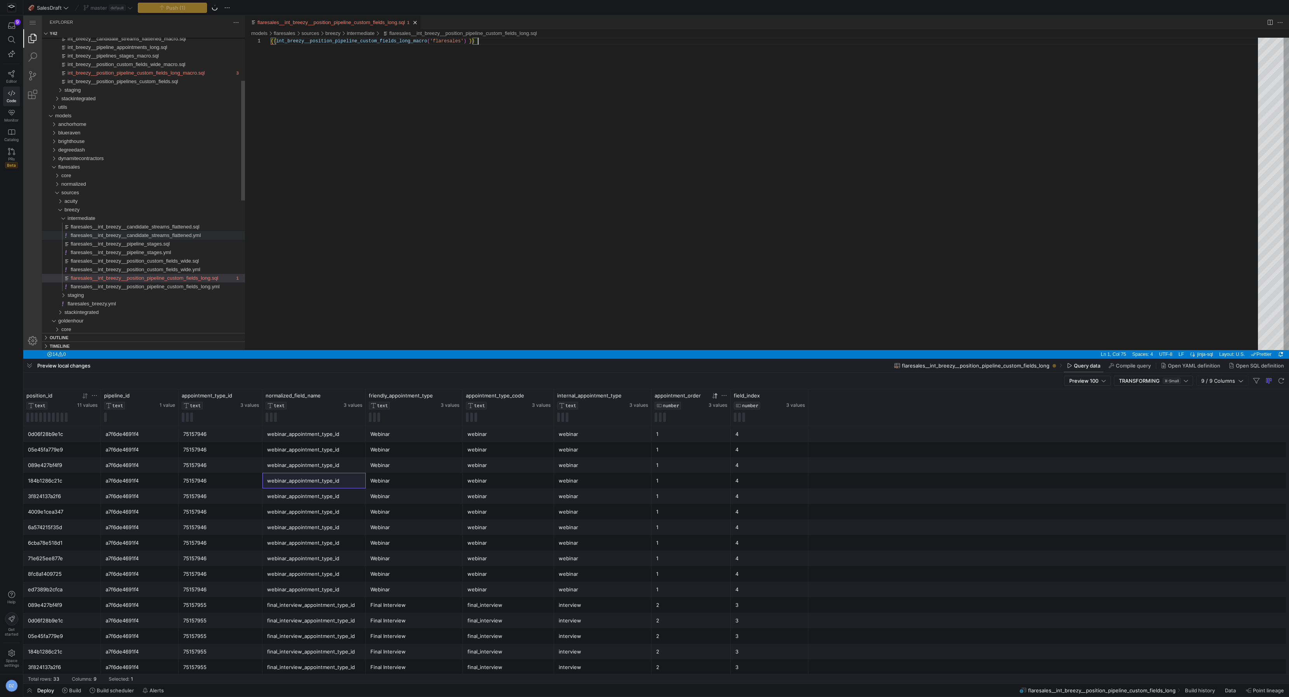
click at [565, 235] on div "{{ int_breezy__position_pipeline_custom_fields_long_ macro ( 'flaresales' ) }}" at bounding box center [767, 194] width 993 height 312
click at [562, 237] on div "{{ int_breezy__position_pipeline_custom_fields_long_ macro ( 'flaresales' ) }}" at bounding box center [767, 194] width 993 height 312
click at [499, 184] on div "{{ int_breezy__position_pipeline_custom_fields_long_ macro ( 'flaresales' ) }}" at bounding box center [767, 194] width 993 height 312
click at [536, 253] on div "{{ int_breezy__position_pipeline_custom_fields_long_ macro ( 'flaresales' ) }}" at bounding box center [767, 194] width 993 height 312
click at [538, 193] on div "{{ int_breezy__position_pipeline_custom_fields_long_ macro ( 'flaresales' ) }}" at bounding box center [767, 194] width 993 height 312
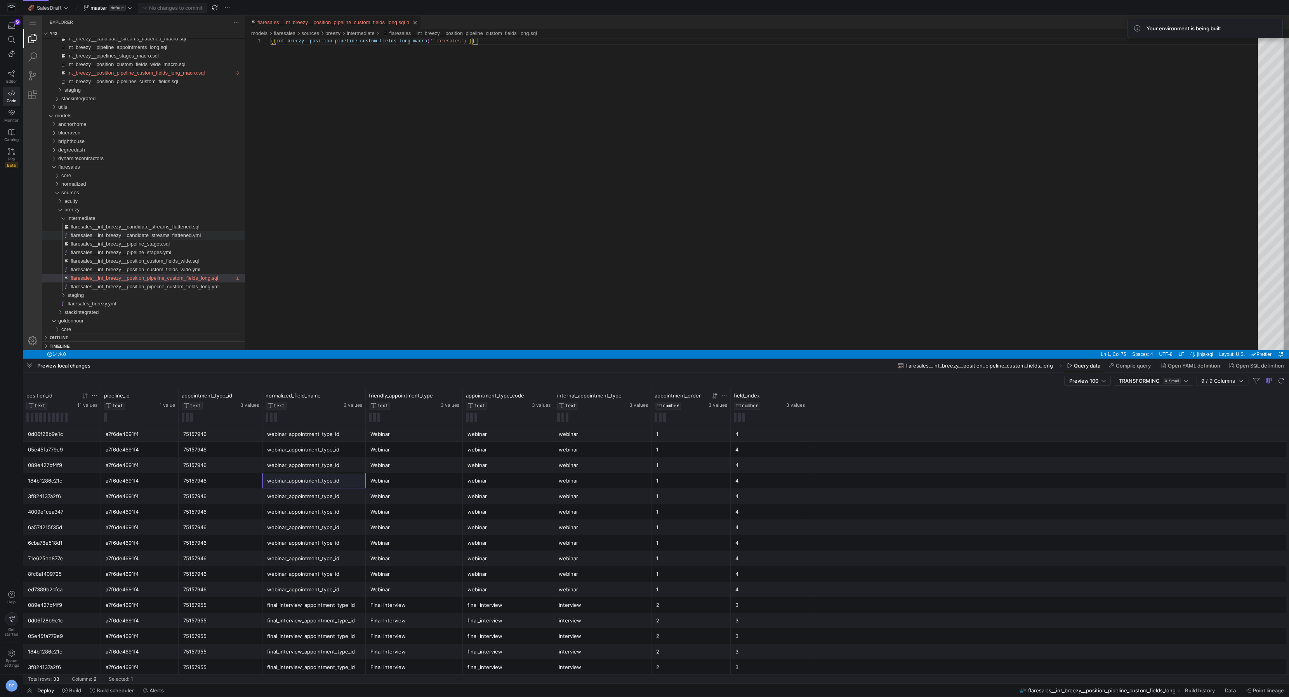
click at [549, 196] on div "{{ int_breezy__position_pipeline_custom_fields_long_ macro ( 'flaresales' ) }}" at bounding box center [767, 194] width 993 height 312
click at [546, 195] on div "{{ int_breezy__position_pipeline_custom_fields_long_ macro ( 'flaresales' ) }}" at bounding box center [767, 194] width 993 height 312
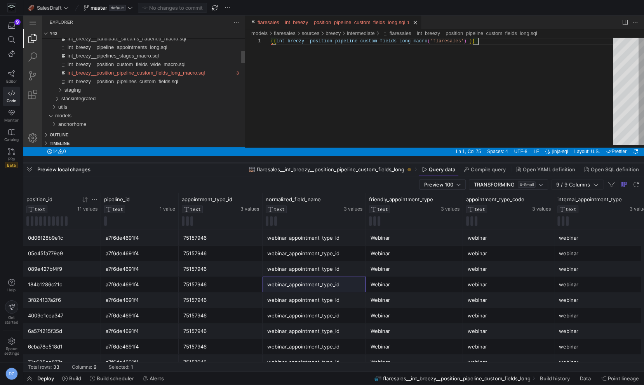
drag, startPoint x: 327, startPoint y: 46, endPoint x: 334, endPoint y: 162, distance: 116.0
click at [335, 162] on div at bounding box center [333, 162] width 621 height 3
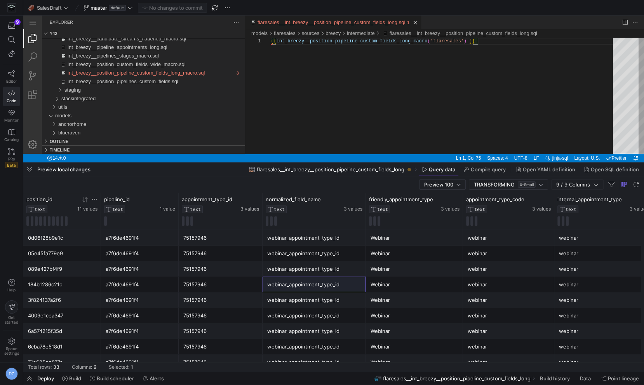
click at [330, 187] on div "Preview 100 TRANSFORMING X-Small 9 / 9 Columns" at bounding box center [333, 184] width 621 height 17
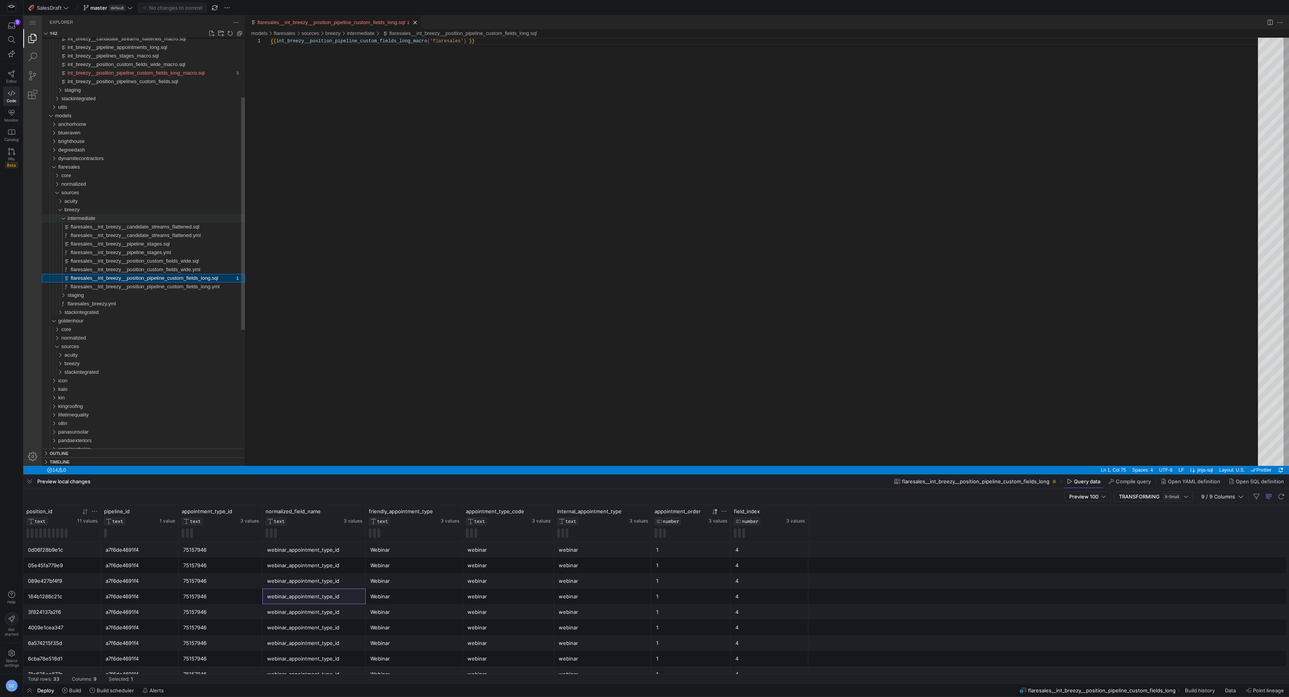
click at [82, 215] on span "intermediate" at bounding box center [82, 218] width 28 height 6
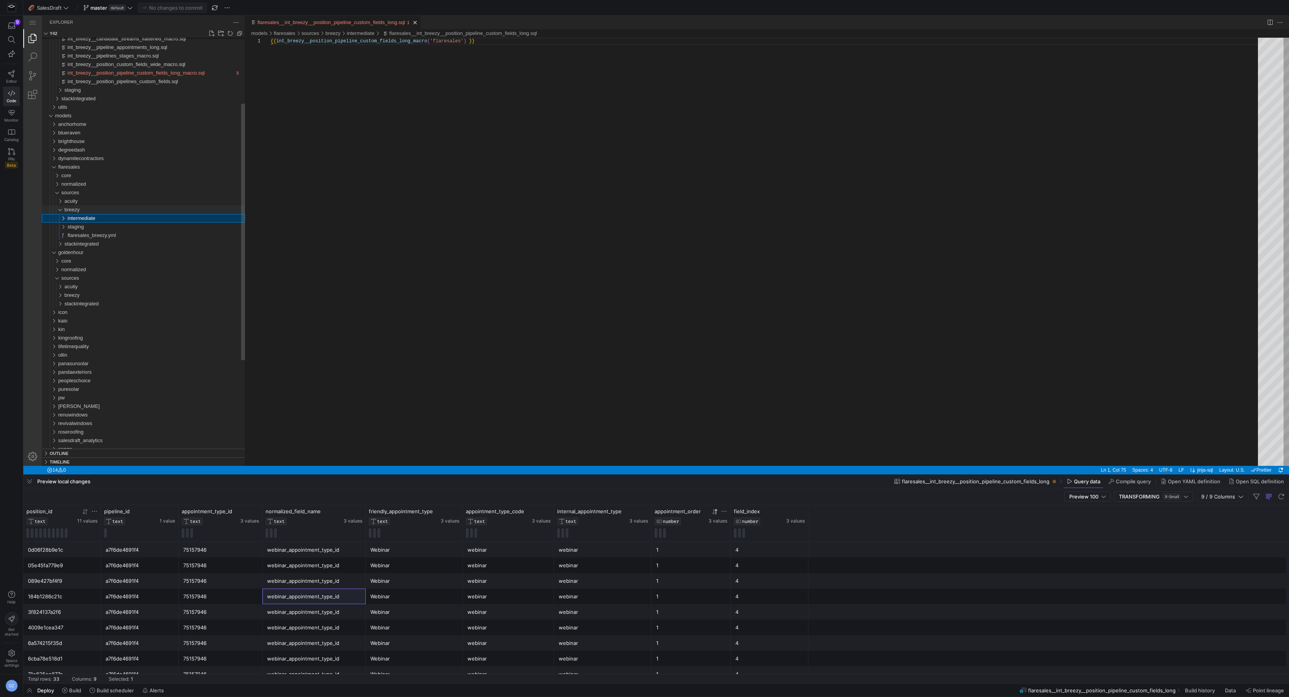
click at [82, 212] on div "breezy" at bounding box center [154, 209] width 181 height 9
click at [90, 185] on div "normalized" at bounding box center [153, 184] width 184 height 9
click at [90, 204] on div "candidates" at bounding box center [154, 201] width 181 height 9
click at [100, 236] on span "flaresales__norm__candidate_facts.sql" at bounding box center [111, 235] width 87 height 6
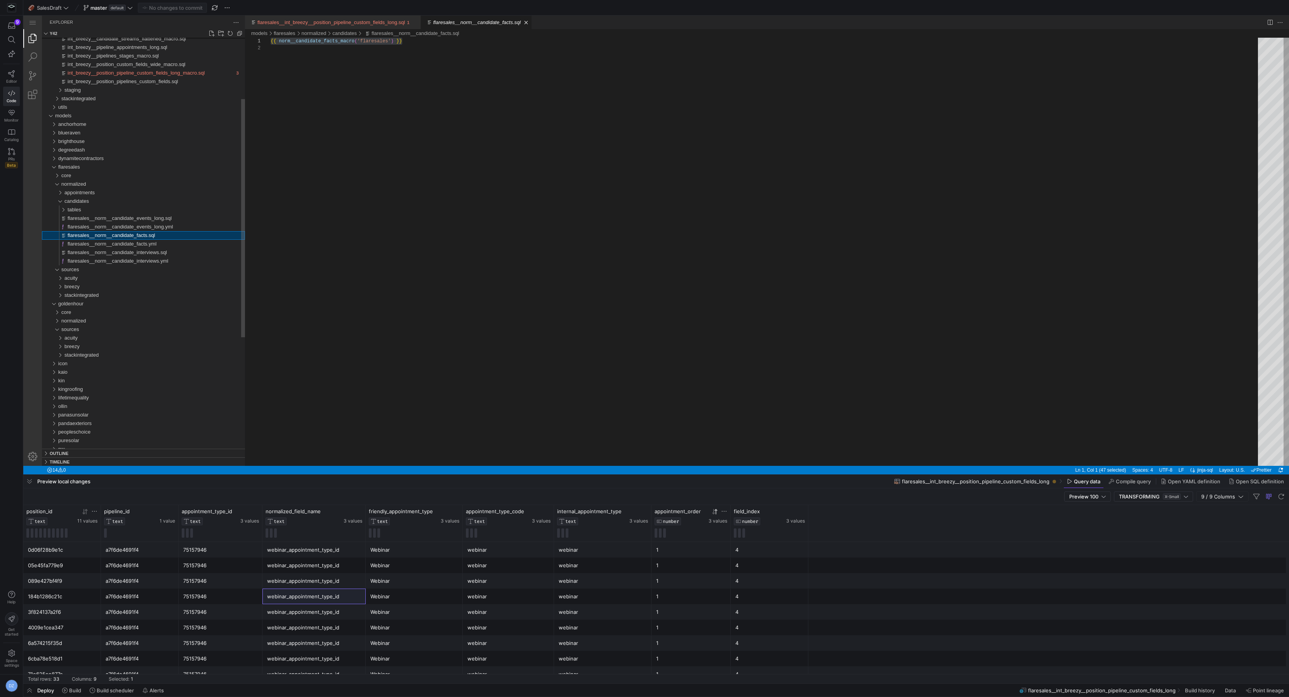
scroll to position [7, 0]
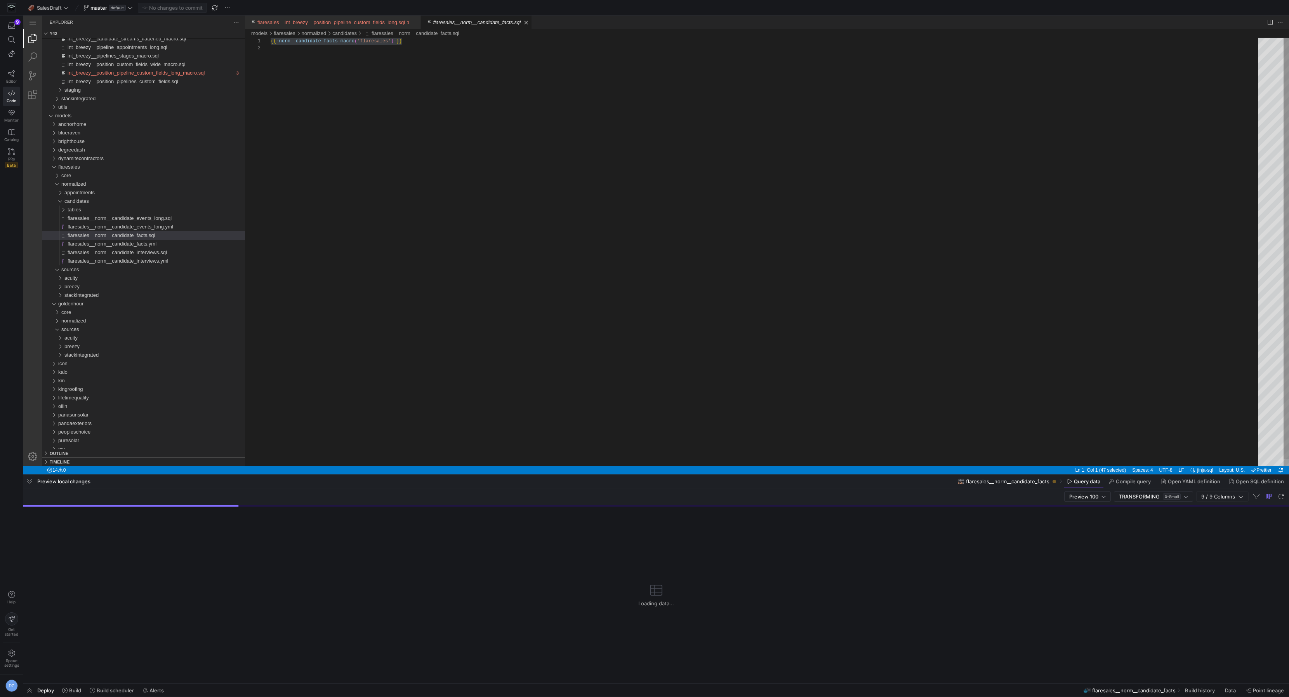
click at [339, 45] on div "{{ ·‌ norm__candidate_facts_macro ( 'flaresales' ) ·‌ }}" at bounding box center [767, 255] width 993 height 435
click at [339, 45] on div "{{ norm__candidate_facts_macro ( 'flaresales' ) }}" at bounding box center [767, 255] width 993 height 435
click at [342, 39] on div "{{ norm__candidate_facts_macro ( 'flaresales' ) }}" at bounding box center [767, 255] width 993 height 435
paste textarea "_v2"
type textarea "{{ norm__candidate_facts_macro_v2('flaresales') }}"
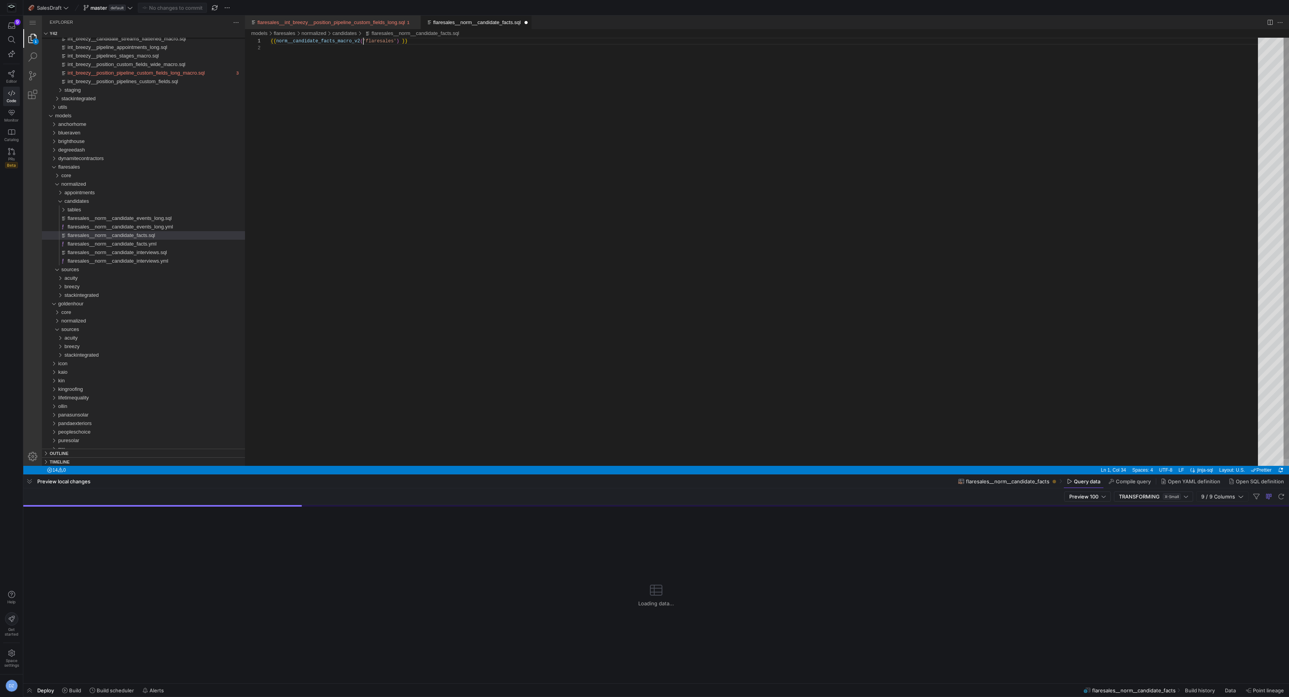
scroll to position [0, 92]
click at [336, 190] on div "{{ norm__candidate_facts_macro_v2 ( 'flaresales' ) }}" at bounding box center [767, 255] width 993 height 435
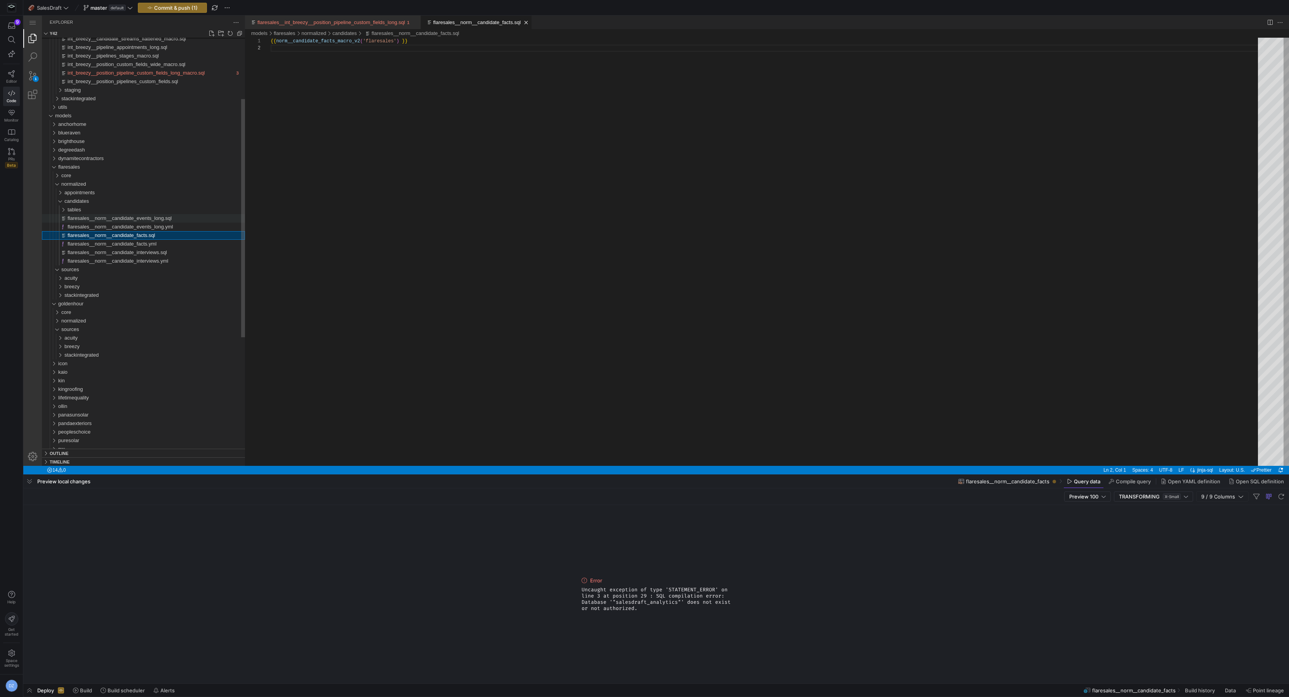
click at [166, 217] on span "flaresales__norm__candidate_events_long.sql" at bounding box center [120, 218] width 104 height 6
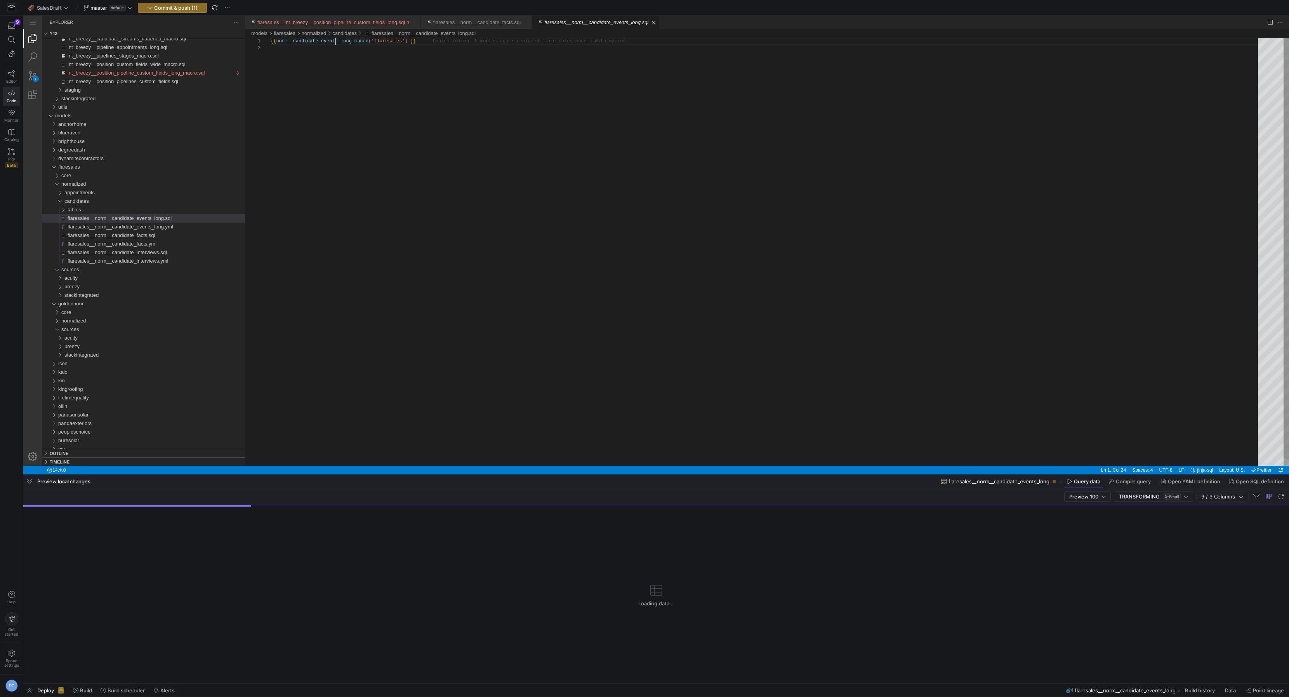
click at [334, 41] on div "{{ norm__candidate_events_long_macro ( 'flaresales' ) }}" at bounding box center [767, 255] width 993 height 435
paste textarea "_v2"
type textarea "{{ norm__candidate_events_long_macro_v2('flaresales') }}"
click at [91, 209] on div "tables" at bounding box center [156, 209] width 177 height 9
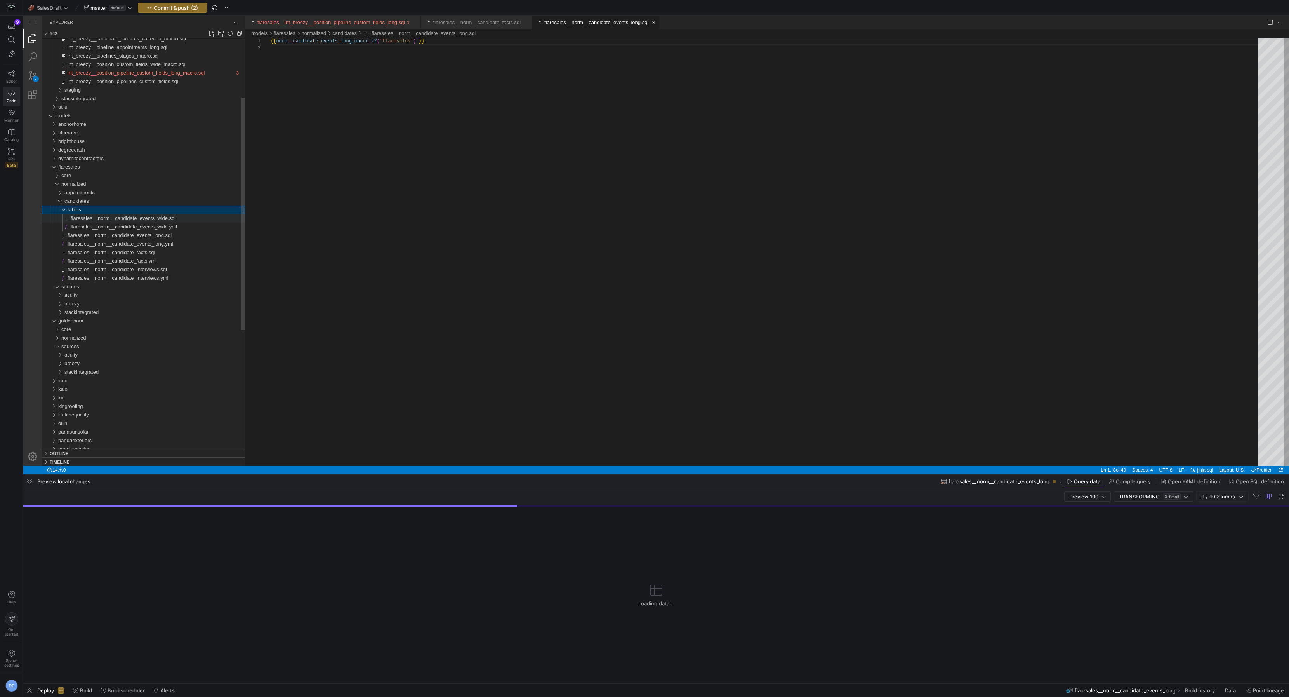
click at [118, 217] on span "flaresales__norm__candidate_events_wide.sql" at bounding box center [123, 218] width 105 height 6
click at [344, 41] on div "{{ norm__candidate_events_wide_macro ( 'flaresales' ) }}" at bounding box center [767, 255] width 993 height 435
paste textarea "_v2"
type textarea "{{ norm__candidate_events_wide_macro_v2('flaresales') }}"
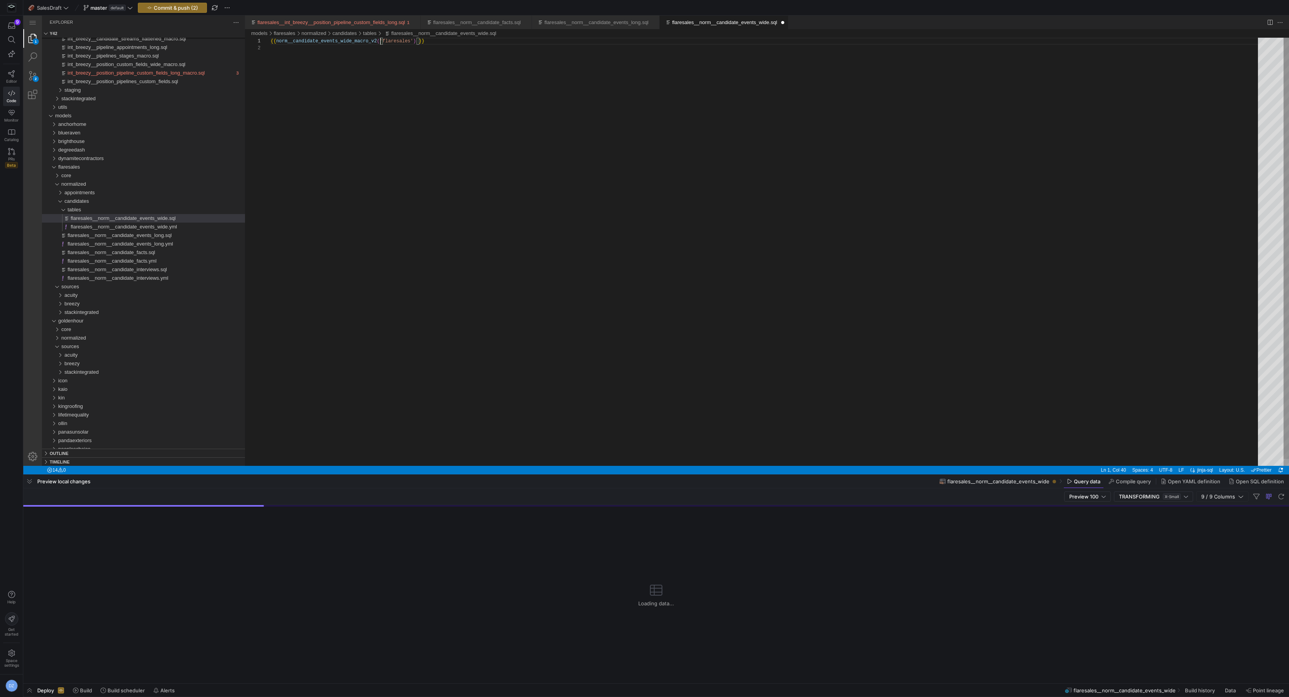
scroll to position [0, 110]
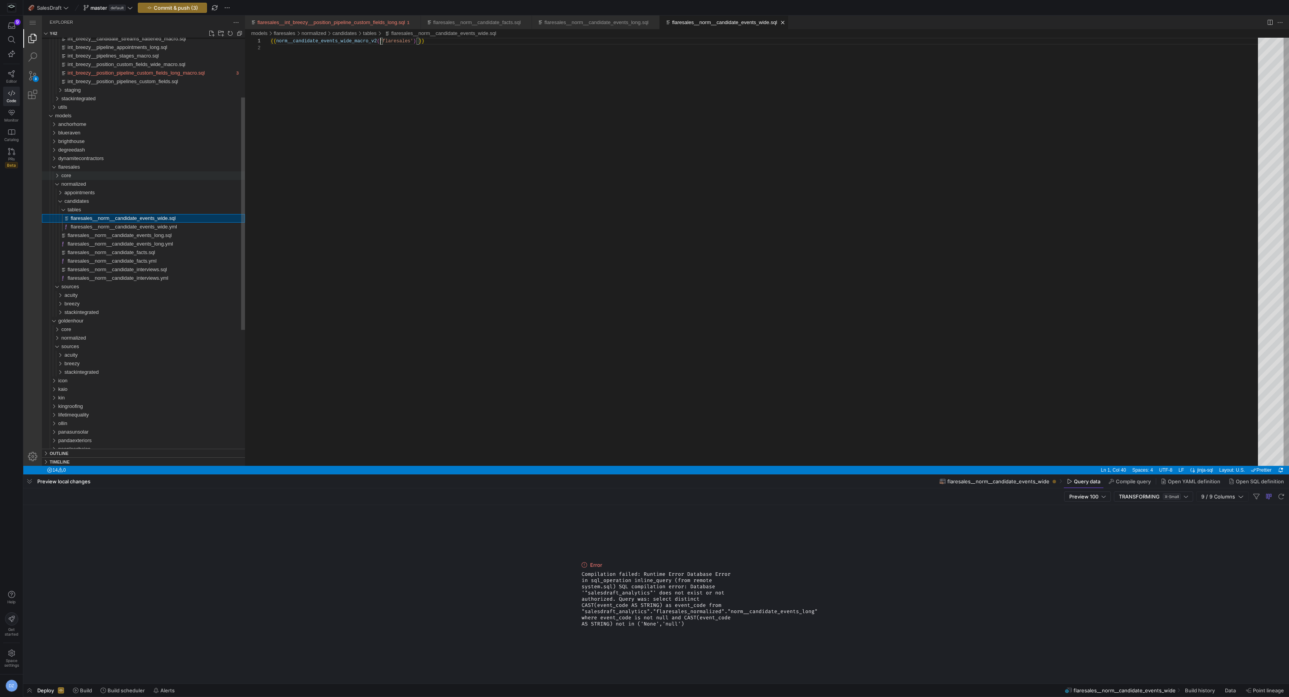
click at [81, 175] on div "core" at bounding box center [153, 175] width 184 height 9
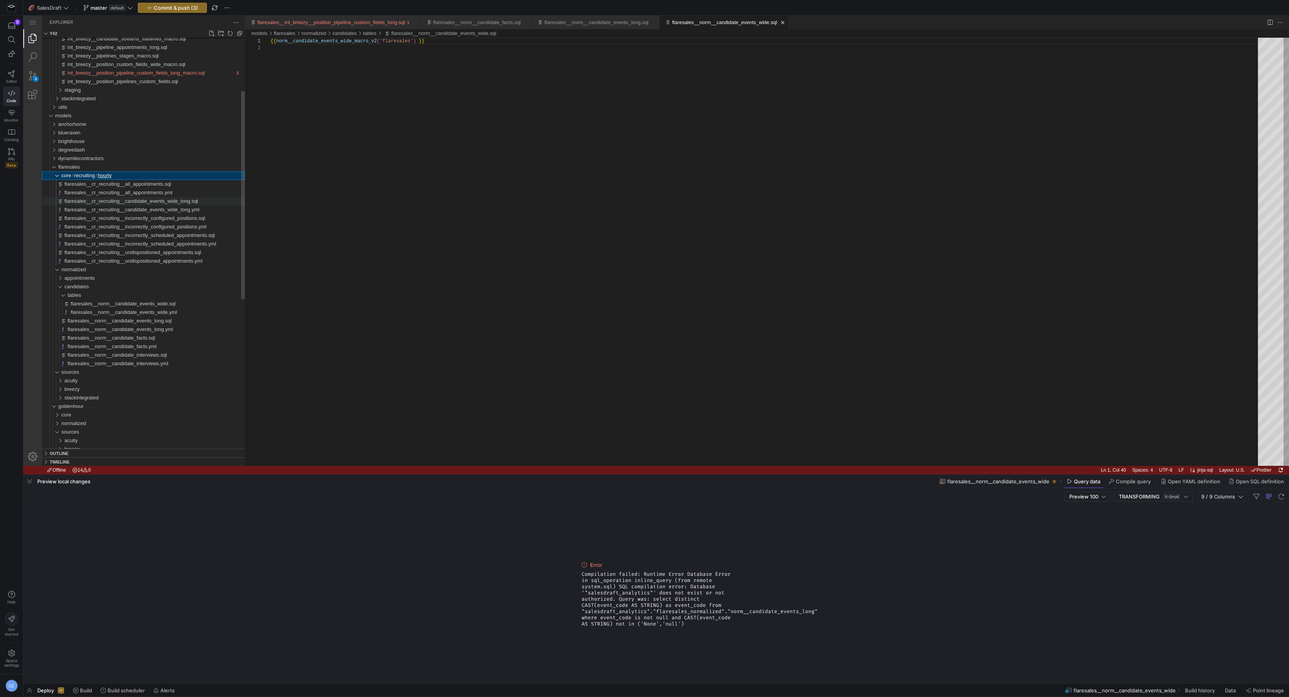
click at [103, 202] on span "flaresales__cr_recruiting__candidate_events_wide_long.sql" at bounding box center [131, 201] width 134 height 6
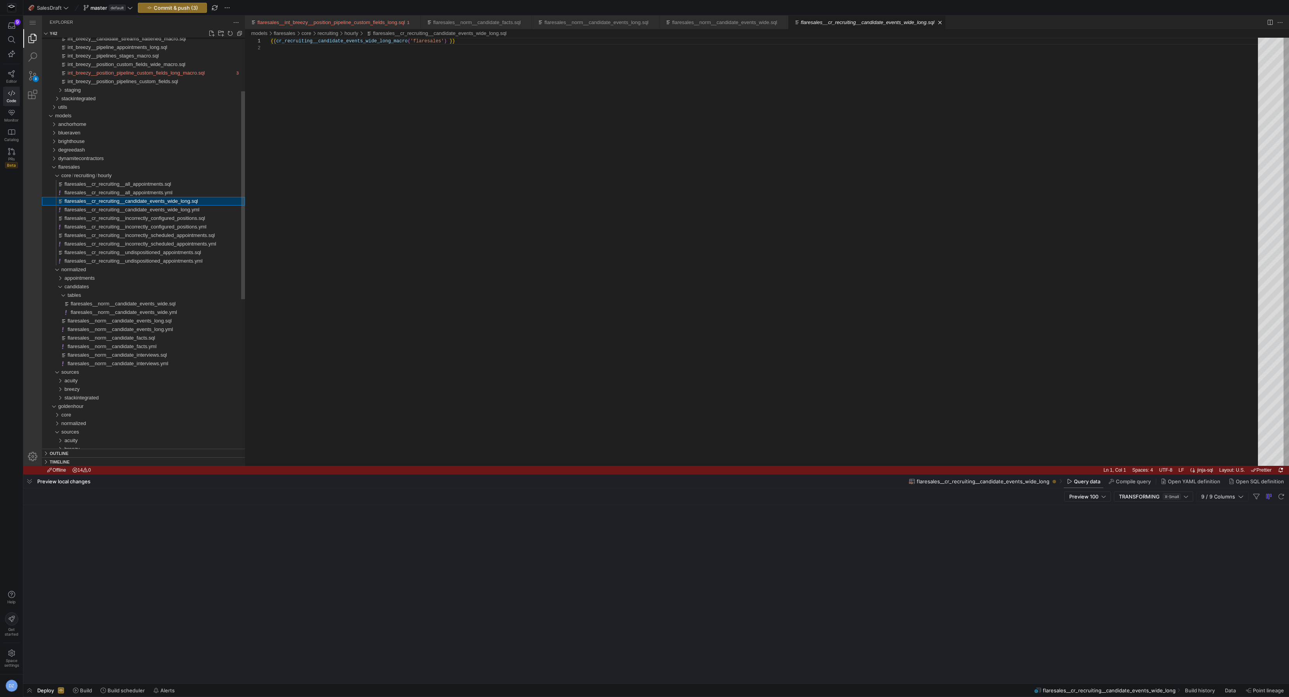
scroll to position [7, 0]
click at [348, 43] on div "{{ cr_recruiting__candidate_events_wide_long_macro ( 'flaresales' ) }}" at bounding box center [767, 255] width 993 height 435
paste textarea "_v2"
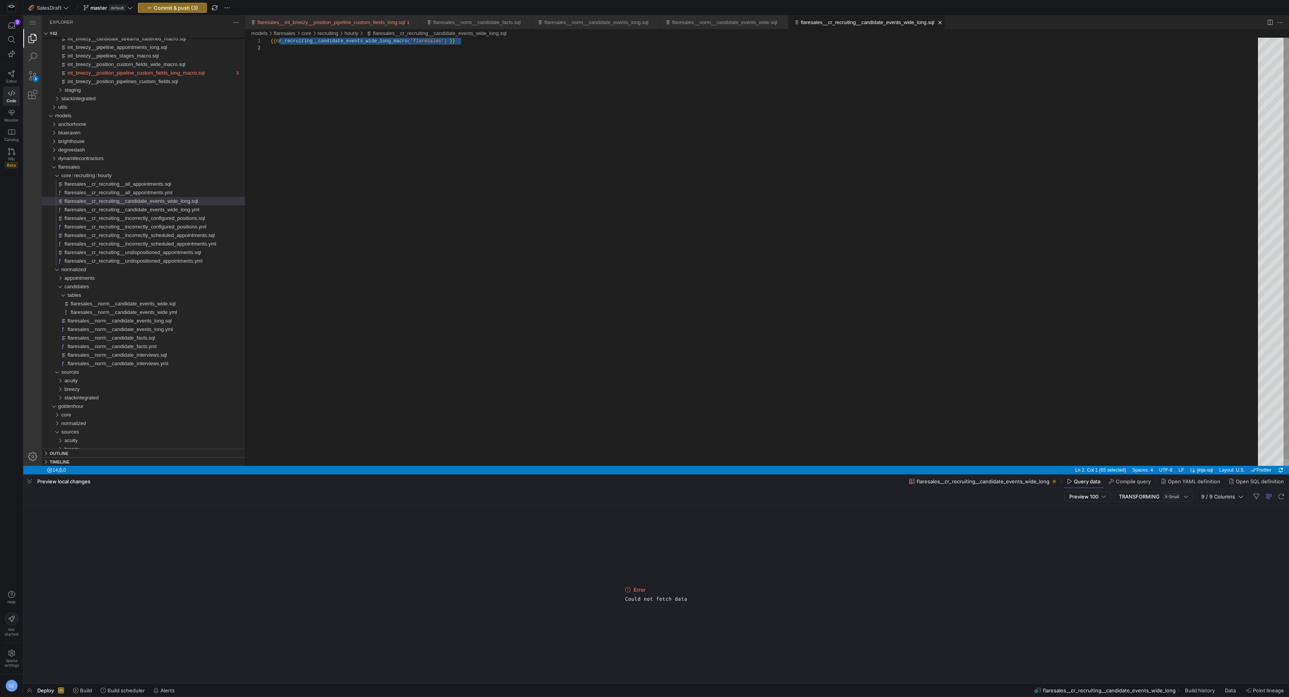
click at [355, 43] on div "{{ cr_recruiting__candidate_events_wide_long_macro ( 'flaresales' ) ·‌ }}" at bounding box center [767, 255] width 993 height 435
paste textarea "_v2"
type textarea "{{ cr_recruiting__candidate_events_wide_long_macro_v2('flaresales') }}"
click at [396, 110] on div "{{ cr_recruiting__candidate_events_wide_long_macro_v 2 ( 'flaresales' ) }}" at bounding box center [767, 255] width 993 height 435
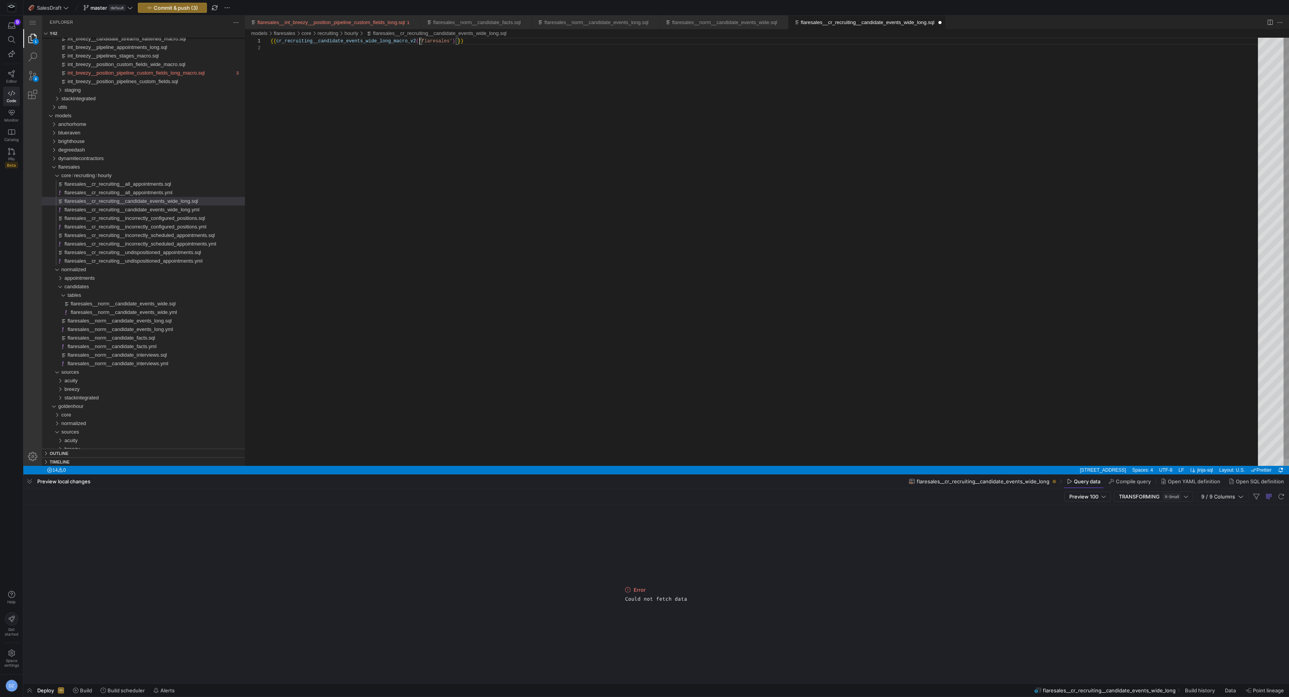
scroll to position [7, 0]
click at [392, 97] on div "{{ cr_recruiting__candidate_events_wide_long_macro_v 2 ( 'flaresales' ) }}" at bounding box center [767, 255] width 993 height 435
click at [191, 8] on span "Commit & push (4)" at bounding box center [176, 8] width 45 height 6
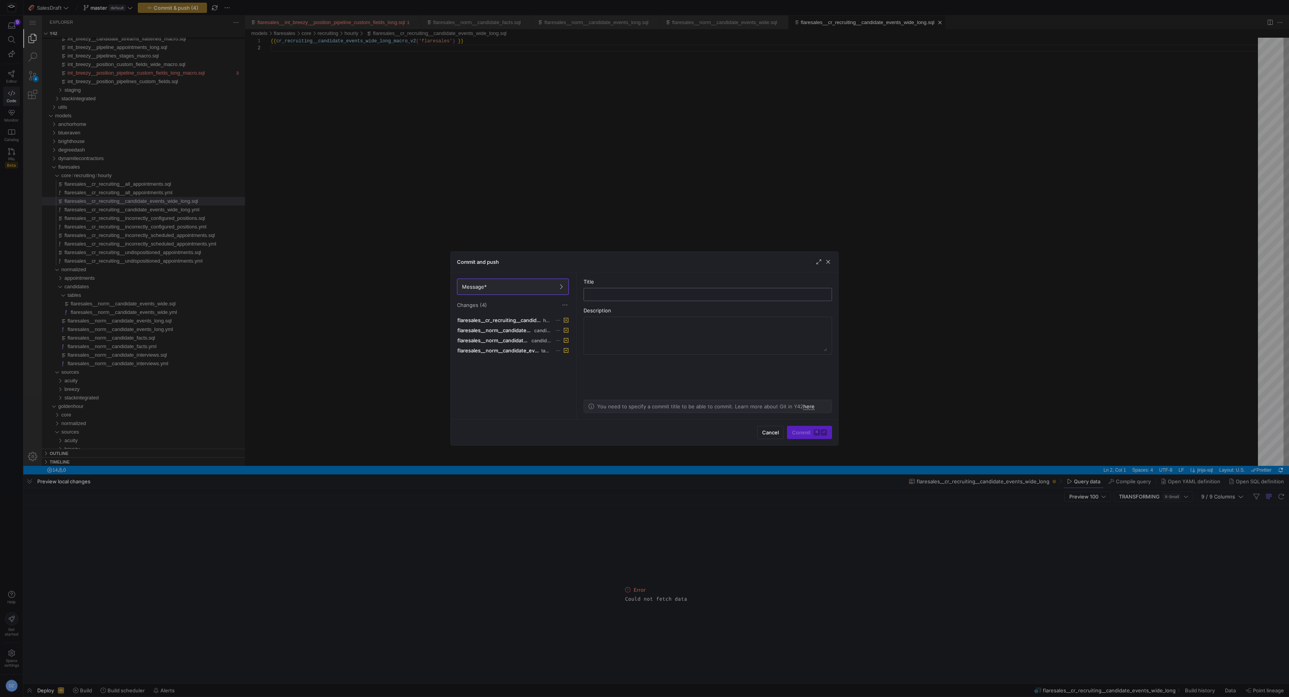
click at [621, 297] on div at bounding box center [707, 294] width 235 height 12
click at [622, 296] on input "text" at bounding box center [707, 294] width 235 height 6
type input "checkpoint"
click at [794, 434] on span "Commit ⌘ ⏎" at bounding box center [809, 432] width 35 height 6
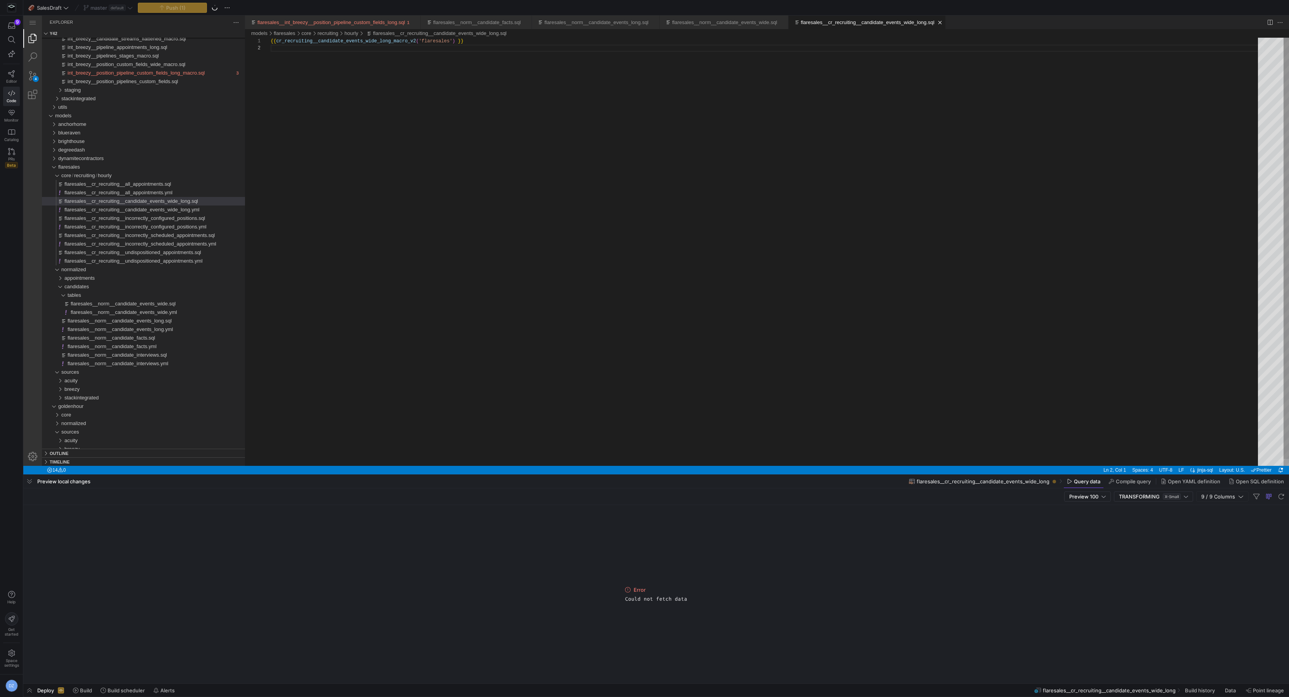
click at [533, 288] on div "{{ cr_recruiting__candidate_events_wide_long_macro_v 2 ( 'flaresales' ) }}" at bounding box center [767, 255] width 993 height 435
click at [511, 241] on div "{{ cr_recruiting__candidate_events_wide_long_macro_v 2 ( 'flaresales' ) }}" at bounding box center [767, 255] width 993 height 435
click at [140, 200] on span "flaresales__cr_recruiting__candidate_events_wide_long.sql" at bounding box center [131, 201] width 134 height 6
click at [75, 684] on span at bounding box center [71, 690] width 25 height 12
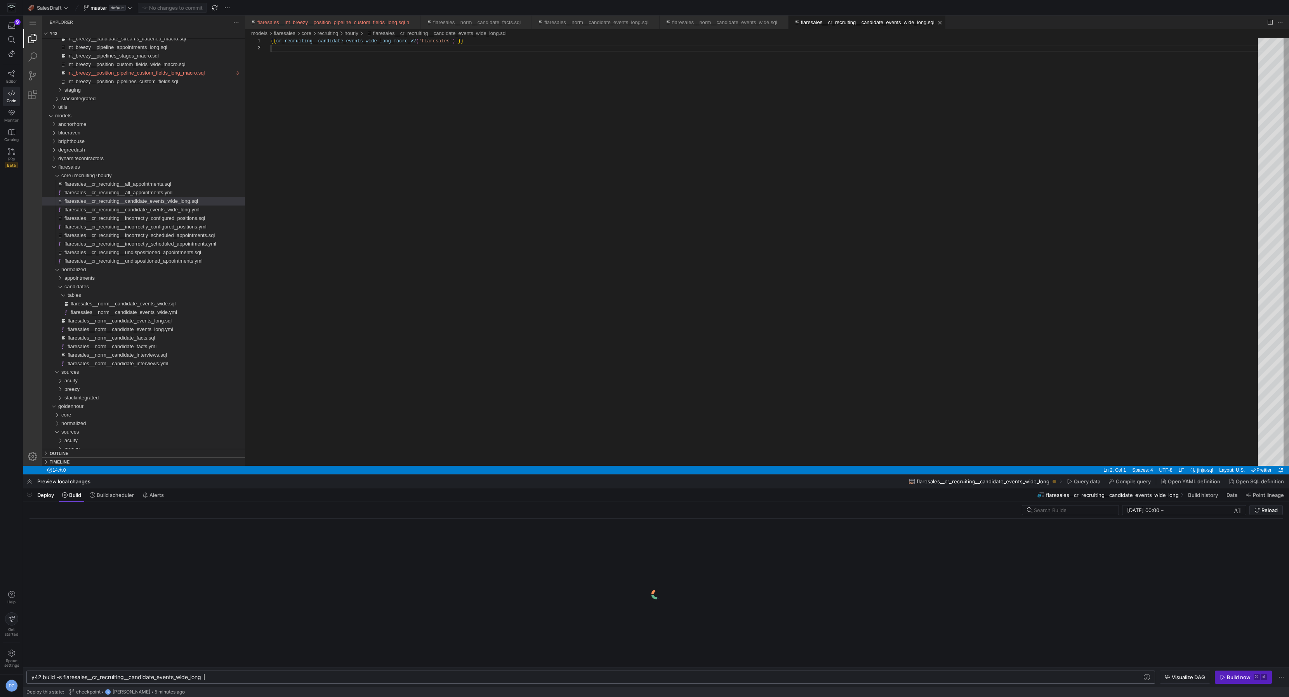
scroll to position [0, 172]
click at [63, 676] on div "y42 build -s flaresales__cr_recruiting__candidate_ events_wide_long" at bounding box center [587, 677] width 1112 height 6
drag, startPoint x: 921, startPoint y: 465, endPoint x: 901, endPoint y: 383, distance: 84.4
click at [901, 465] on div at bounding box center [767, 466] width 1044 height 2
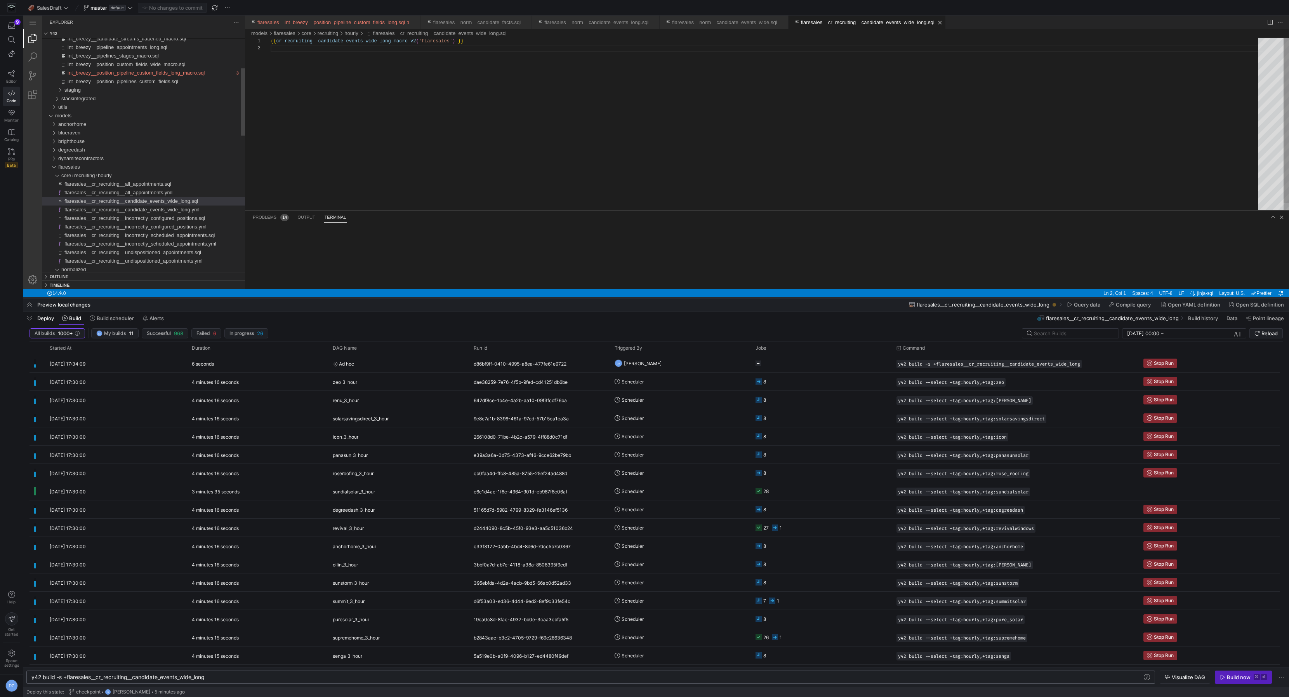
drag, startPoint x: 774, startPoint y: 474, endPoint x: 772, endPoint y: 297, distance: 176.7
click at [772, 297] on div at bounding box center [656, 297] width 1266 height 3
type textarea "y42 build -s +flaresales__cr_recruiting__candidate_events_wide_long"
click at [1270, 334] on span "Reload" at bounding box center [1270, 333] width 16 height 6
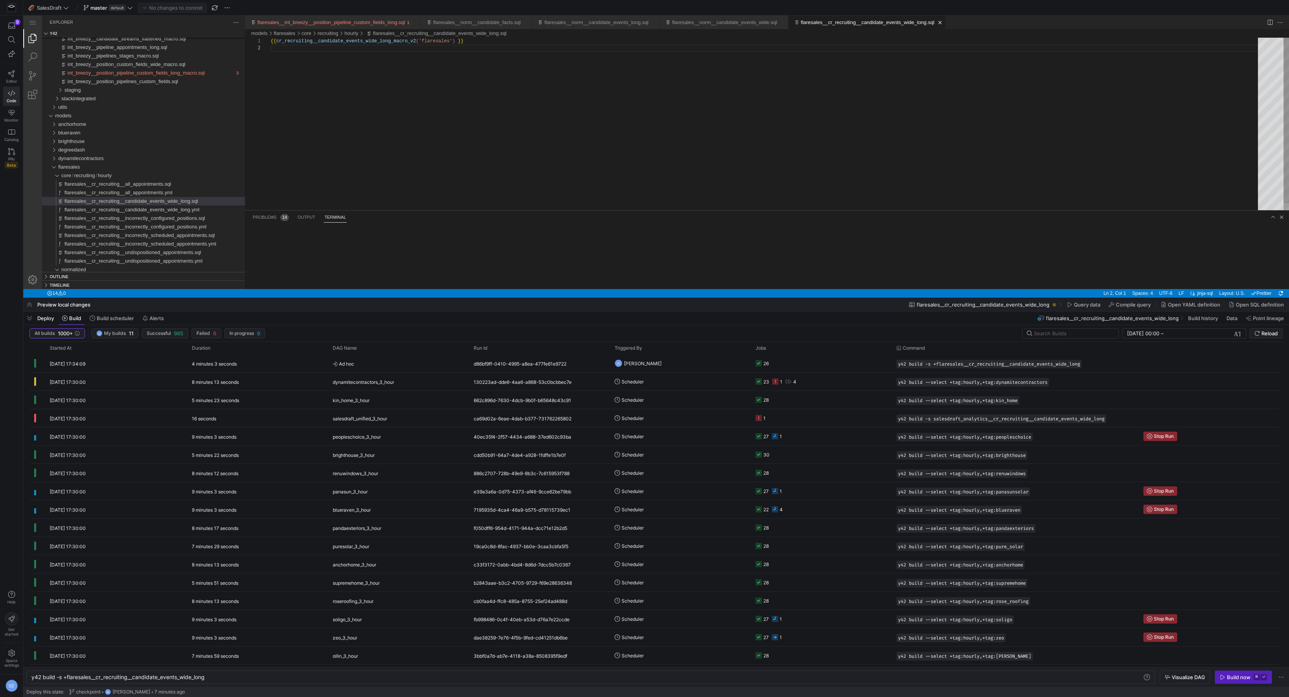
click at [562, 134] on div "{{ cr_recruiting__candidate_events_wide_long_macro_v 2 ( 'flaresales' ) }}" at bounding box center [767, 127] width 993 height 179
click at [356, 131] on div "{{ cr_recruiting__candidate_events_wide_long_macro_v 2 ( 'flaresales' ) }}" at bounding box center [767, 127] width 993 height 179
click at [440, 139] on div "{{ cr_recruiting__candidate_events_wide_long_macro_v 2 ( 'flaresales' ) }}" at bounding box center [767, 127] width 993 height 179
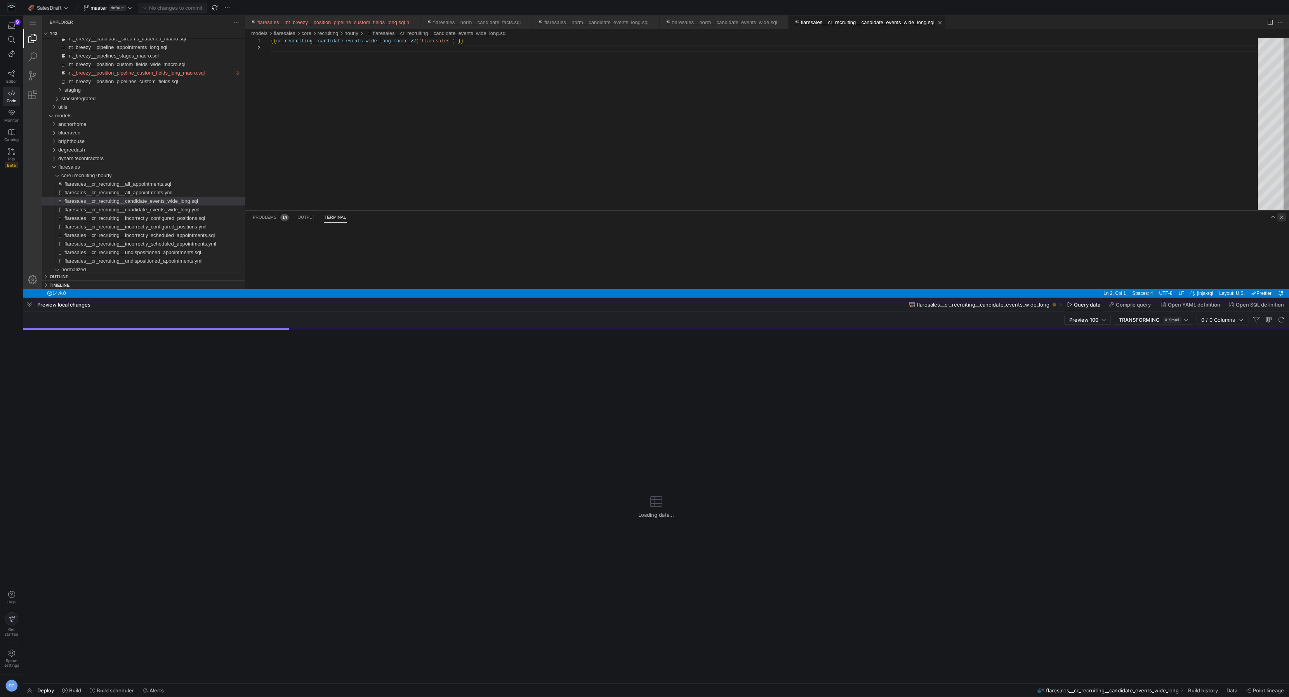
click at [1279, 218] on link "Close Panel" at bounding box center [1282, 217] width 9 height 9
click at [805, 203] on div "{{ cr_recruiting__candidate_events_wide_long_macro_v 2 ( 'flaresales' ) }}" at bounding box center [767, 167] width 993 height 258
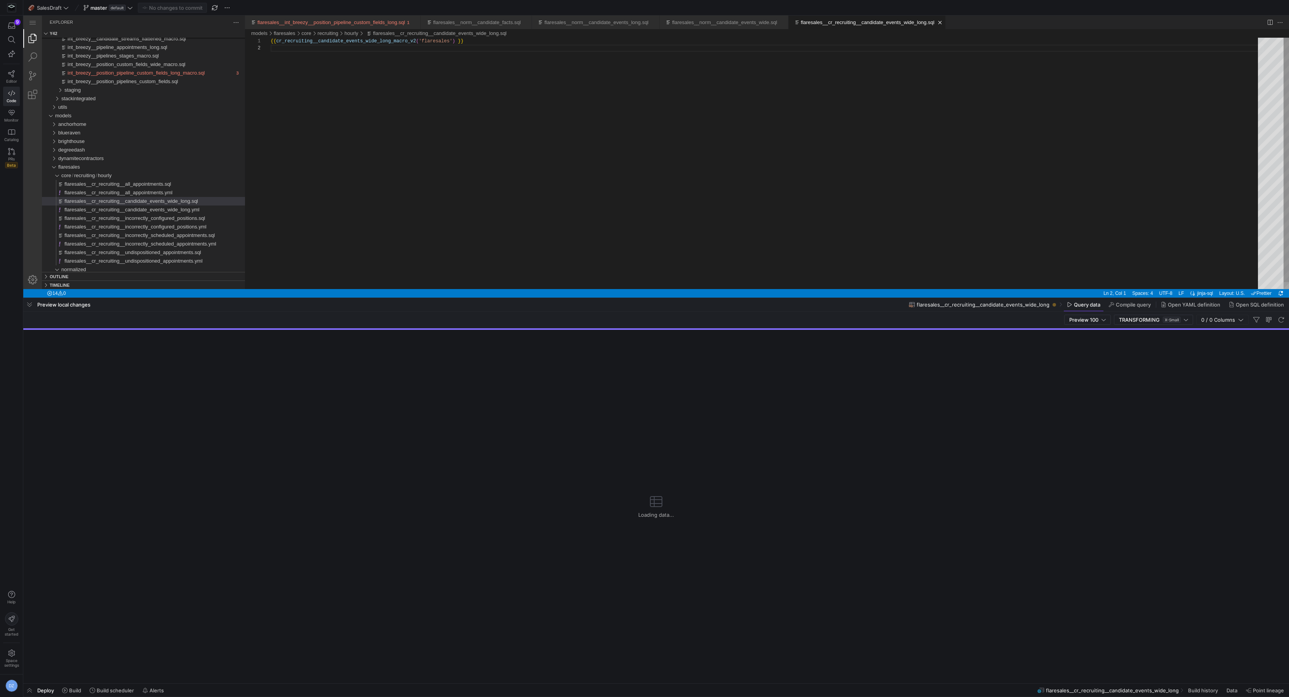
click at [529, 65] on div "{{ cr_recruiting__candidate_events_wide_long_macro_v 2 ( 'flaresales' ) }}" at bounding box center [767, 167] width 993 height 258
click at [423, 108] on div "{{ cr_recruiting__candidate_events_wide_long_macro_v 2 ( 'flaresales' ) }}" at bounding box center [767, 167] width 993 height 258
click at [72, 690] on span "Build" at bounding box center [75, 690] width 12 height 6
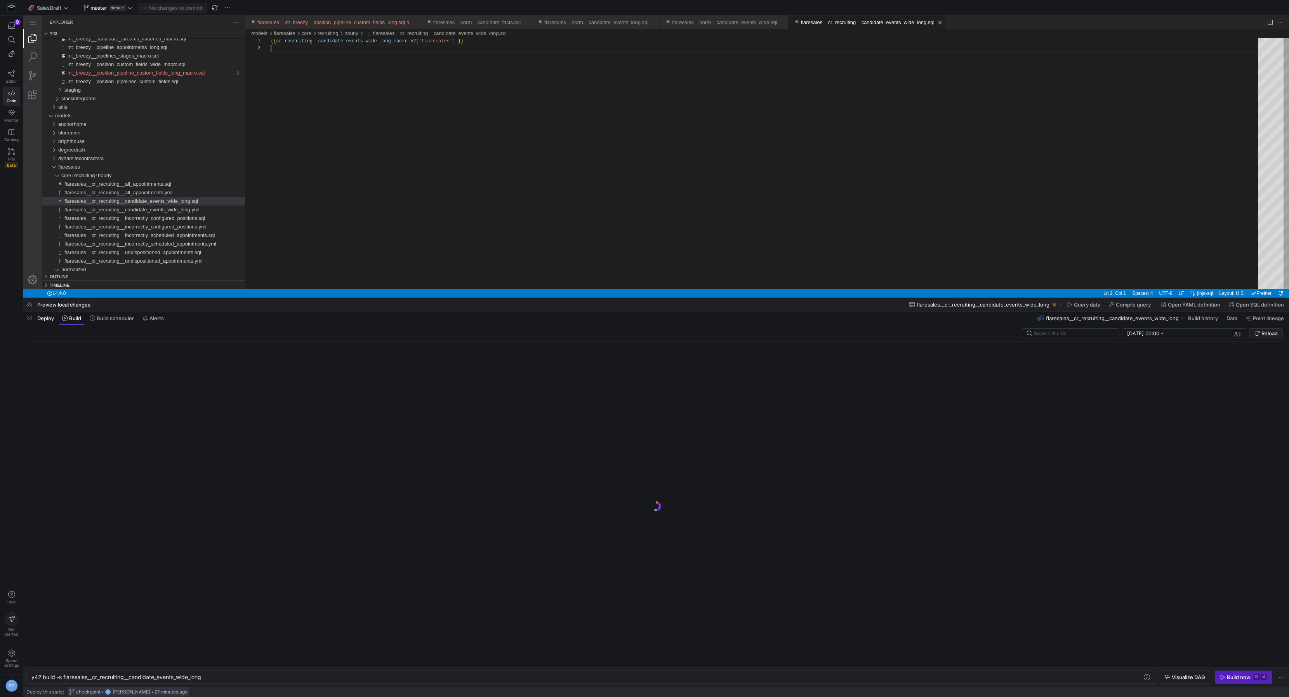
scroll to position [0, 172]
click at [113, 322] on span at bounding box center [112, 318] width 50 height 12
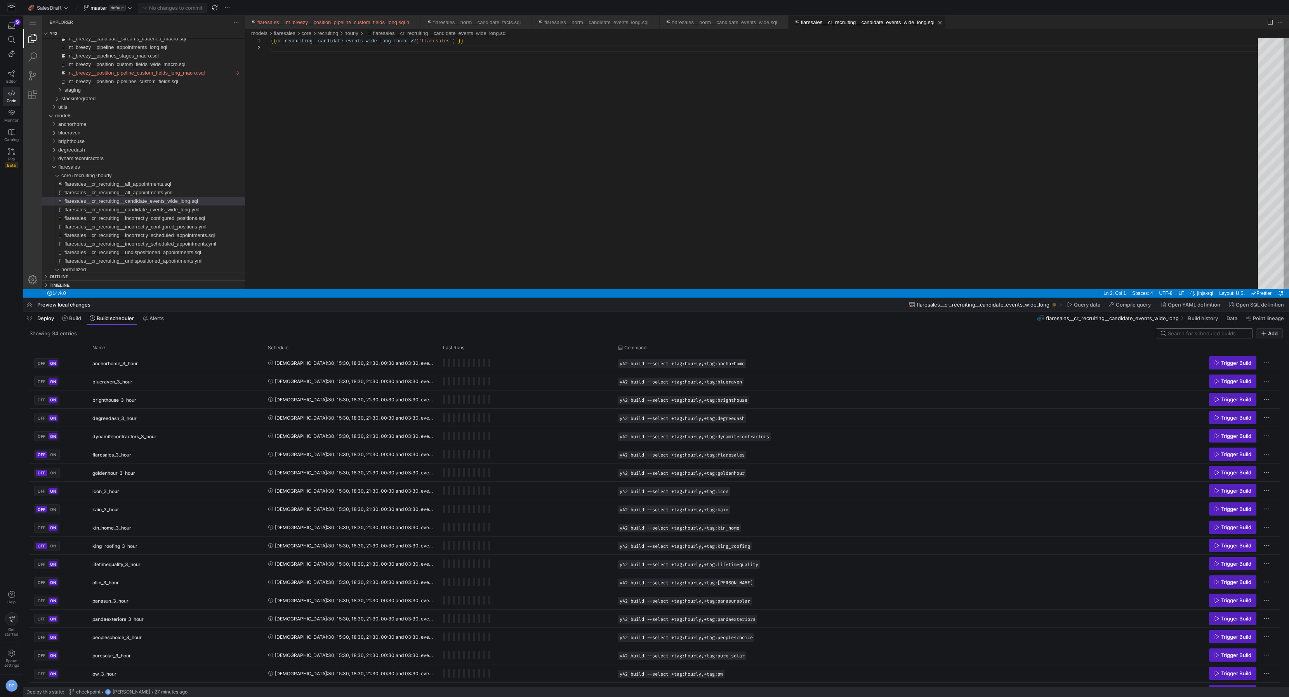
click at [1173, 332] on input at bounding box center [1208, 333] width 80 height 6
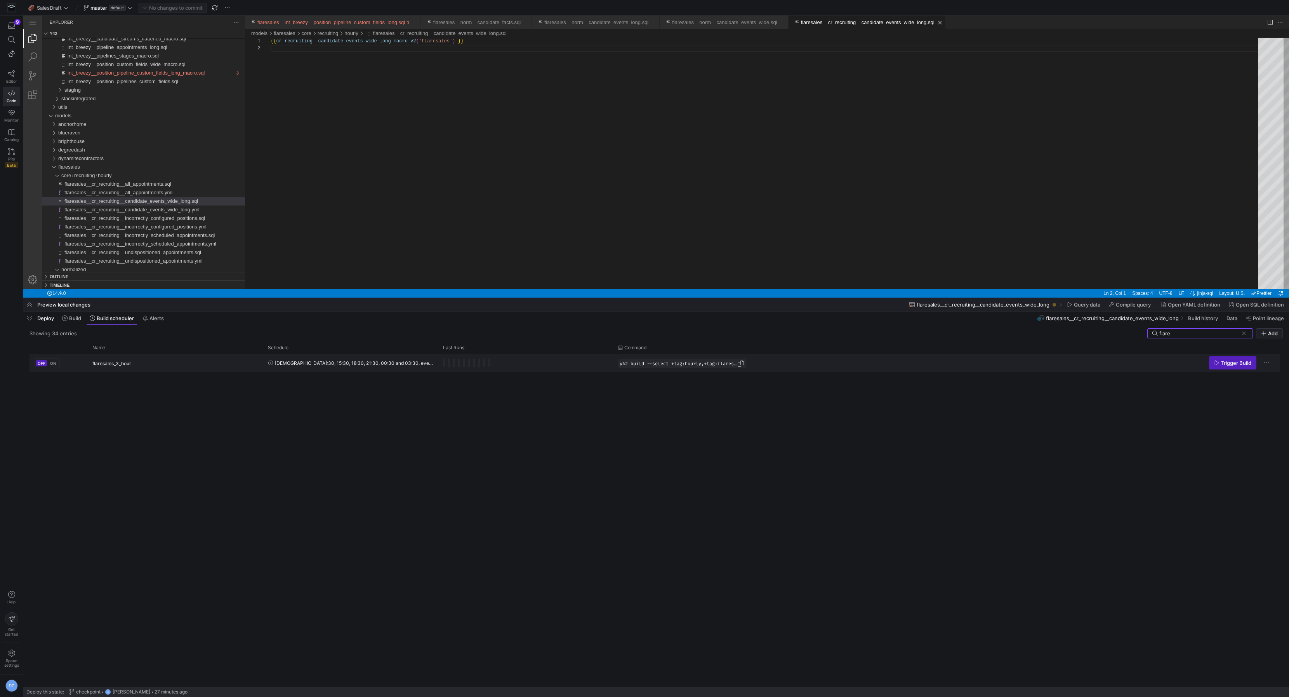
type input "flare"
click at [742, 363] on span "Press SPACE to select this row." at bounding box center [741, 364] width 8 height 8
click at [78, 322] on span at bounding box center [71, 318] width 25 height 12
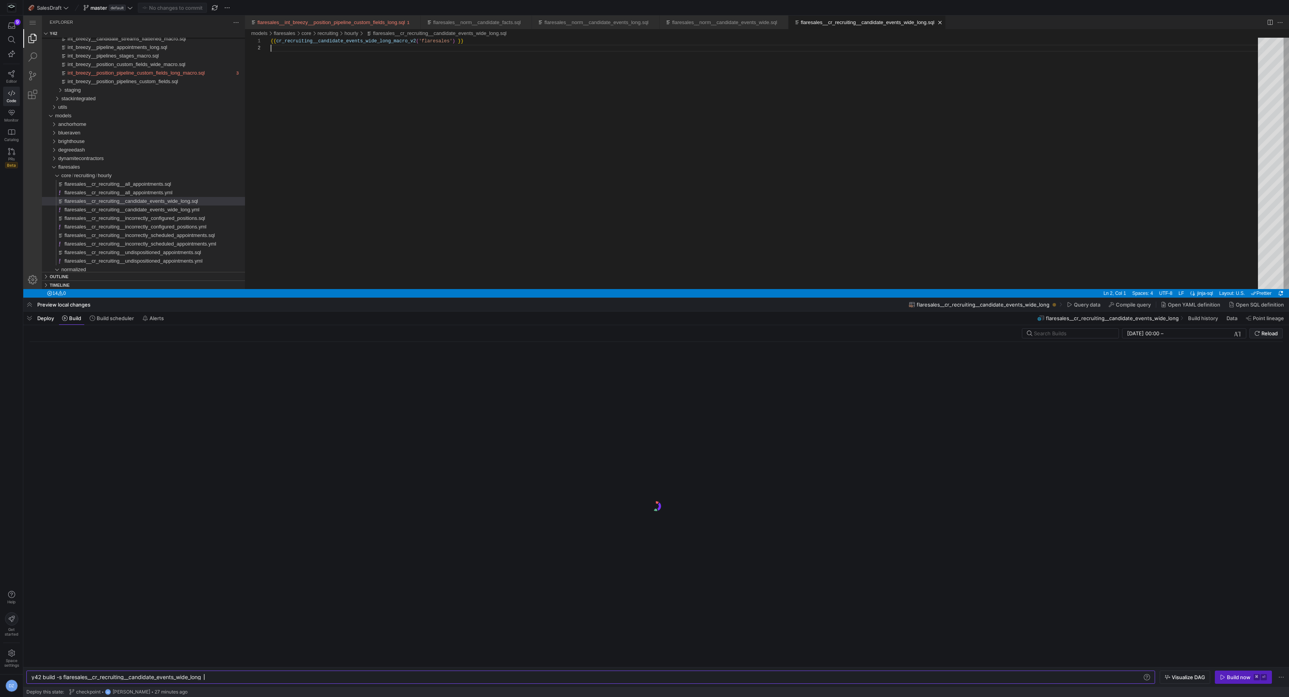
scroll to position [0, 172]
click at [100, 681] on div "y42 build -s flaresales__cr_recruiting__candidate_ events_wide_long y42 build -…" at bounding box center [590, 676] width 1129 height 13
click at [101, 680] on div "y42 build -s flaresales__cr_recruiting__candidate_ events_wide_long" at bounding box center [587, 677] width 1112 height 6
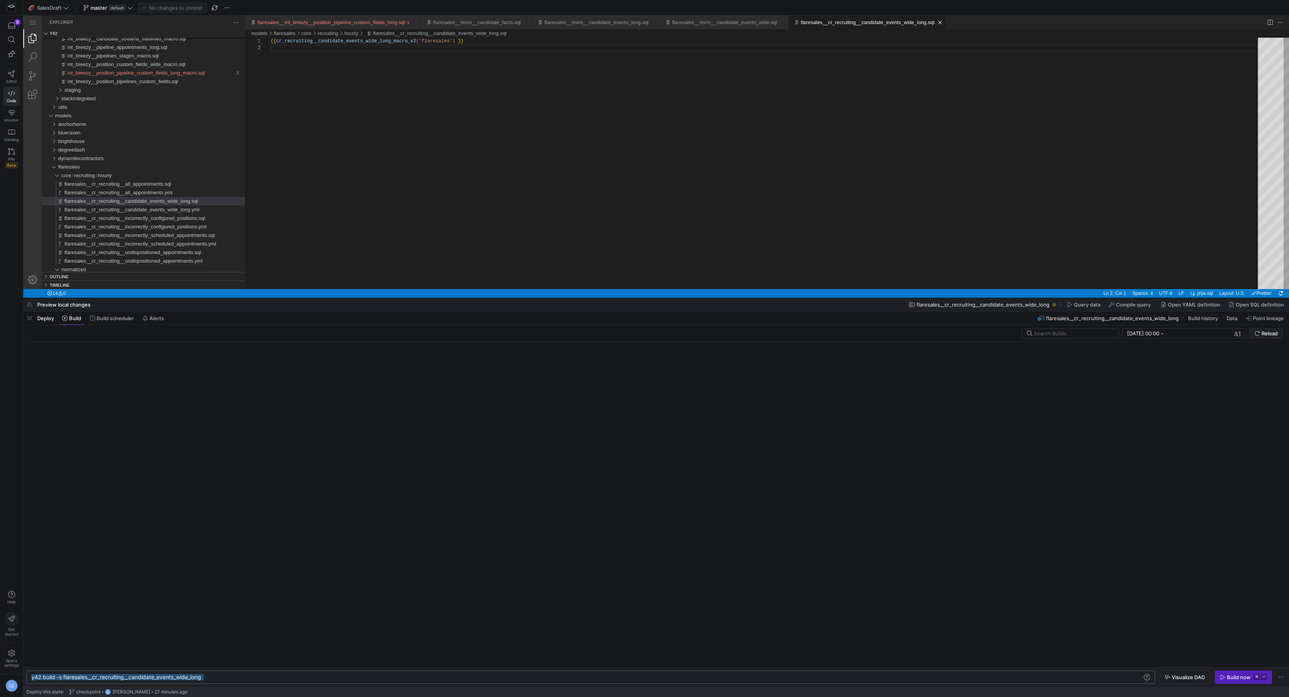
type textarea "y42 build --select +tag:hourly,+tag:flaresales"
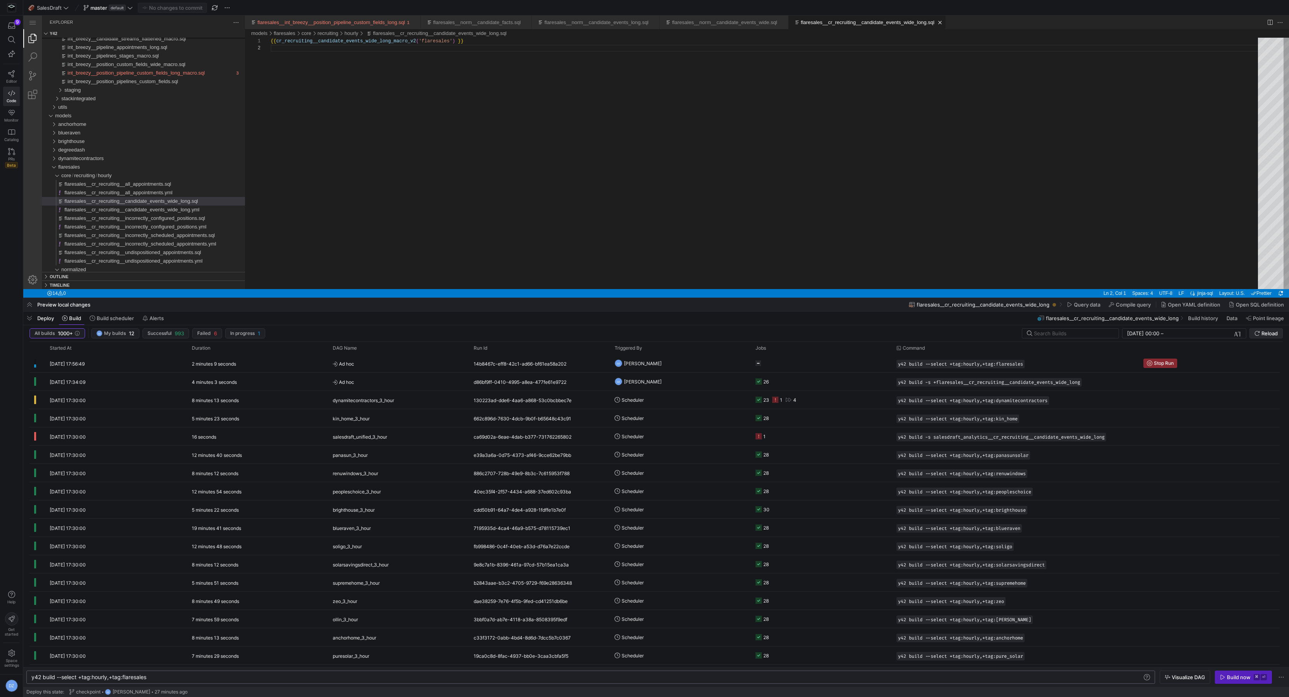
click at [1261, 332] on span "Reload" at bounding box center [1266, 333] width 23 height 6
click at [125, 162] on div "dynamitecontractors" at bounding box center [151, 158] width 187 height 9
click at [125, 161] on div "dynamitecontractors" at bounding box center [151, 158] width 187 height 9
click at [117, 167] on div "flaresales" at bounding box center [151, 167] width 187 height 9
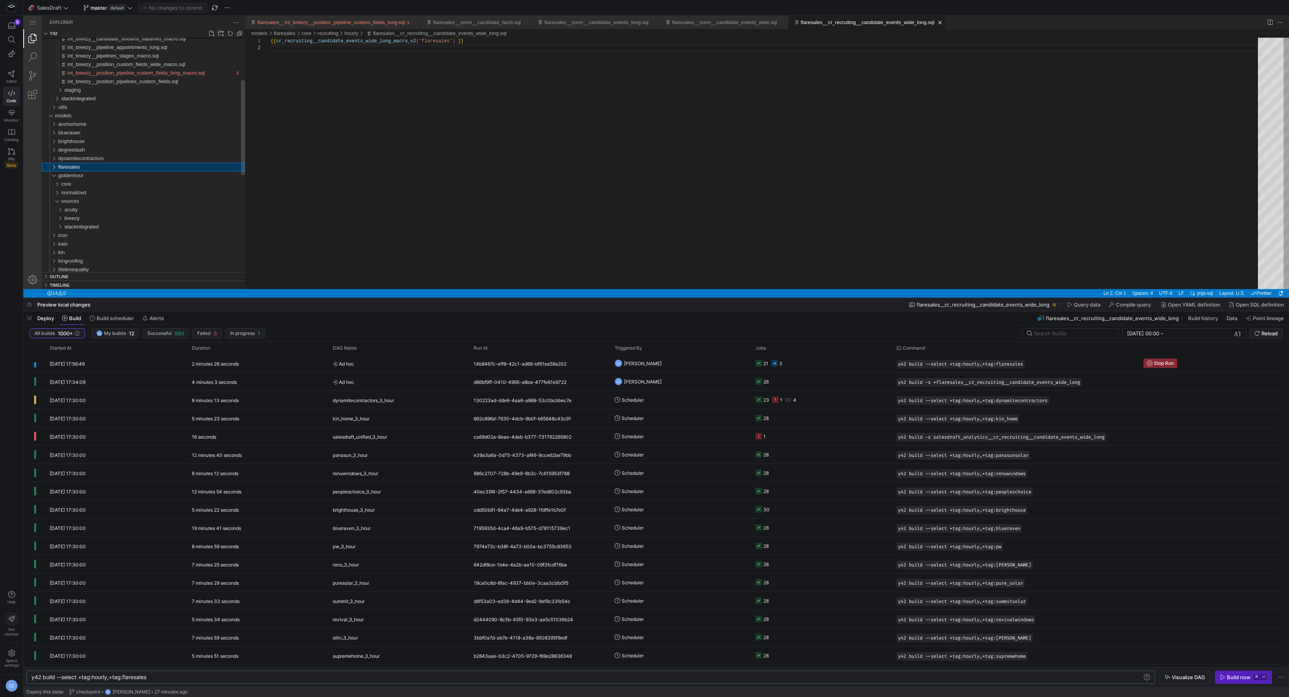
click at [117, 167] on div "flaresales" at bounding box center [151, 167] width 187 height 9
click at [56, 174] on div "hourly" at bounding box center [54, 175] width 18 height 9
click at [58, 188] on div "appointments" at bounding box center [55, 192] width 21 height 9
click at [82, 202] on span "flaresales__norm__appointment_facts.sql" at bounding box center [115, 201] width 94 height 6
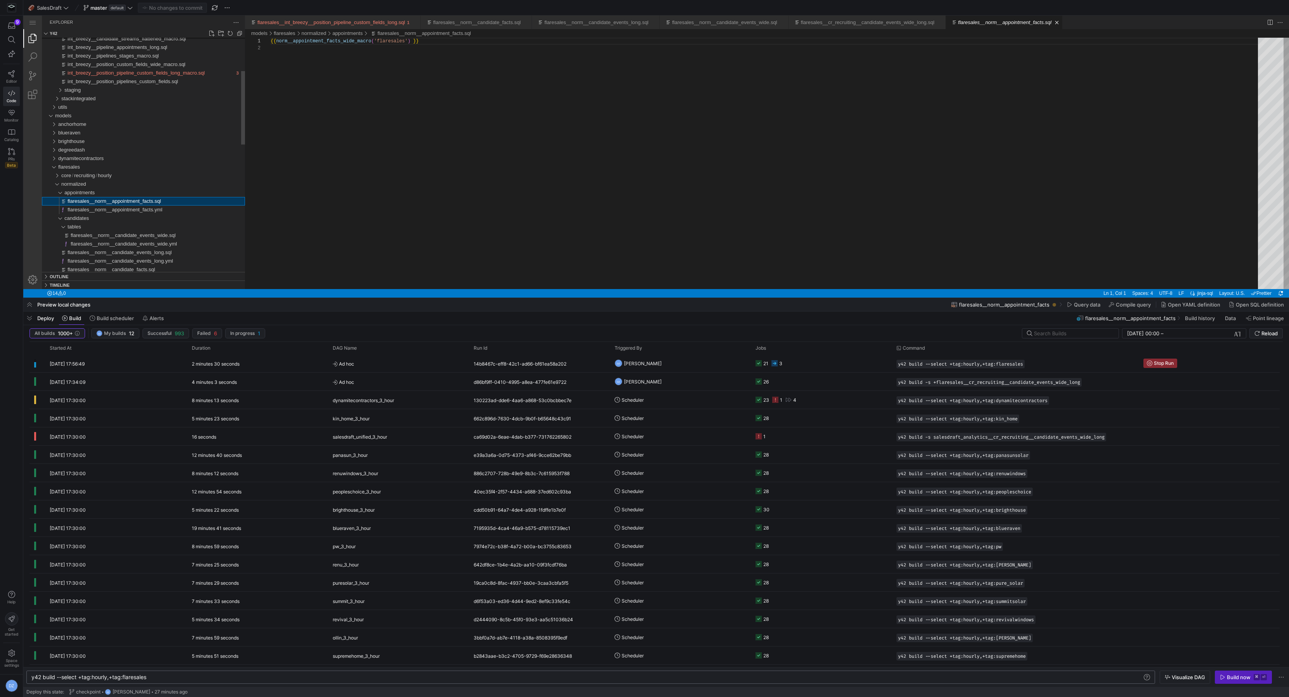
scroll to position [7, 0]
click at [378, 137] on div "{{ norm__appointment_facts_wide_macro ( 'flaresales' ) }}" at bounding box center [767, 167] width 993 height 258
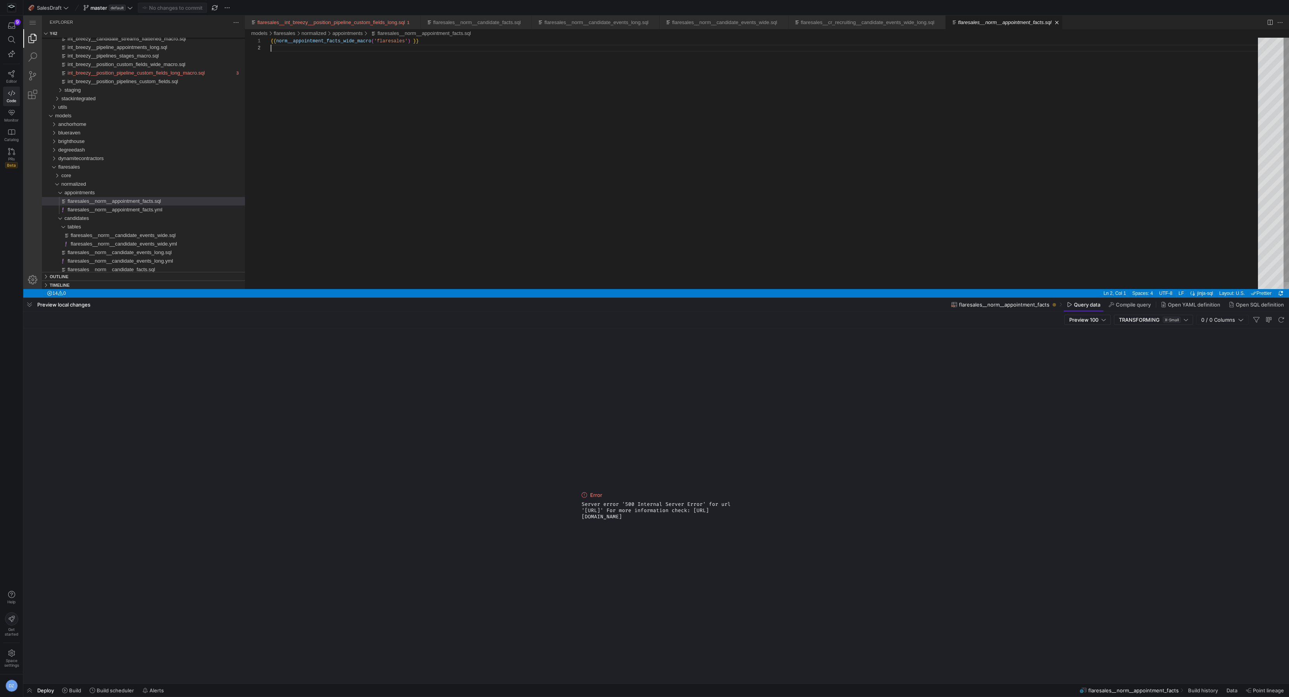
click at [392, 161] on div "{{ norm__appointment_facts_wide_macro ( 'flaresales' ) }}" at bounding box center [767, 167] width 993 height 258
